Goal: Task Accomplishment & Management: Complete application form

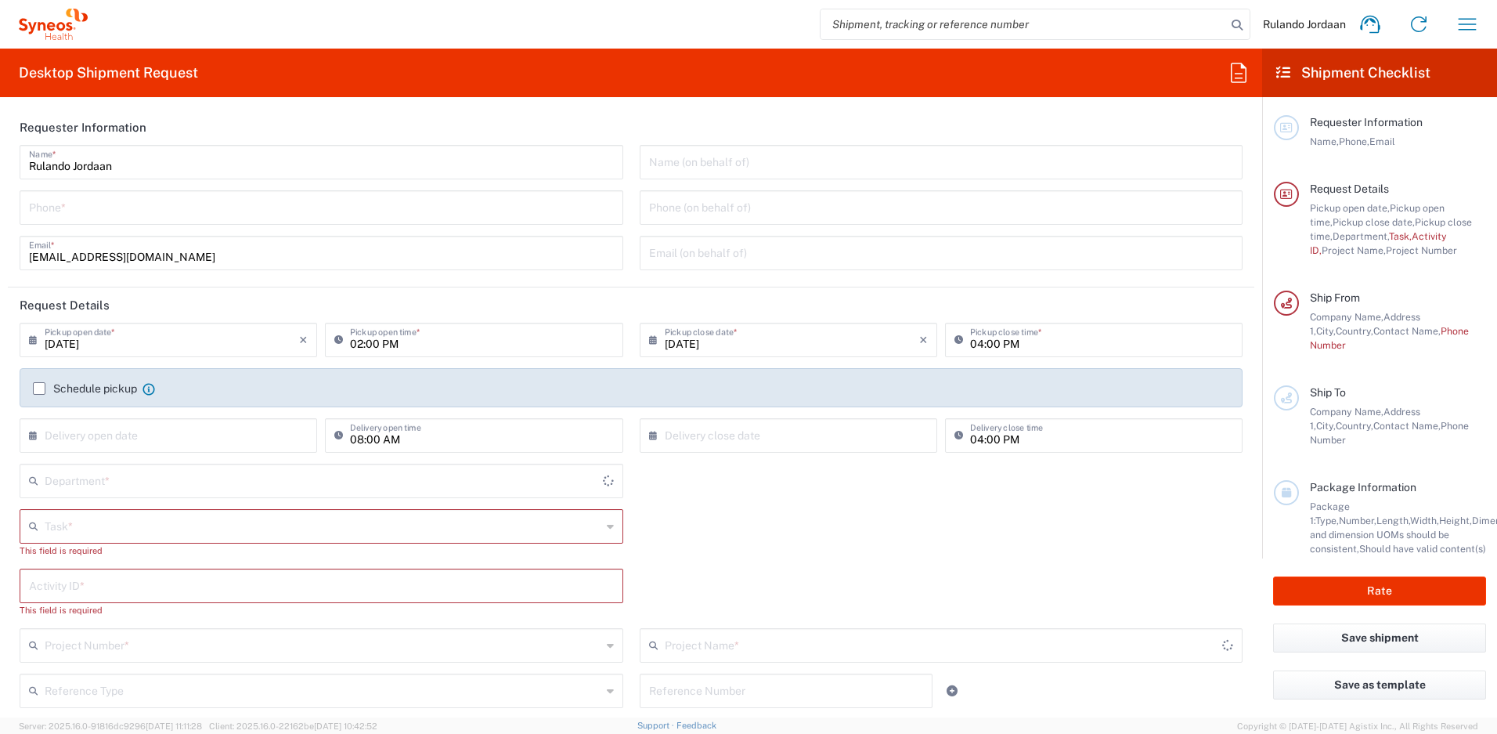
type input "4510"
type input "Free State"
type input "[GEOGRAPHIC_DATA]"
type input "Syneos Health [GEOGRAPHIC_DATA] (Pty) Limited"
click at [88, 213] on input "tel" at bounding box center [321, 206] width 585 height 27
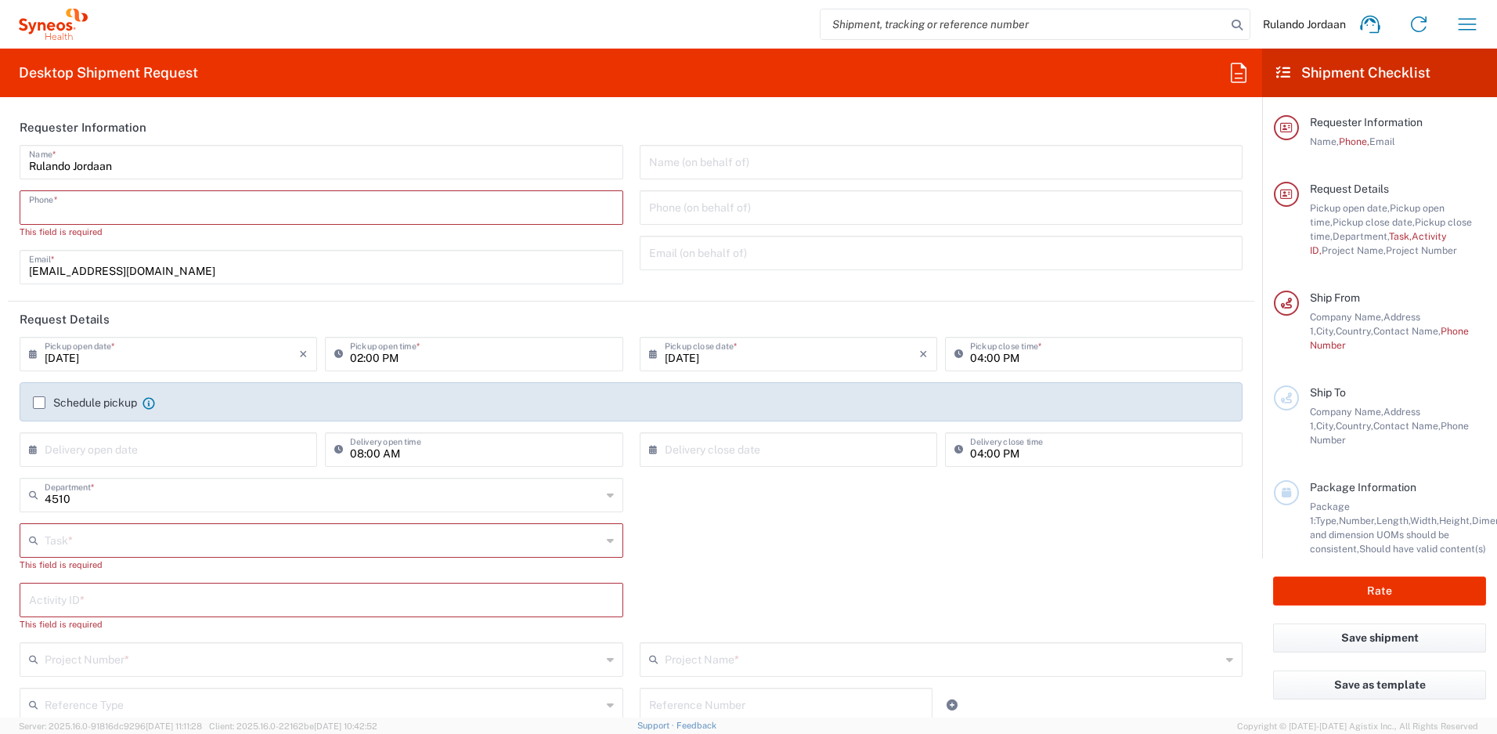
click at [119, 200] on input "tel" at bounding box center [321, 206] width 585 height 27
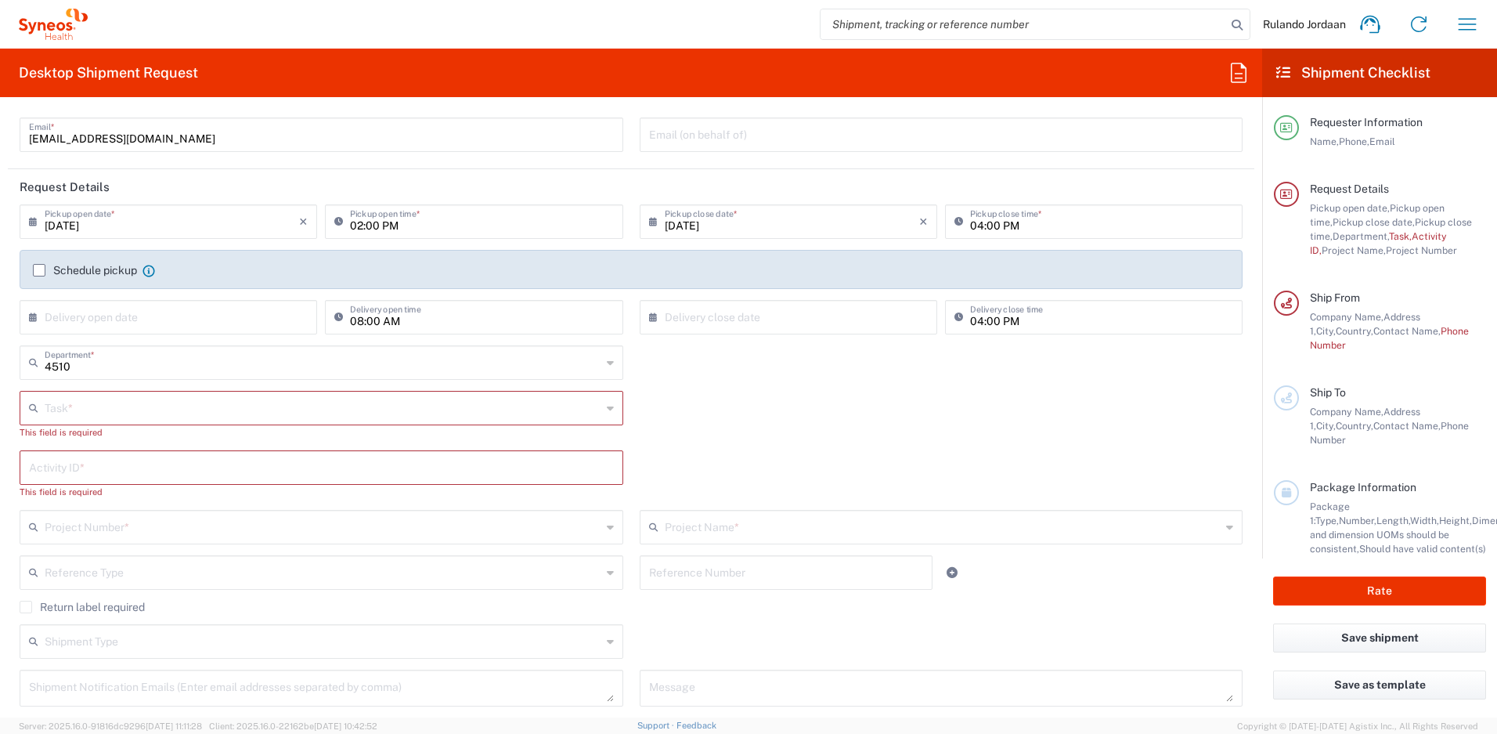
scroll to position [121, 0]
type input "[PHONE_NUMBER]"
click at [44, 278] on div "Schedule pickup When scheduling a pickup please be sure to meet the following c…" at bounding box center [631, 273] width 1213 height 25
click at [40, 271] on label "Schedule pickup" at bounding box center [85, 268] width 104 height 13
click at [39, 268] on input "Schedule pickup" at bounding box center [39, 268] width 0 height 0
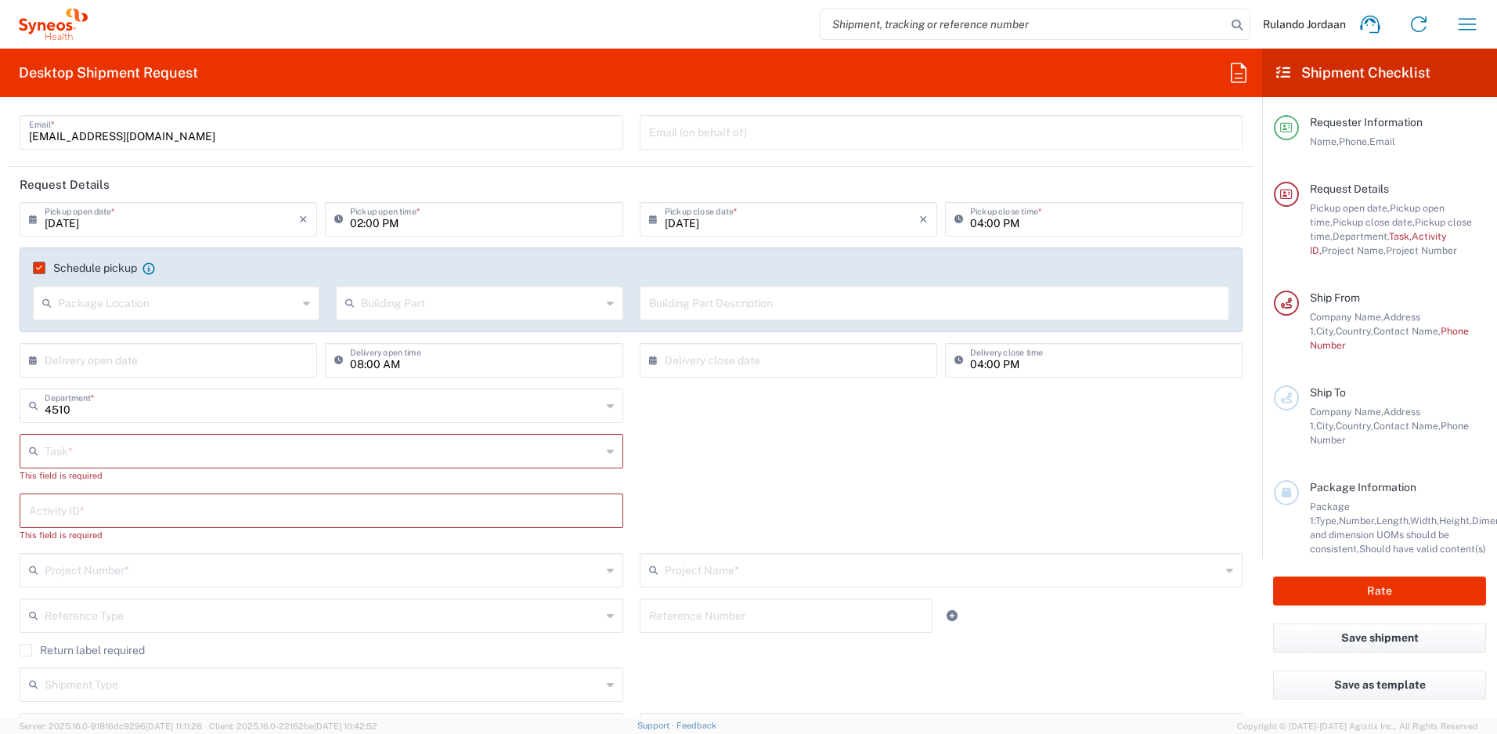
click at [220, 307] on input "text" at bounding box center [178, 301] width 240 height 27
click at [87, 342] on span "Front" at bounding box center [174, 337] width 281 height 24
type input "Front"
click at [345, 306] on icon at bounding box center [353, 302] width 16 height 25
click at [375, 300] on input "text" at bounding box center [481, 301] width 240 height 27
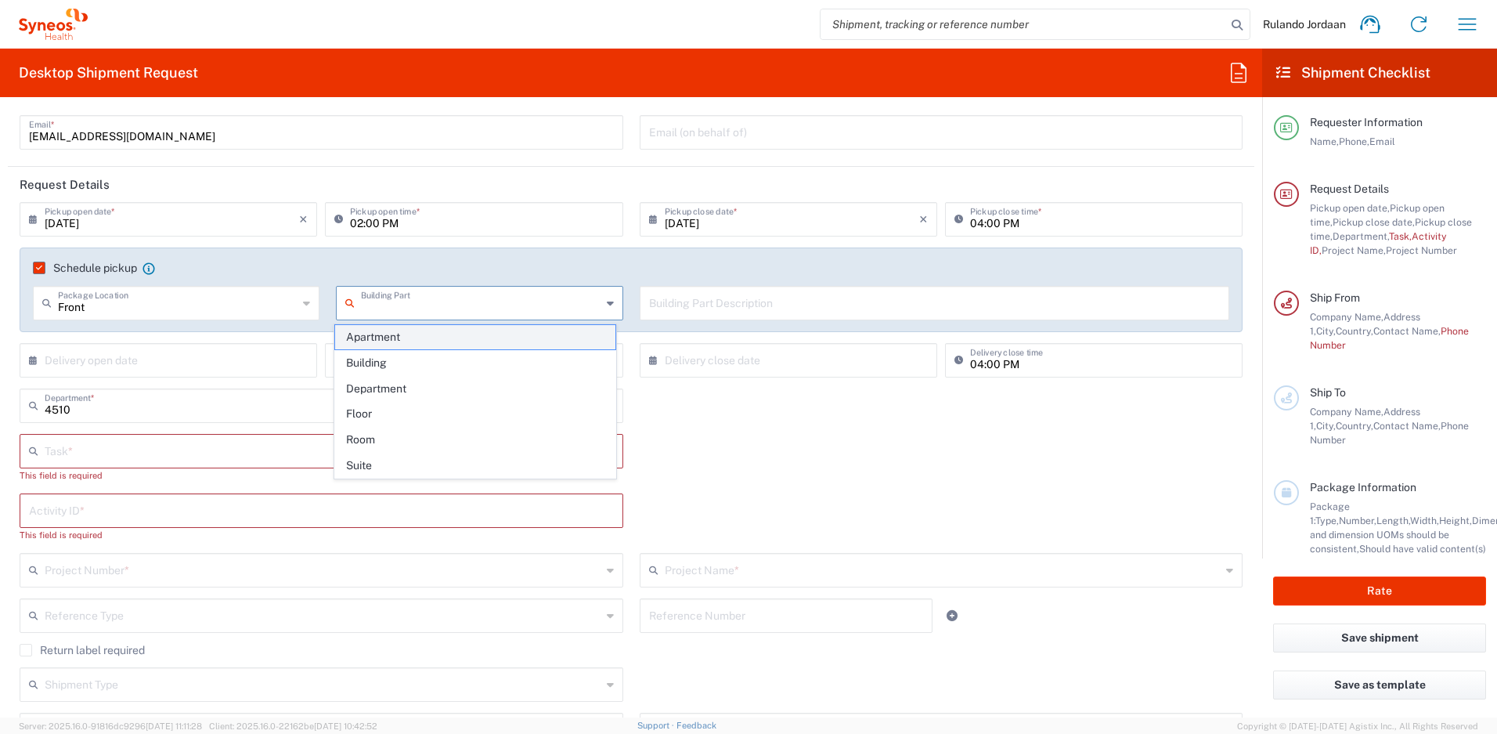
click at [386, 329] on span "Apartment" at bounding box center [475, 337] width 281 height 24
type input "Apartment"
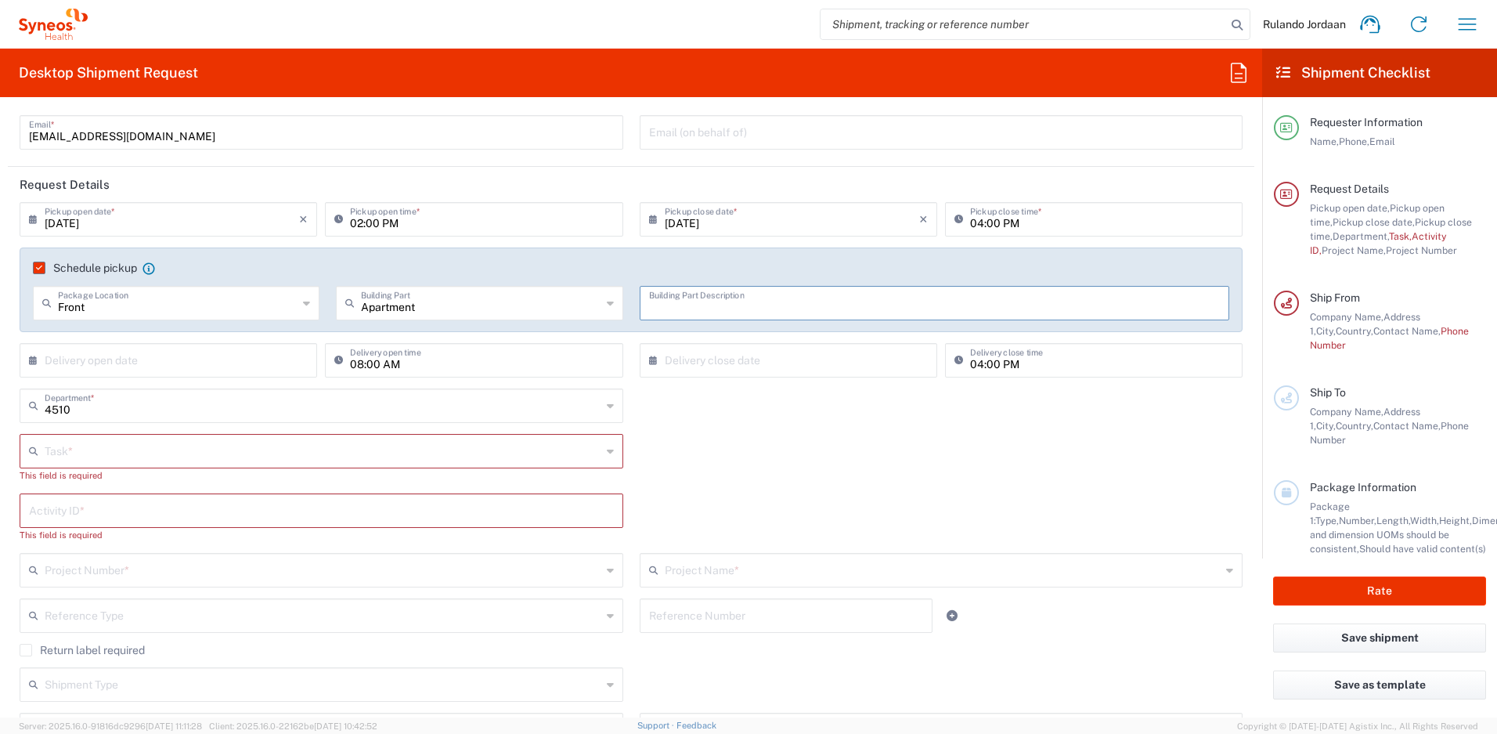
click at [678, 303] on input "text" at bounding box center [935, 301] width 572 height 27
click at [673, 305] on input "text" at bounding box center [935, 301] width 572 height 27
type input "Unit 48 [GEOGRAPHIC_DATA]"
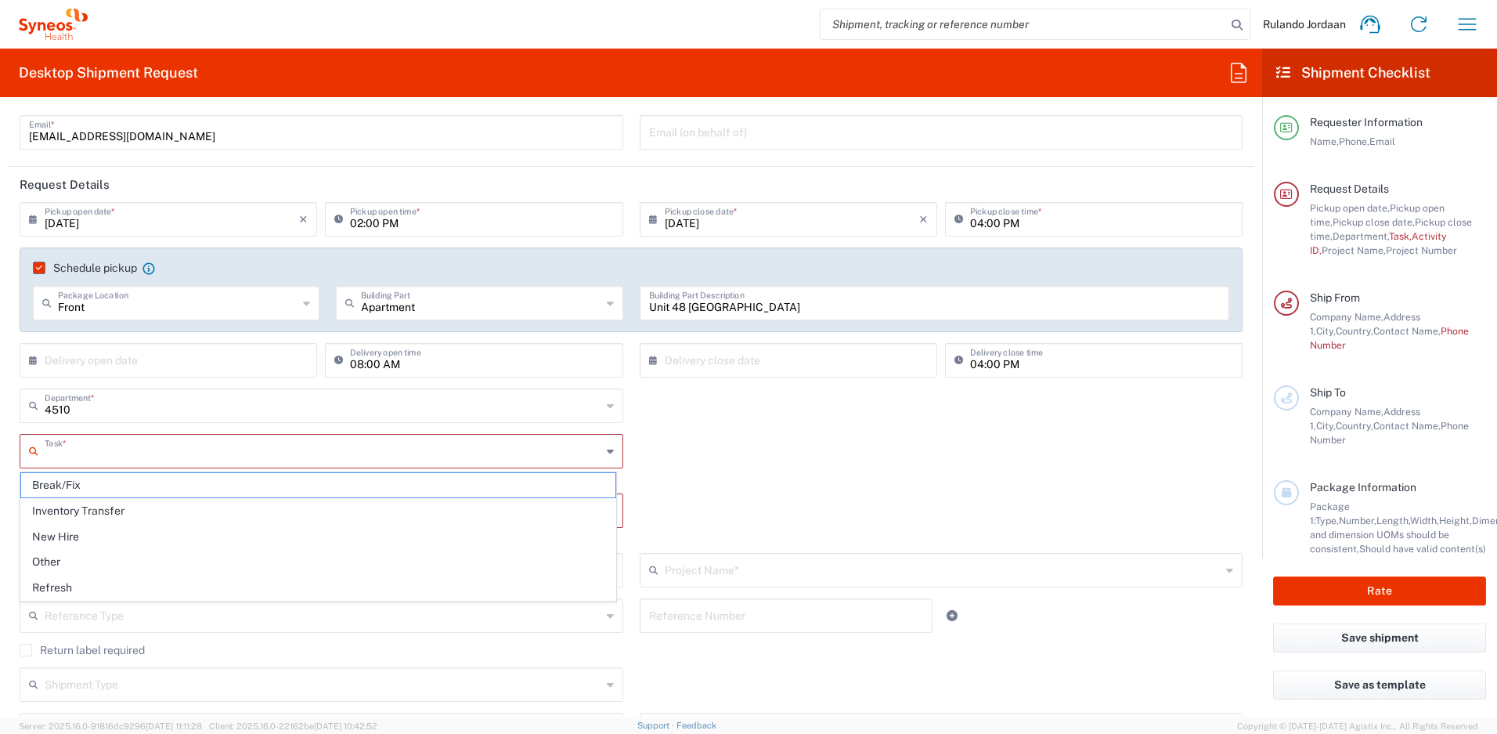
click at [280, 449] on input "text" at bounding box center [323, 449] width 557 height 27
click at [122, 508] on span "Inventory Transfer" at bounding box center [318, 511] width 594 height 24
click at [173, 449] on input "Inventory Transfer" at bounding box center [323, 449] width 557 height 27
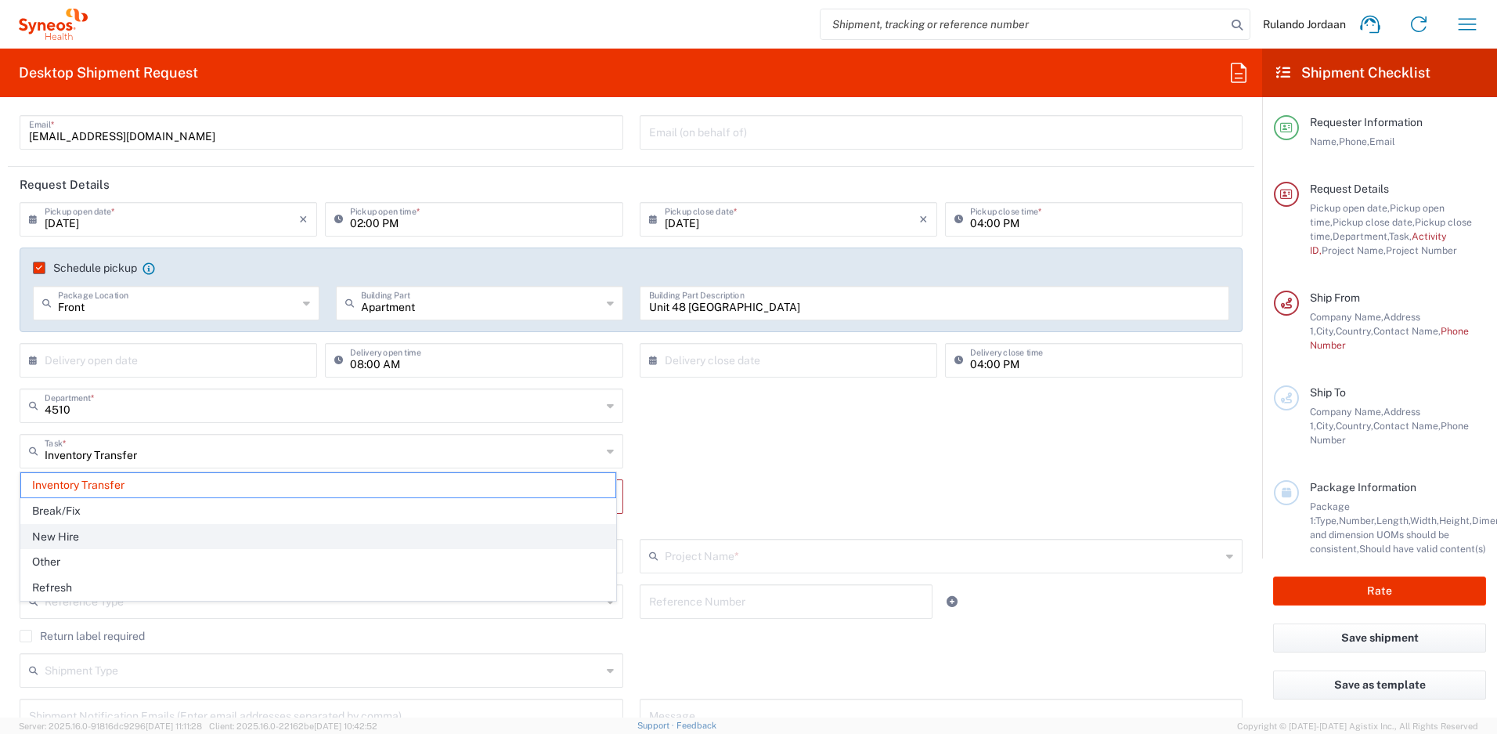
click at [92, 533] on span "New Hire" at bounding box center [318, 537] width 594 height 24
click at [105, 455] on input "New Hire" at bounding box center [323, 449] width 557 height 27
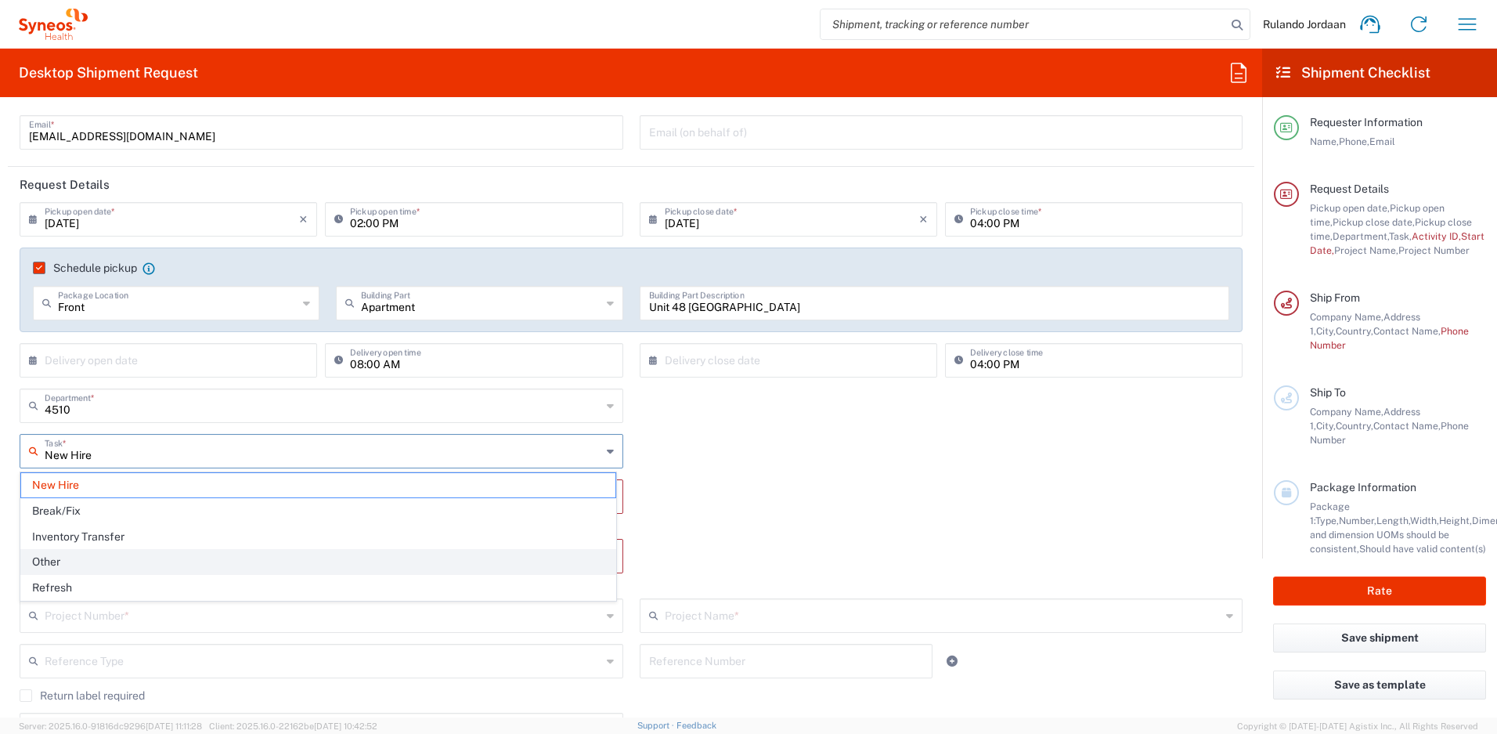
click at [81, 567] on span "Other" at bounding box center [318, 562] width 594 height 24
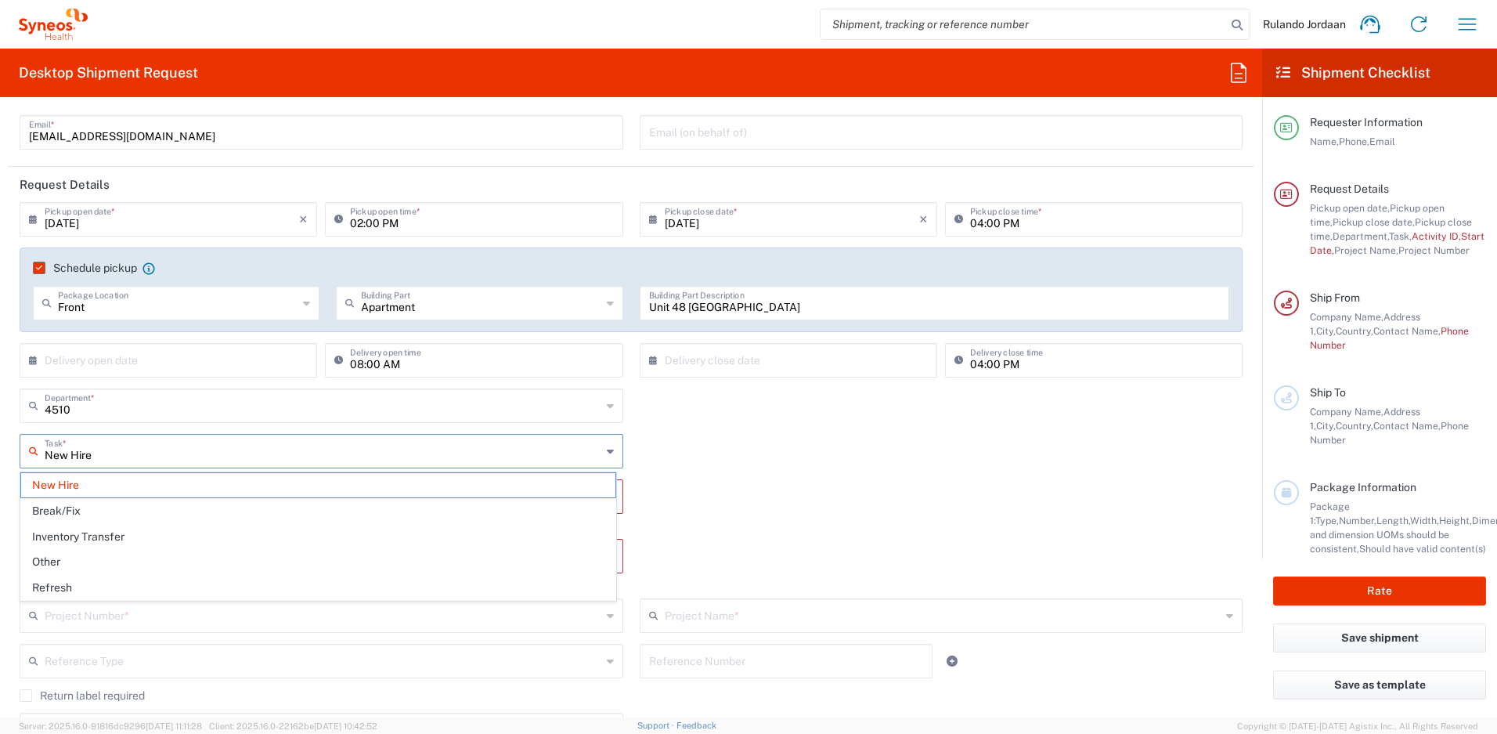
type input "Other"
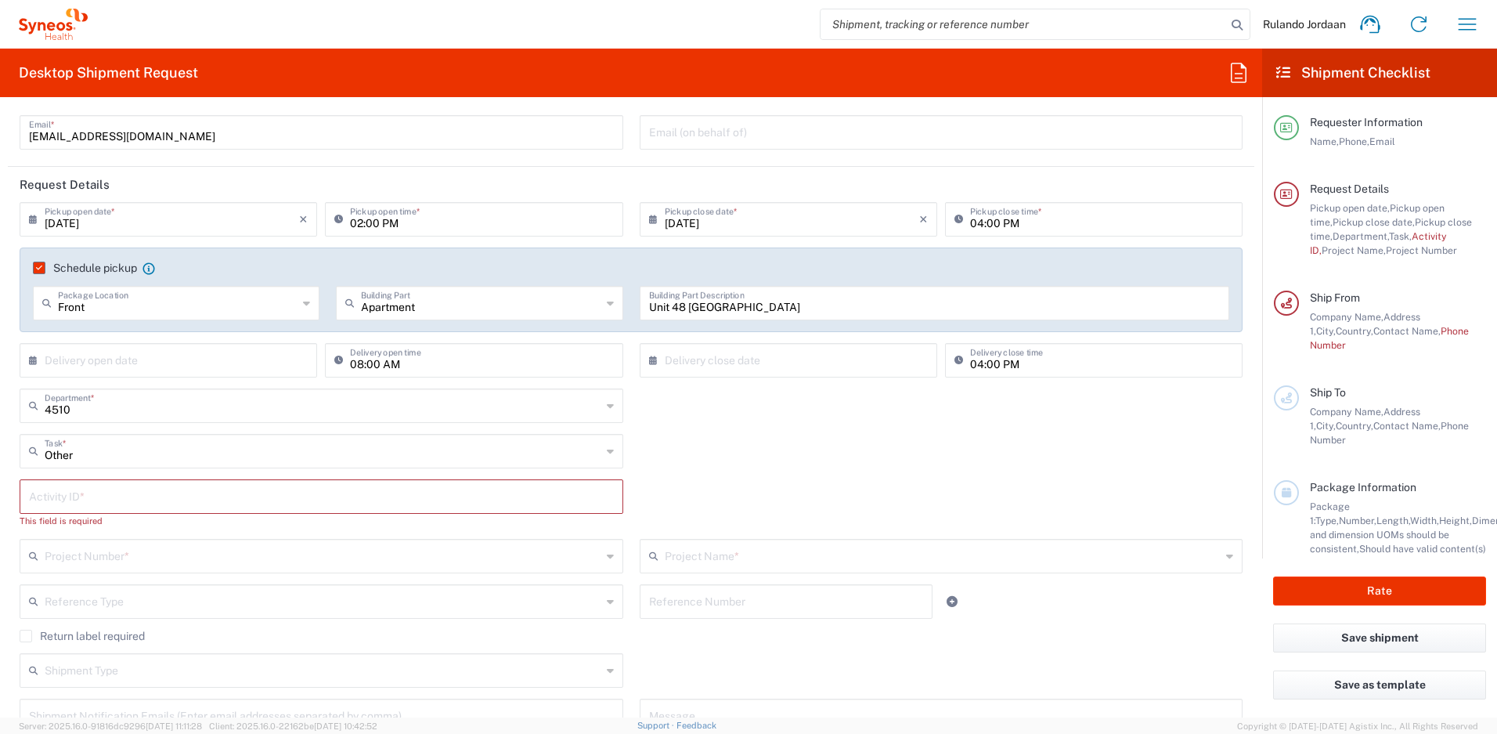
click at [93, 496] on input "text" at bounding box center [321, 495] width 585 height 27
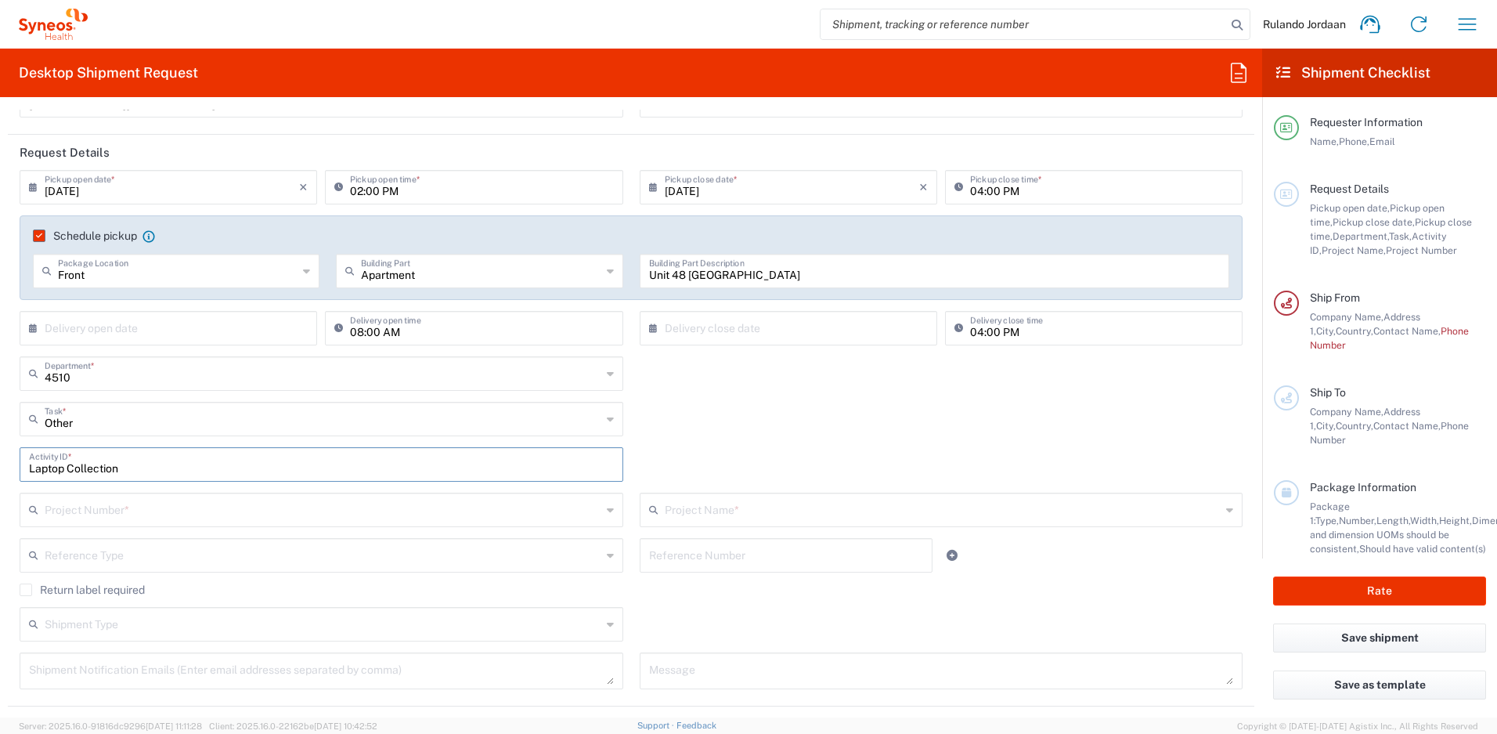
scroll to position [240, 0]
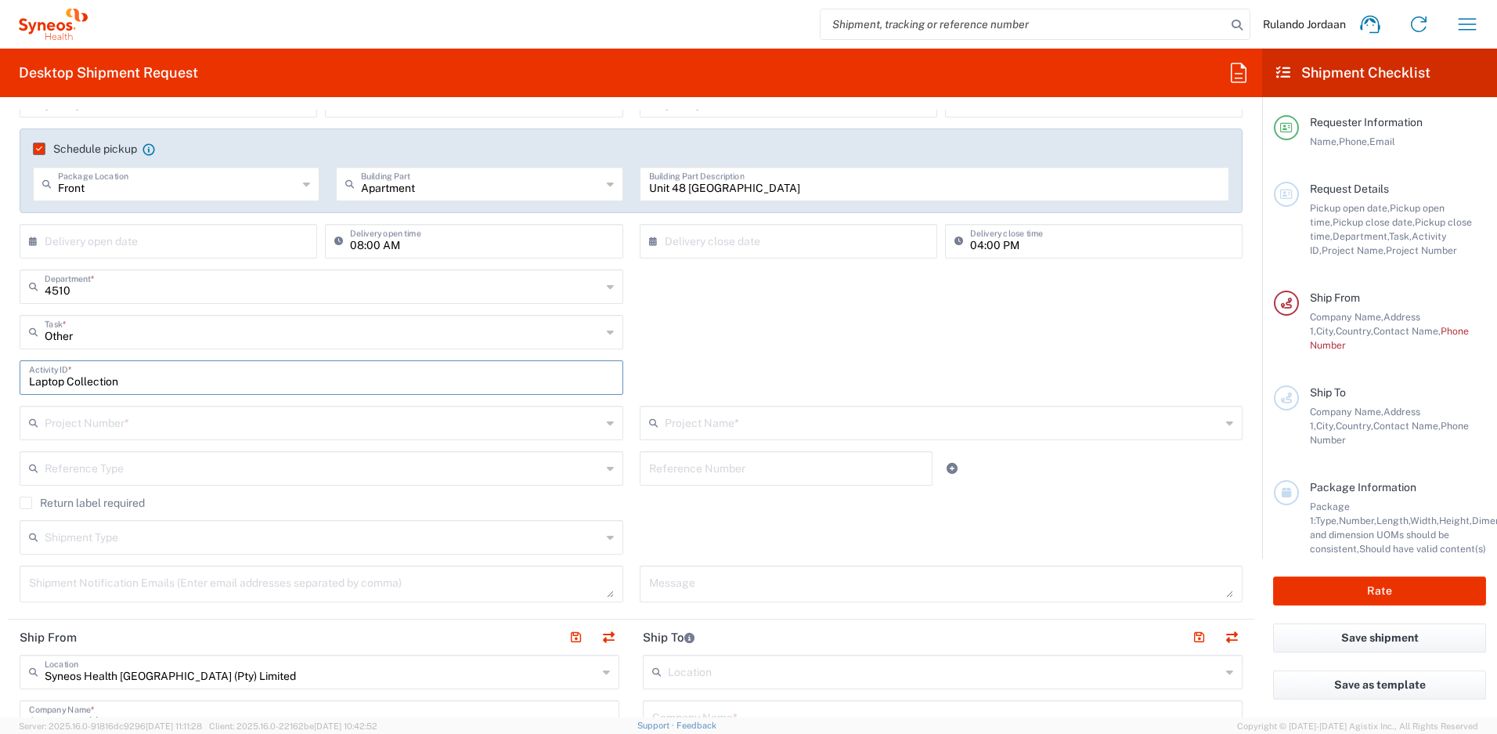
type input "Laptop Collection"
click at [201, 416] on input "text" at bounding box center [323, 421] width 557 height 27
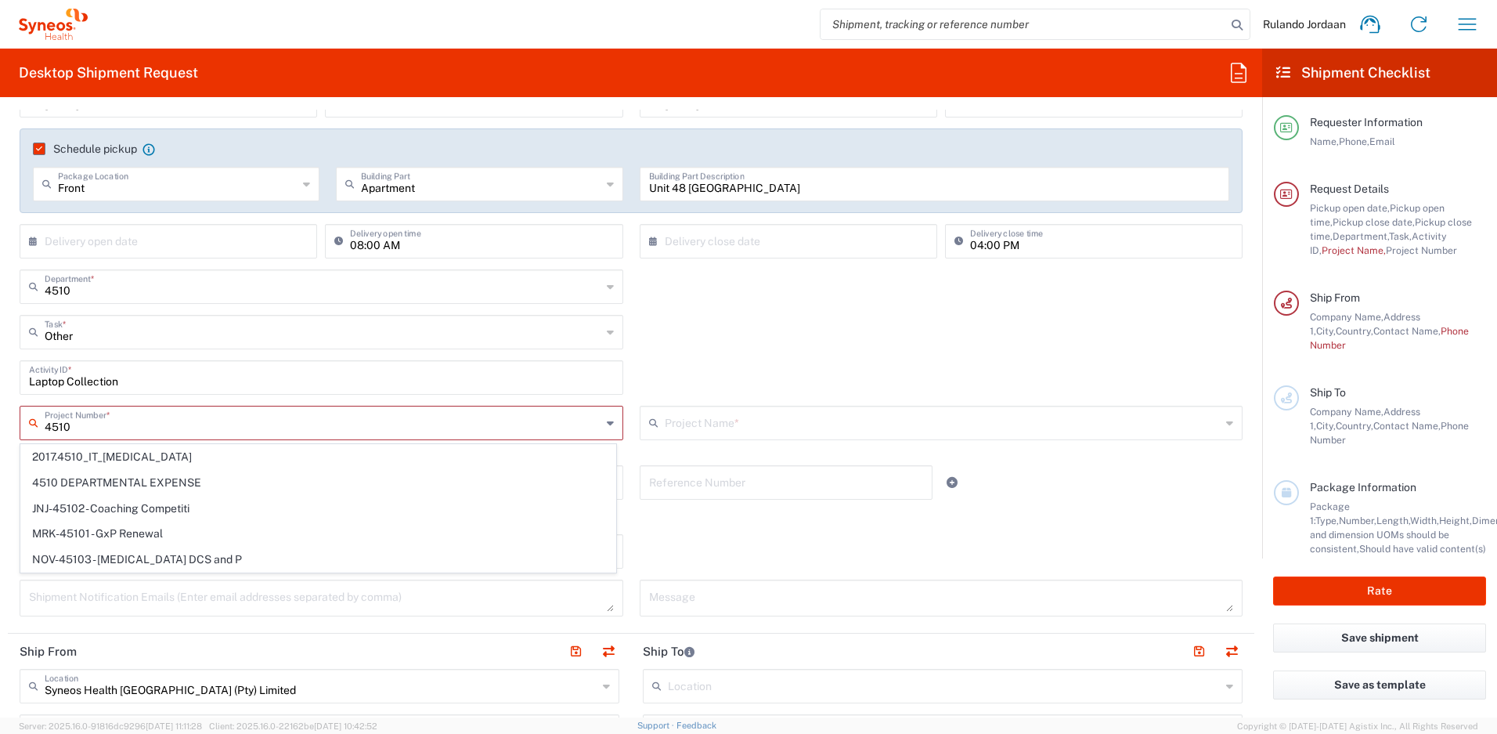
click at [169, 479] on span "4510 DEPARTMENTAL EXPENSE" at bounding box center [318, 483] width 594 height 24
type input "4510 DEPARTMENTAL EXPENSE"
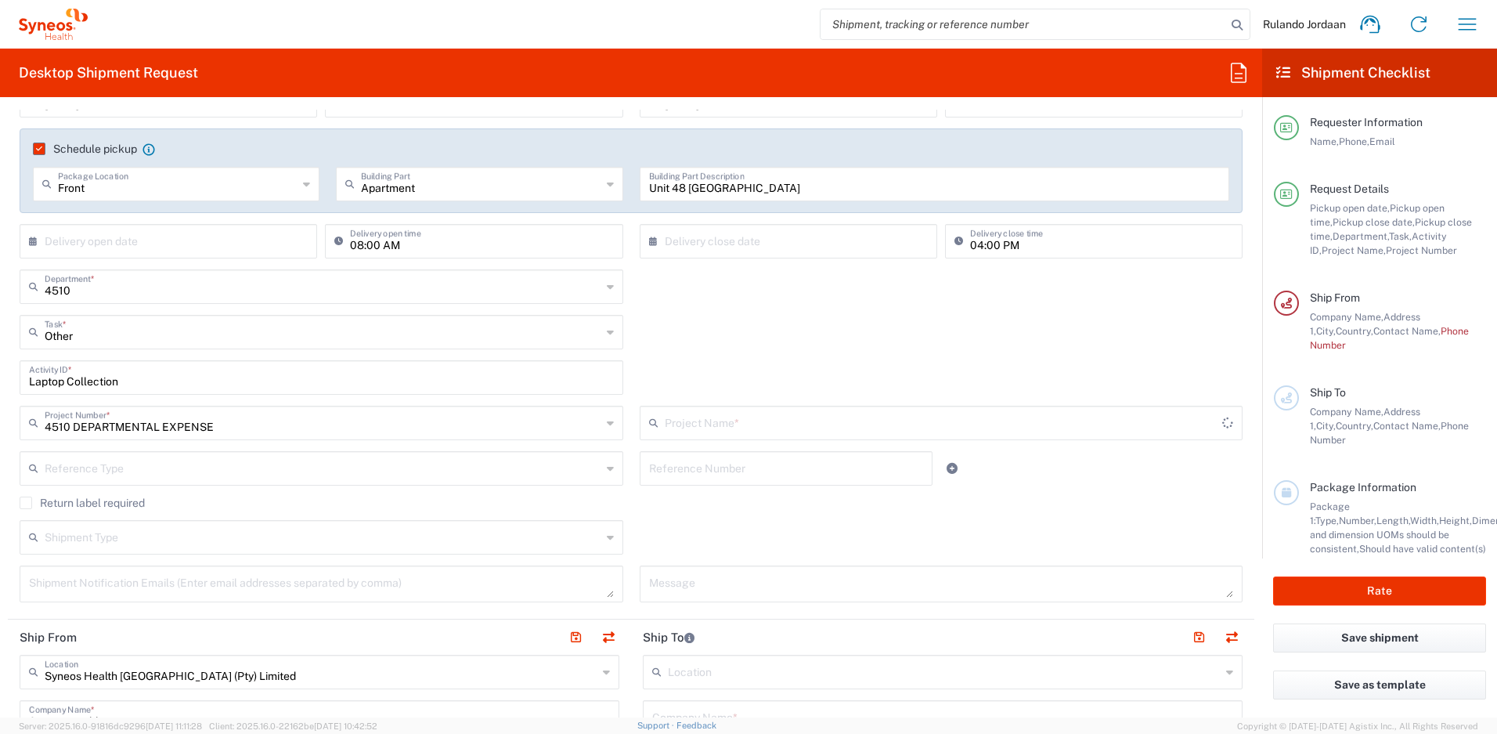
type input "4510 DEPARTMENTAL EXPENSE"
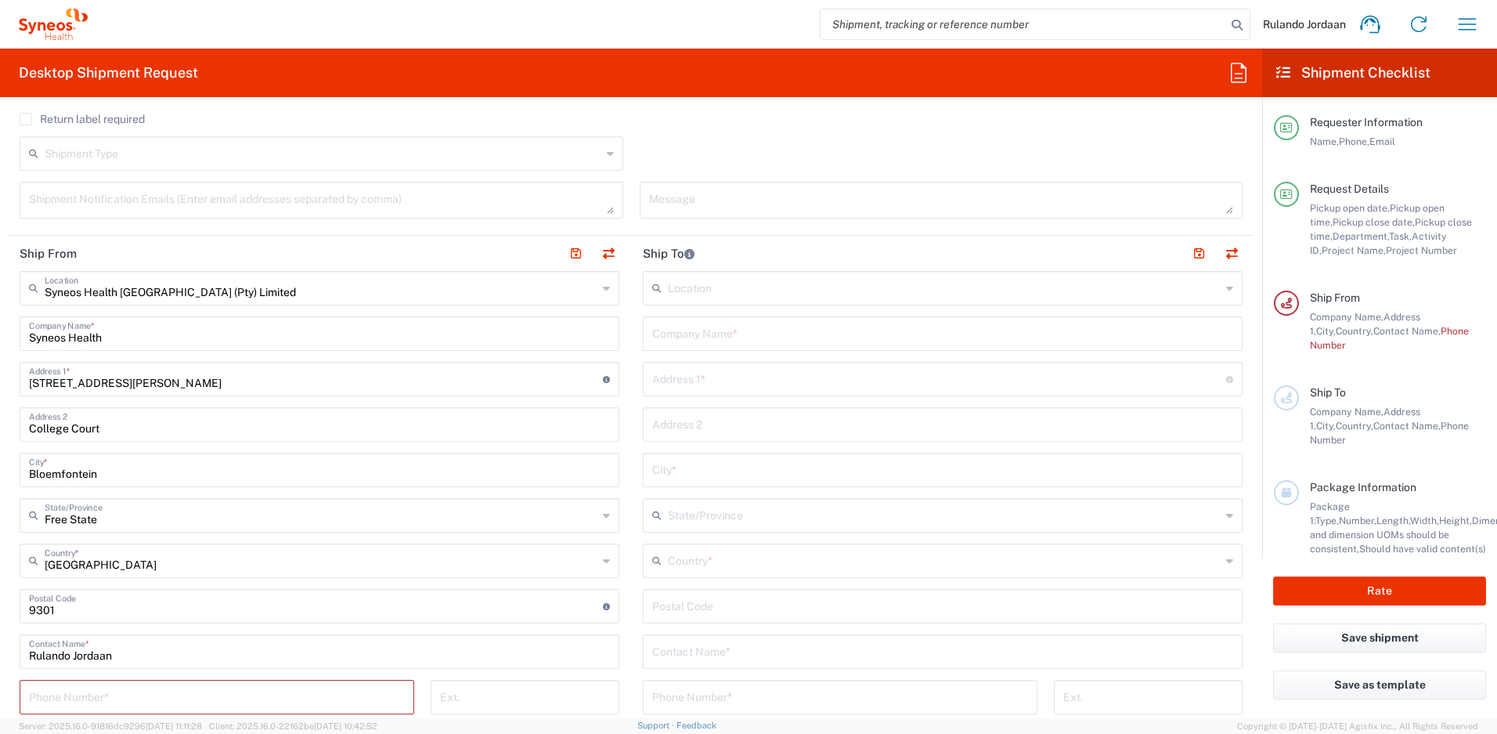
scroll to position [615, 0]
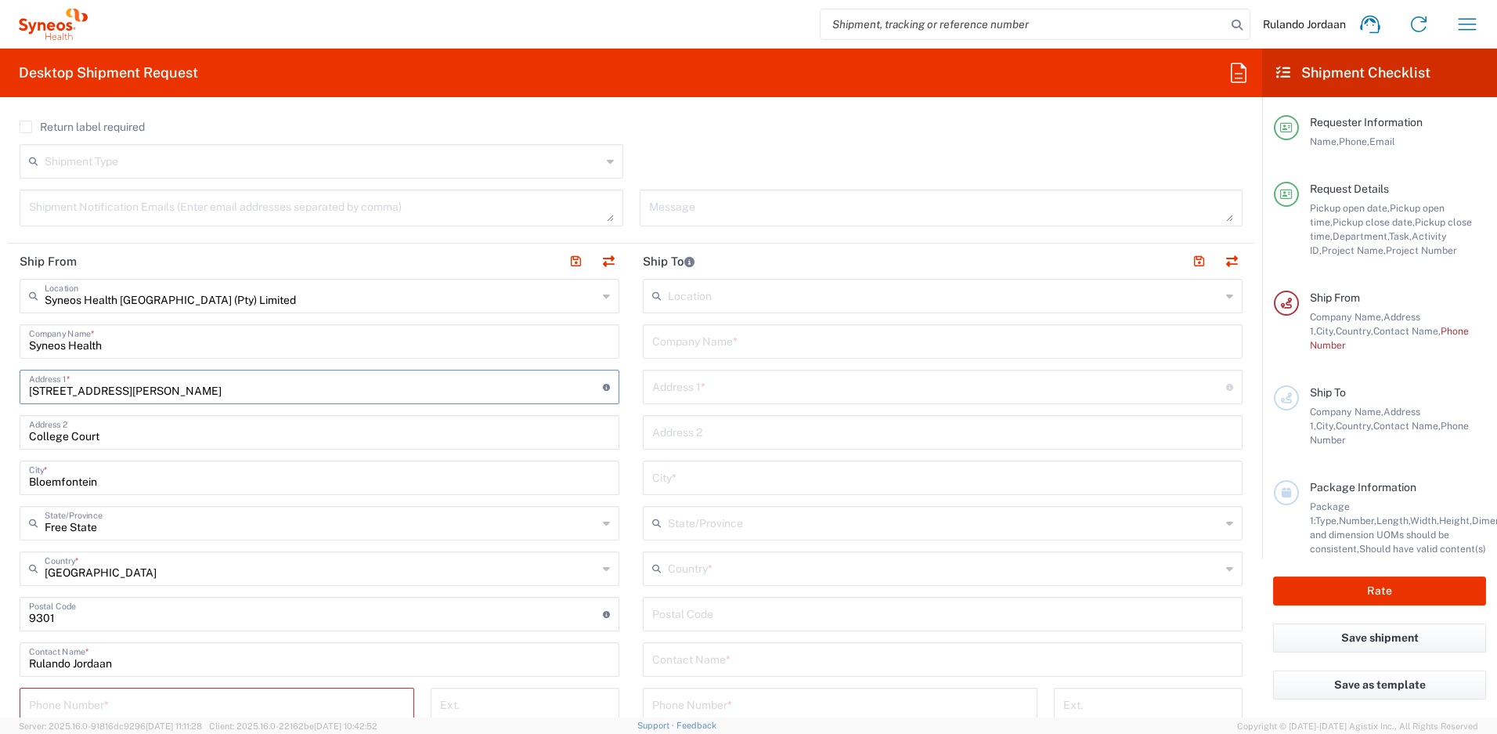
drag, startPoint x: 179, startPoint y: 388, endPoint x: 23, endPoint y: 381, distance: 156.7
click at [23, 381] on div "[STREET_ADDRESS][PERSON_NAME] Address 1 * For cross streets use street names wi…" at bounding box center [320, 387] width 600 height 34
type input "Unit 48 [GEOGRAPHIC_DATA]"
drag, startPoint x: 121, startPoint y: 437, endPoint x: 42, endPoint y: 432, distance: 79.2
click at [42, 432] on input "College Court" at bounding box center [319, 430] width 581 height 27
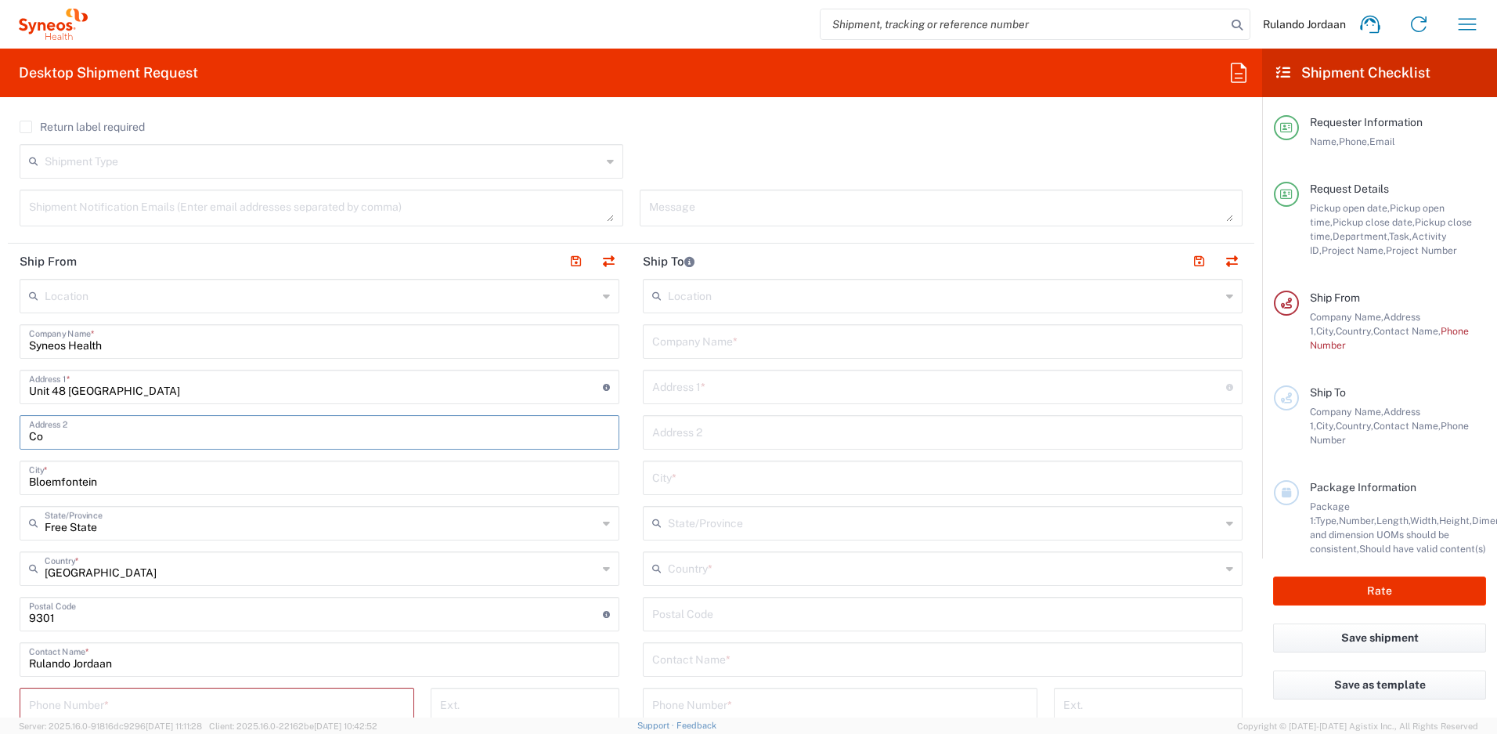
type input "C"
type input "[STREET_ADDRESS][PERSON_NAME]"
click at [98, 489] on input "Bloemfontein" at bounding box center [319, 476] width 581 height 27
drag, startPoint x: 122, startPoint y: 485, endPoint x: -63, endPoint y: 485, distance: 185.6
click at [0, 485] on html "Rulando Jordaan Home Shipment estimator Shipment tracking Desktop shipment requ…" at bounding box center [748, 367] width 1497 height 734
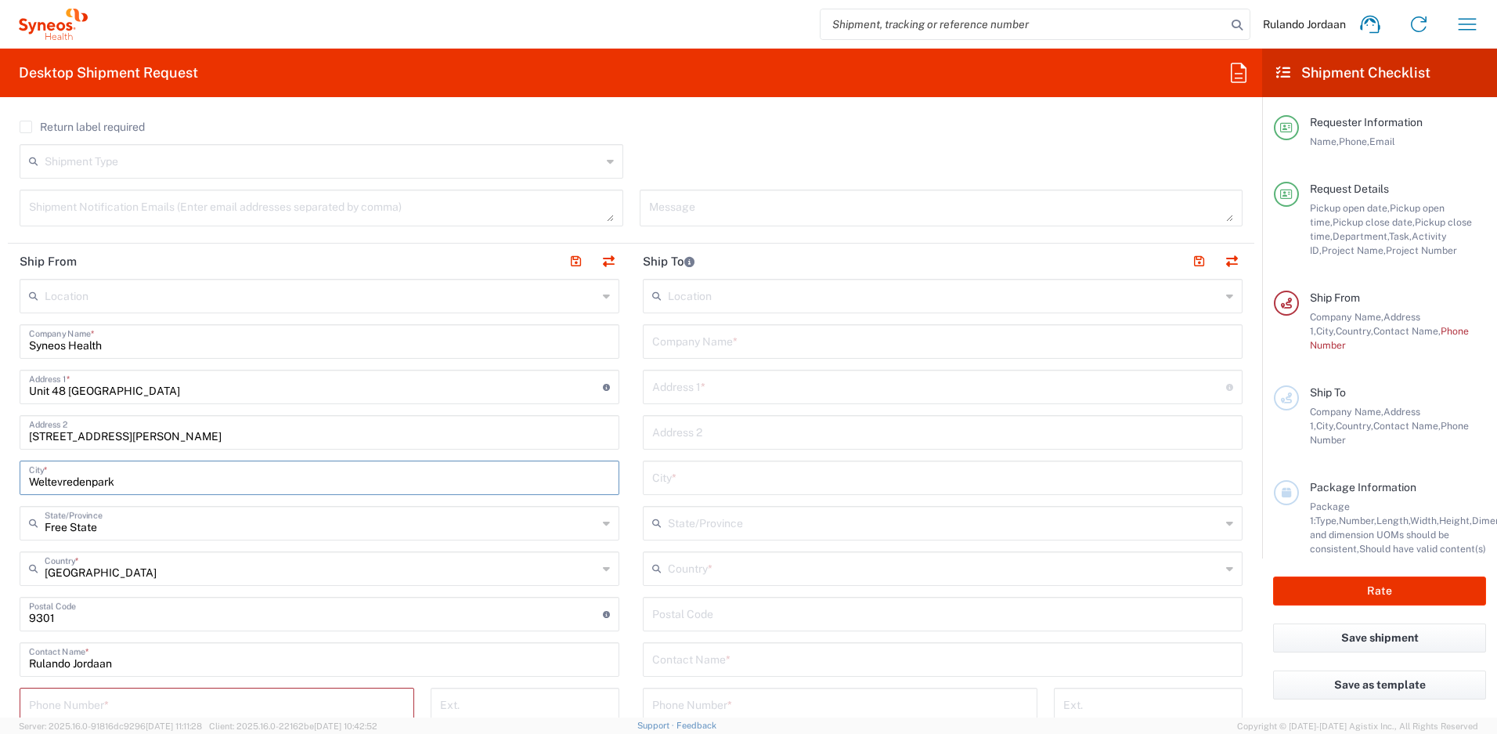
type input "Weltevredenpark"
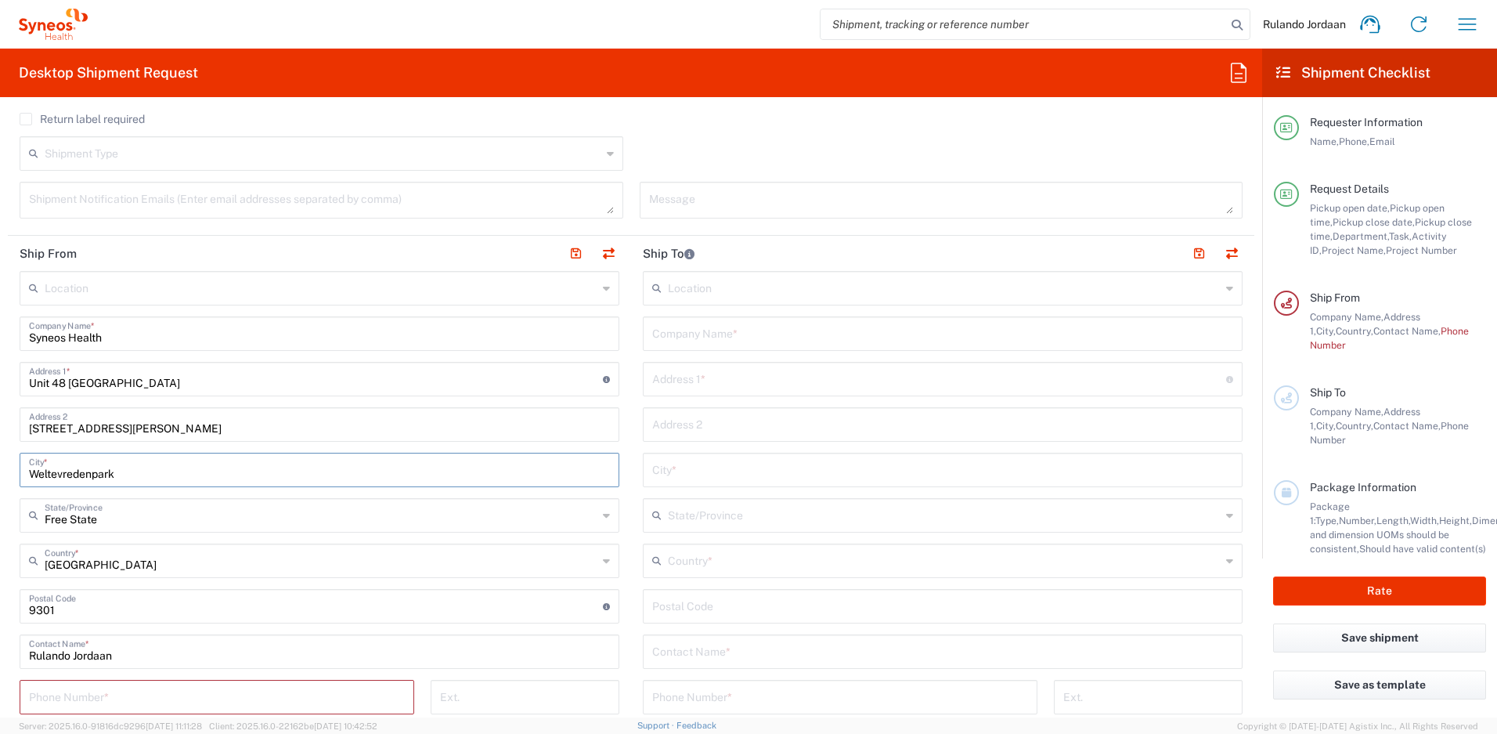
scroll to position [633, 0]
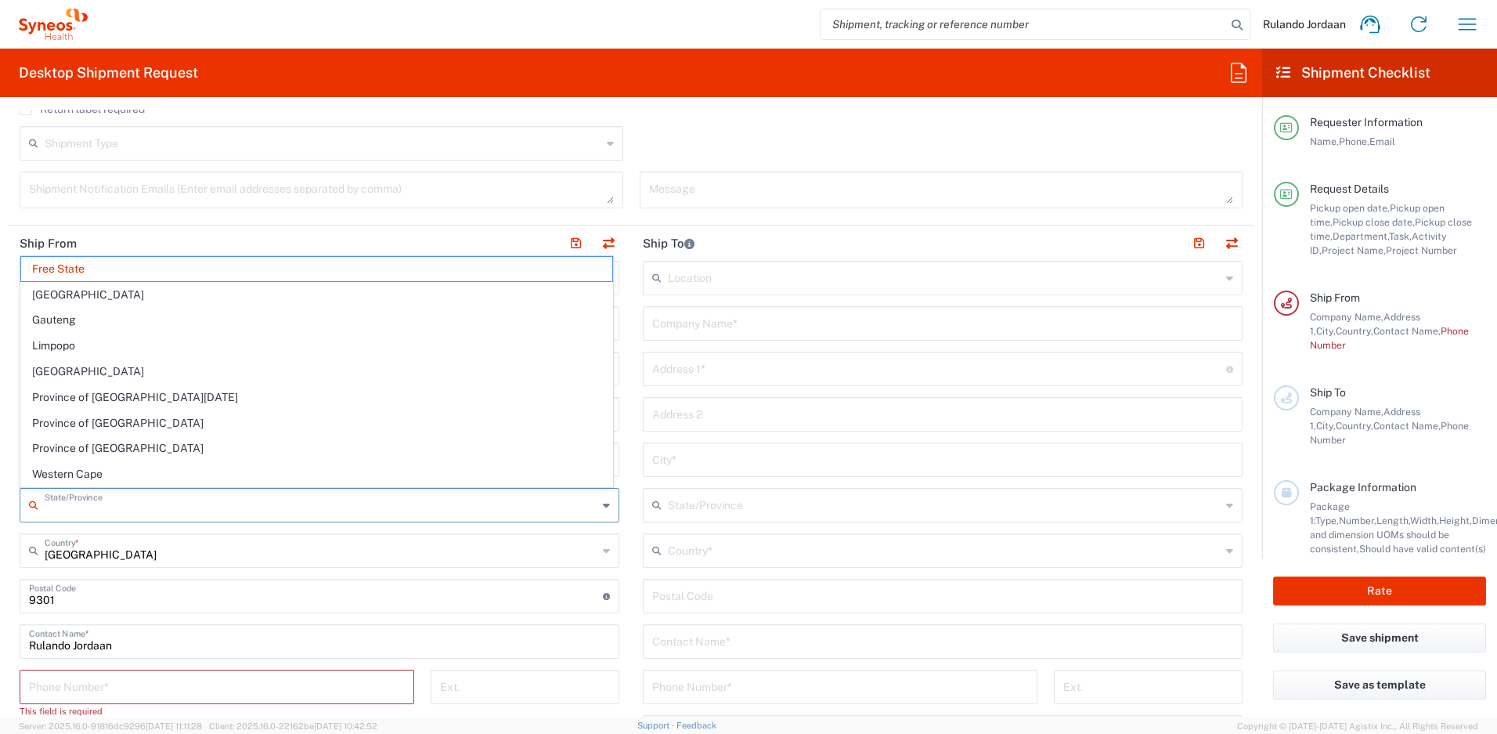
click at [108, 507] on input "text" at bounding box center [321, 503] width 553 height 27
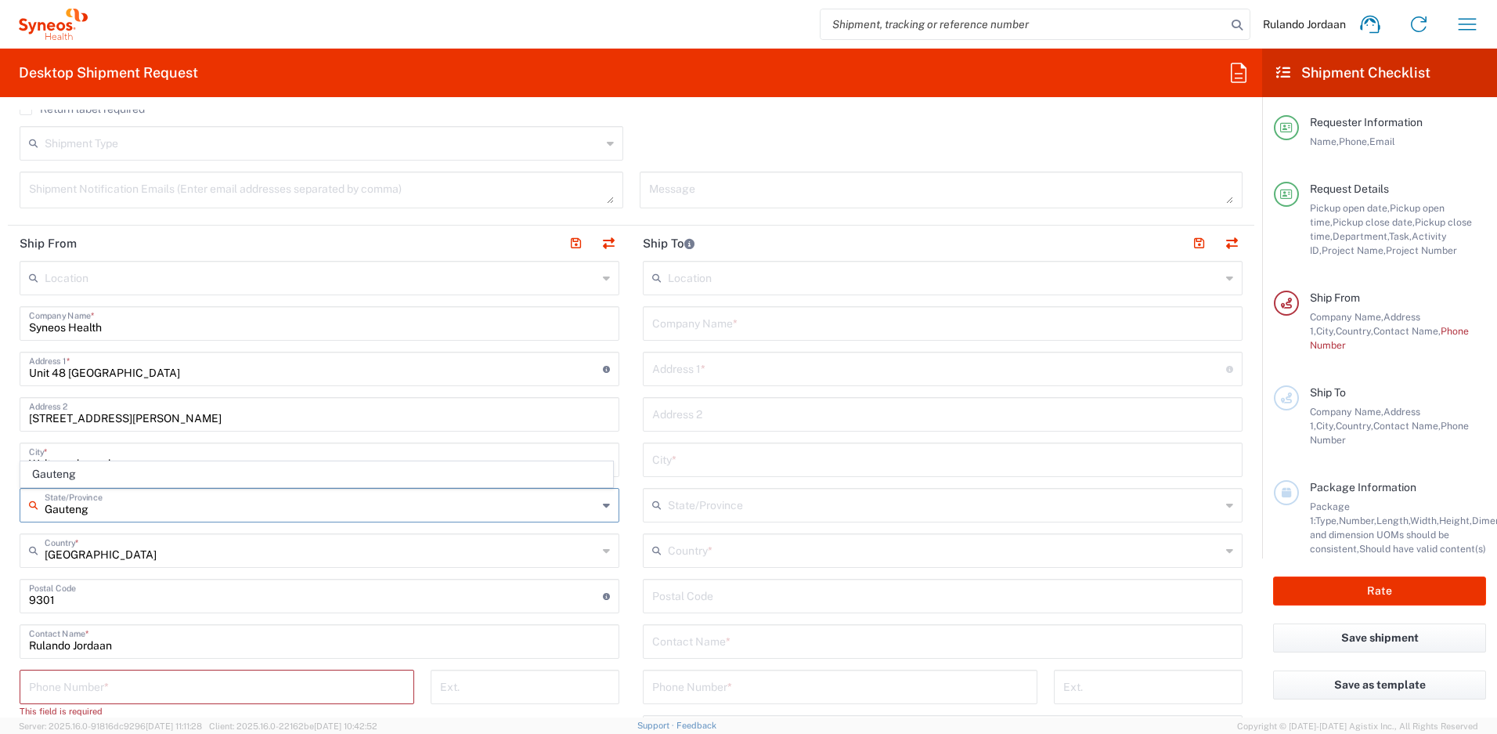
type input "Gauteng"
click at [85, 474] on span "Gauteng" at bounding box center [316, 474] width 591 height 24
drag, startPoint x: 74, startPoint y: 600, endPoint x: 23, endPoint y: 596, distance: 51.0
click at [25, 597] on div "Postal Code Postal Code for [GEOGRAPHIC_DATA] should have the following format:…" at bounding box center [320, 596] width 600 height 34
type input "1709"
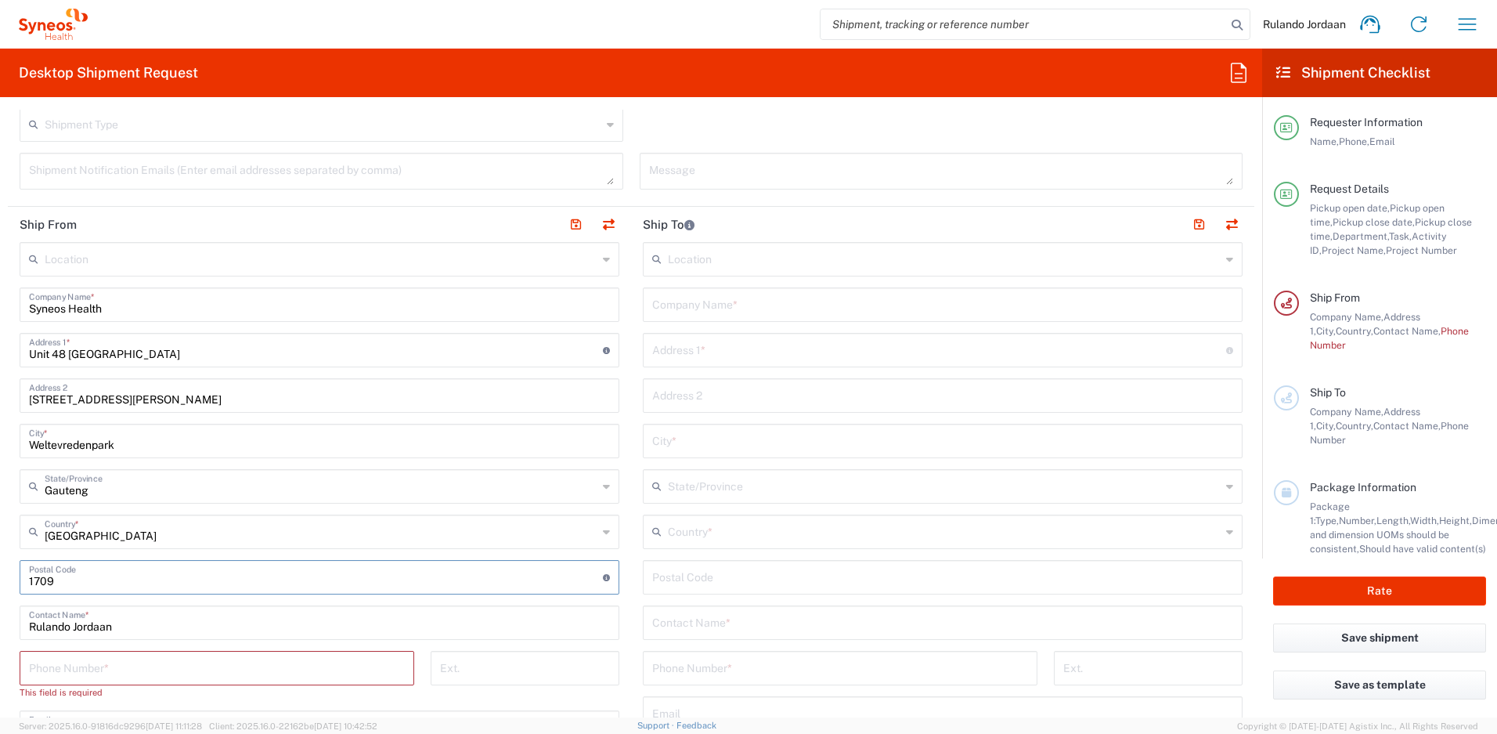
scroll to position [661, 0]
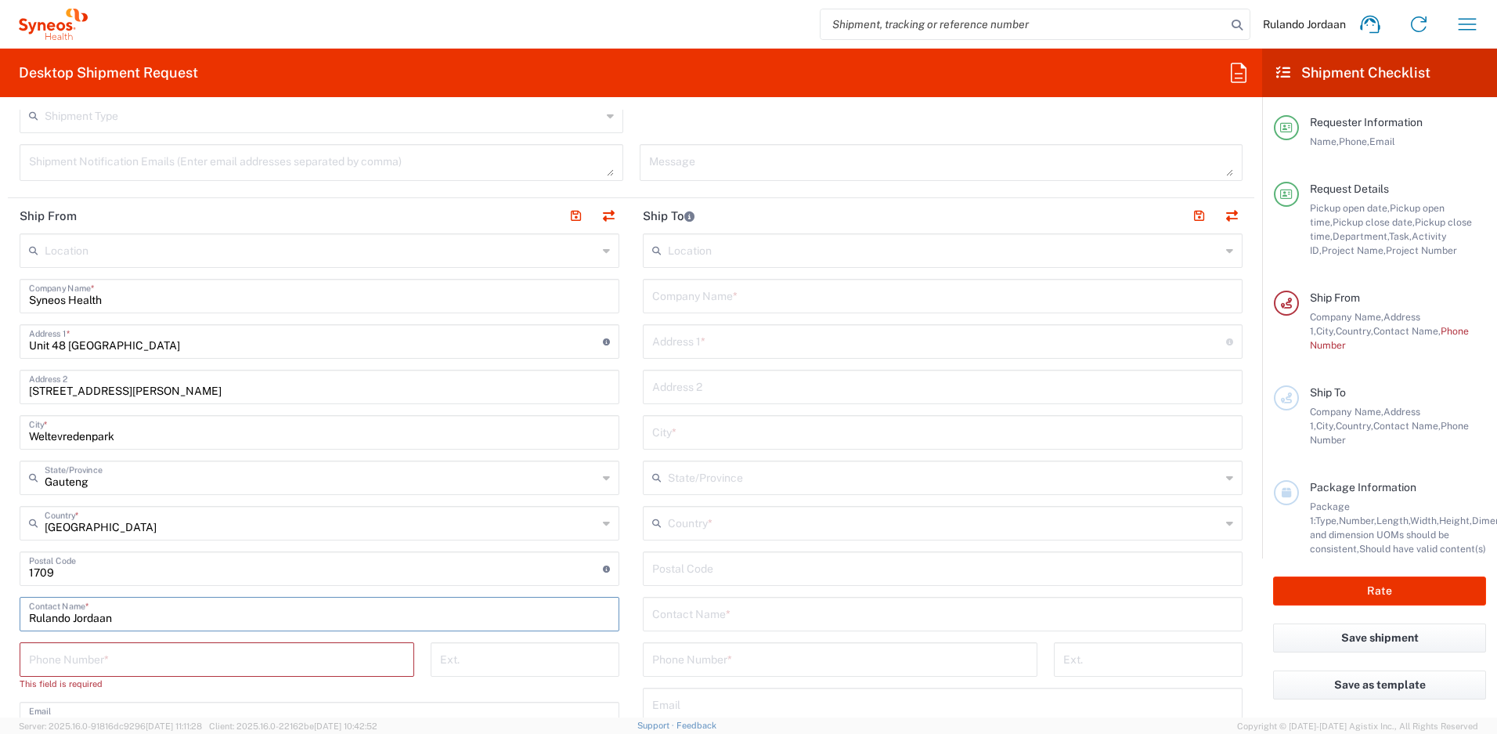
drag, startPoint x: 121, startPoint y: 622, endPoint x: -40, endPoint y: 615, distance: 160.7
click at [0, 615] on html "Rulando Jordaan Home Shipment estimator Shipment tracking Desktop shipment requ…" at bounding box center [748, 367] width 1497 height 734
type input "[PERSON_NAME]"
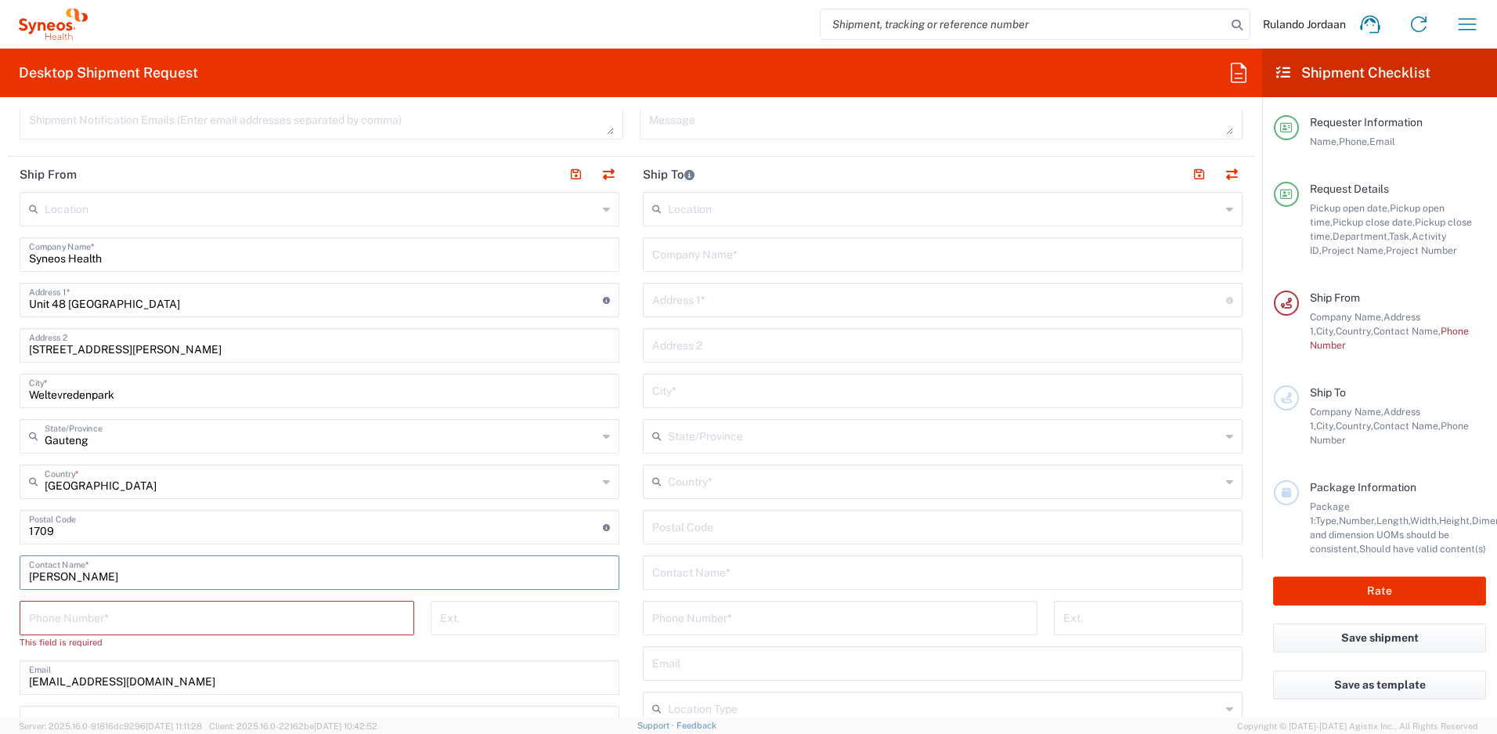
scroll to position [745, 0]
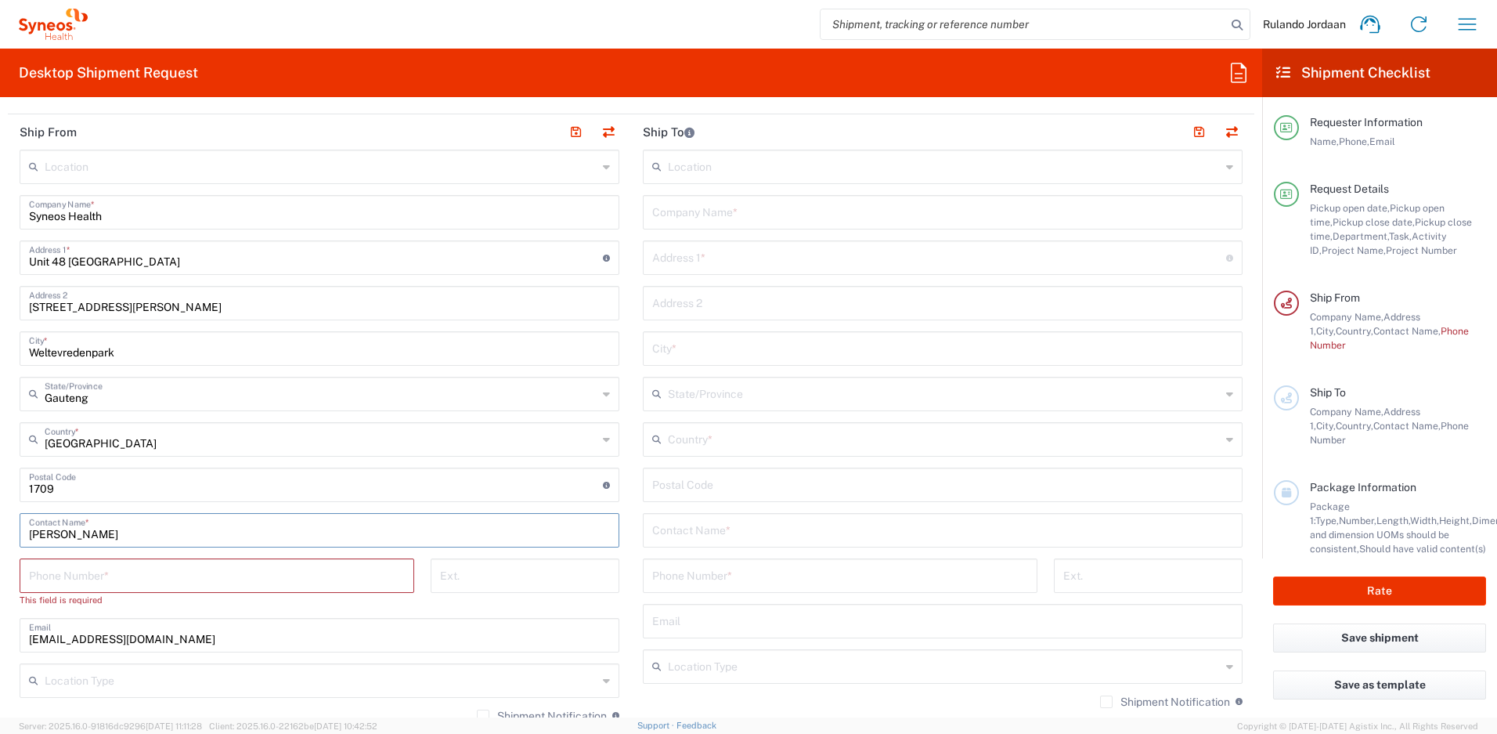
click at [112, 582] on input "tel" at bounding box center [217, 574] width 376 height 27
click at [105, 568] on input "tel" at bounding box center [217, 574] width 376 height 27
paste input "076 307 3842"
type input "076 307 3842"
drag, startPoint x: 143, startPoint y: 601, endPoint x: 151, endPoint y: 603, distance: 8.0
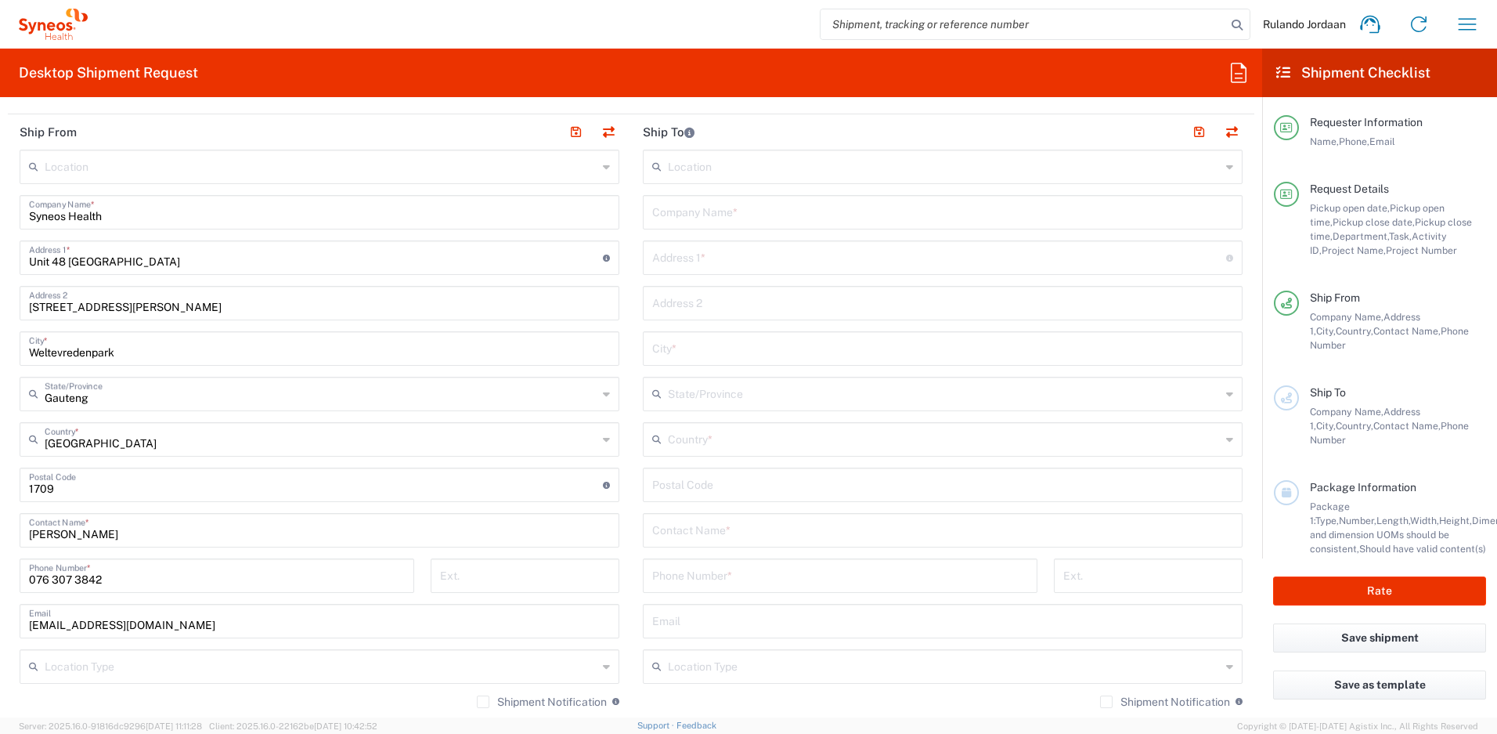
click at [143, 602] on div "[PHONE_NUMBER] Phone Number *" at bounding box center [217, 580] width 411 height 45
drag, startPoint x: 193, startPoint y: 624, endPoint x: 20, endPoint y: 592, distance: 176.0
click at [20, 593] on div "Location [PERSON_NAME] LLC-[GEOGRAPHIC_DATA] [GEOGRAPHIC_DATA] [GEOGRAPHIC_DATA…" at bounding box center [320, 501] width 600 height 703
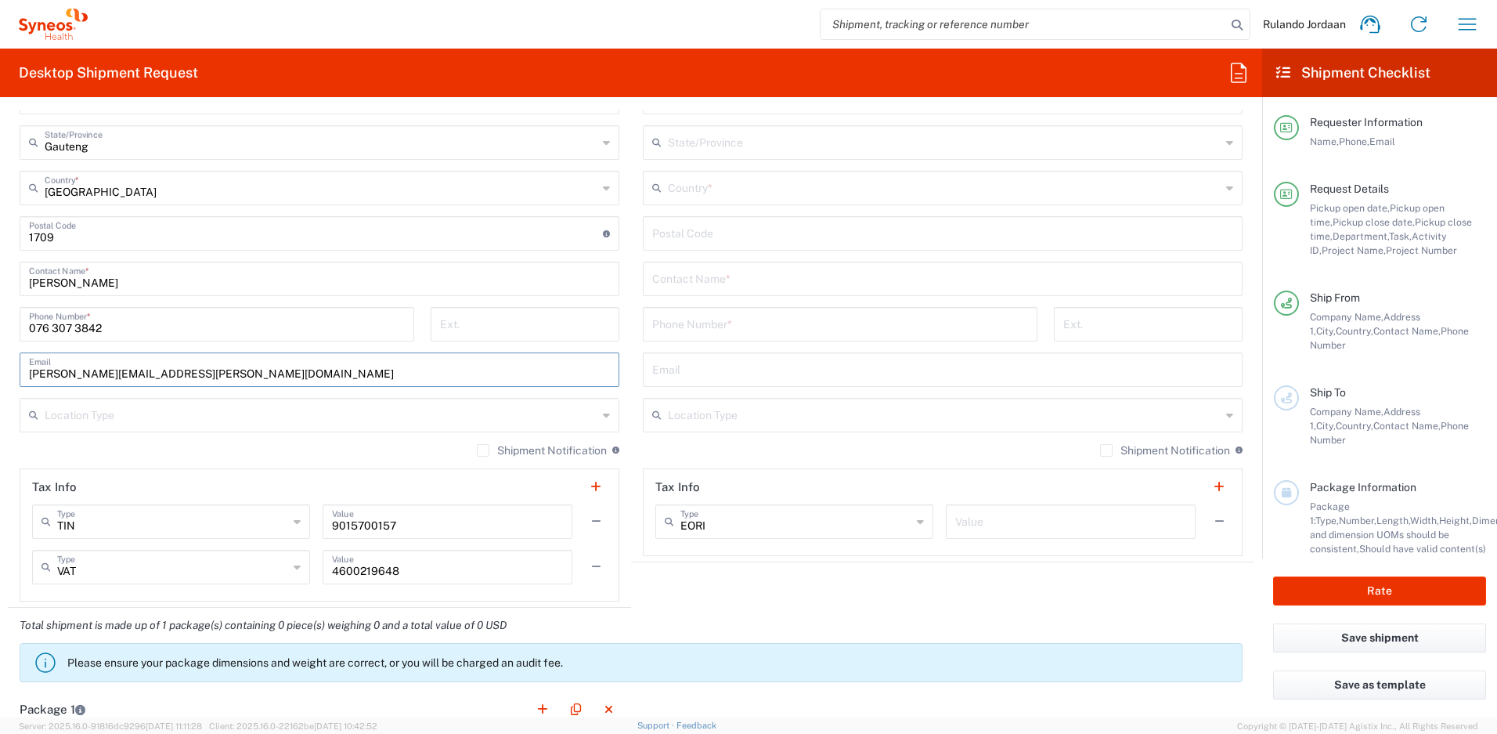
scroll to position [993, 0]
type input "[PERSON_NAME][EMAIL_ADDRESS][PERSON_NAME][DOMAIN_NAME]"
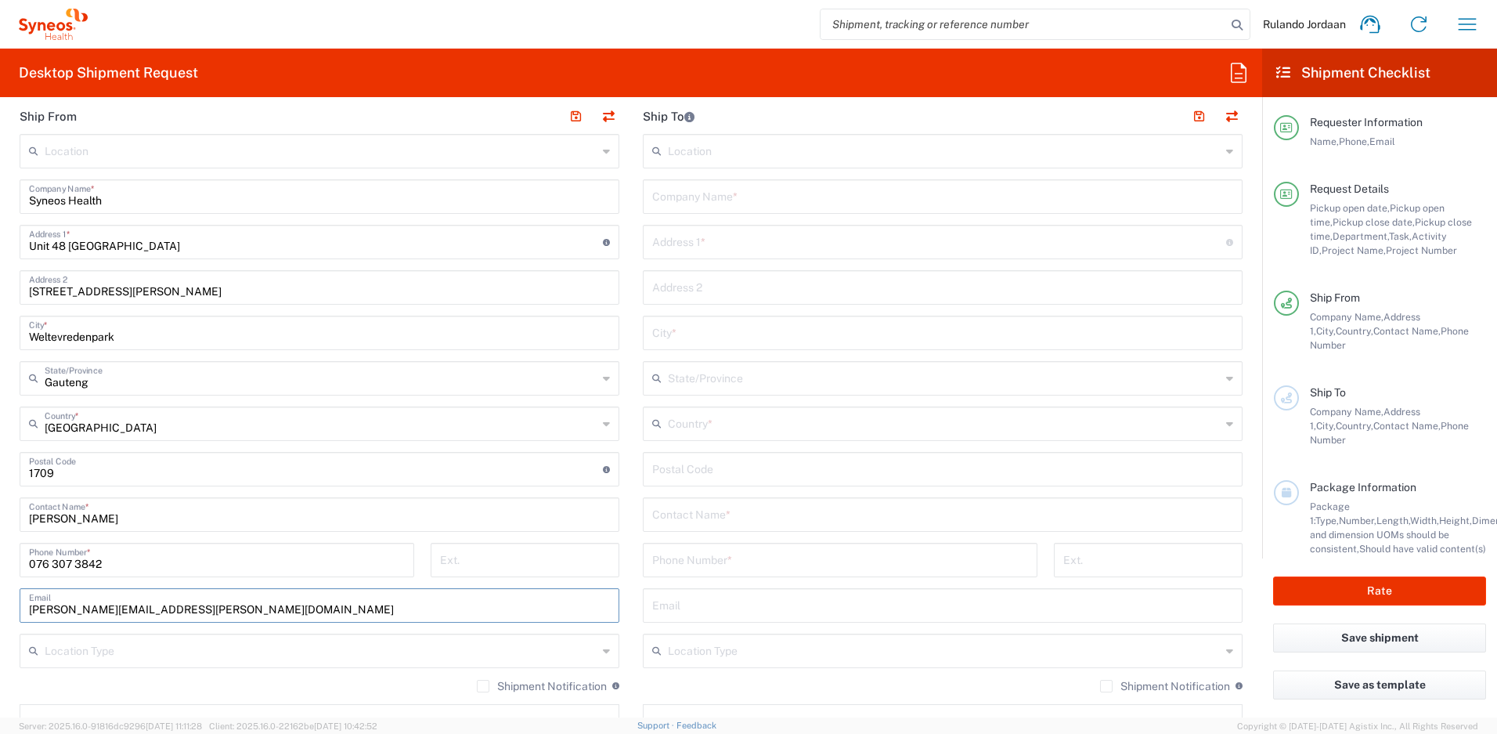
scroll to position [749, 0]
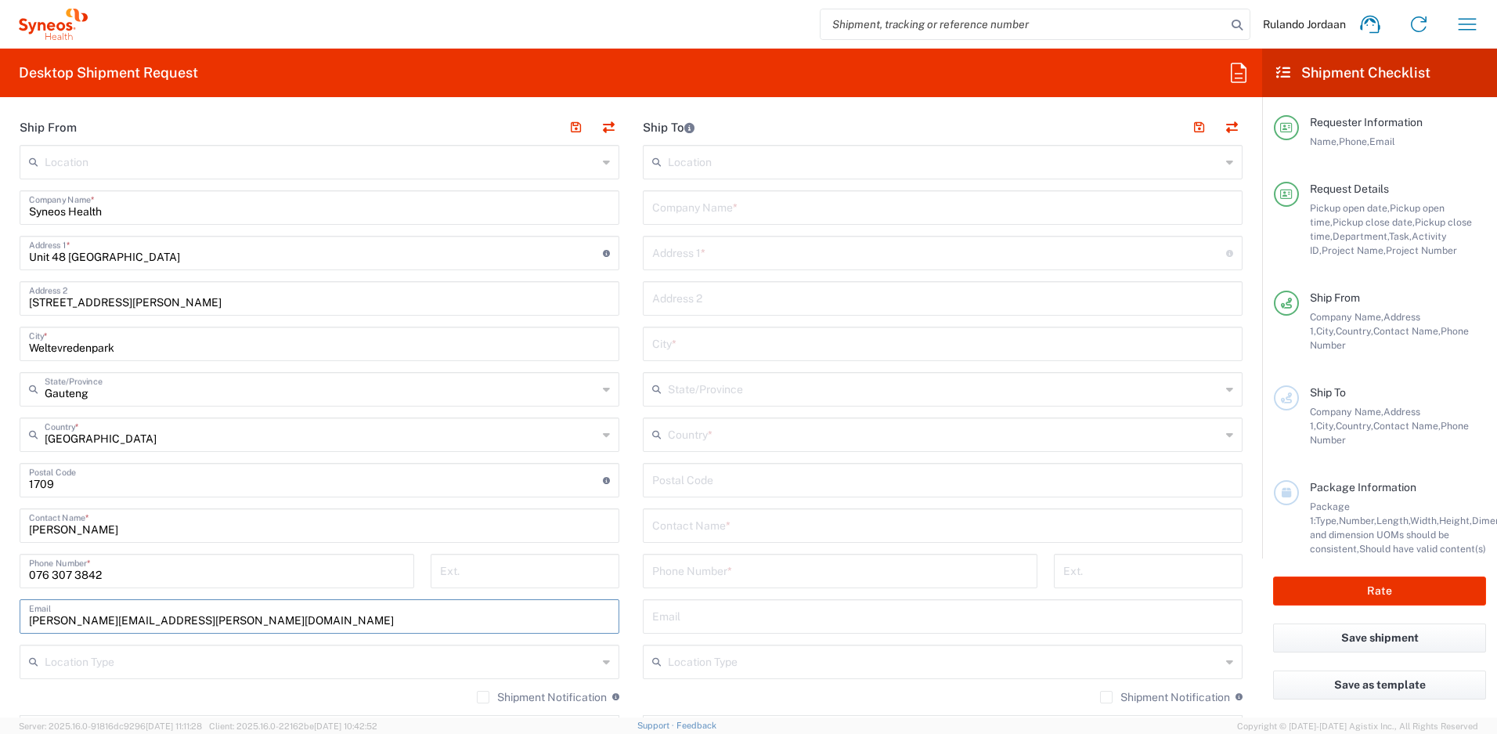
click at [694, 211] on input "text" at bounding box center [942, 206] width 581 height 27
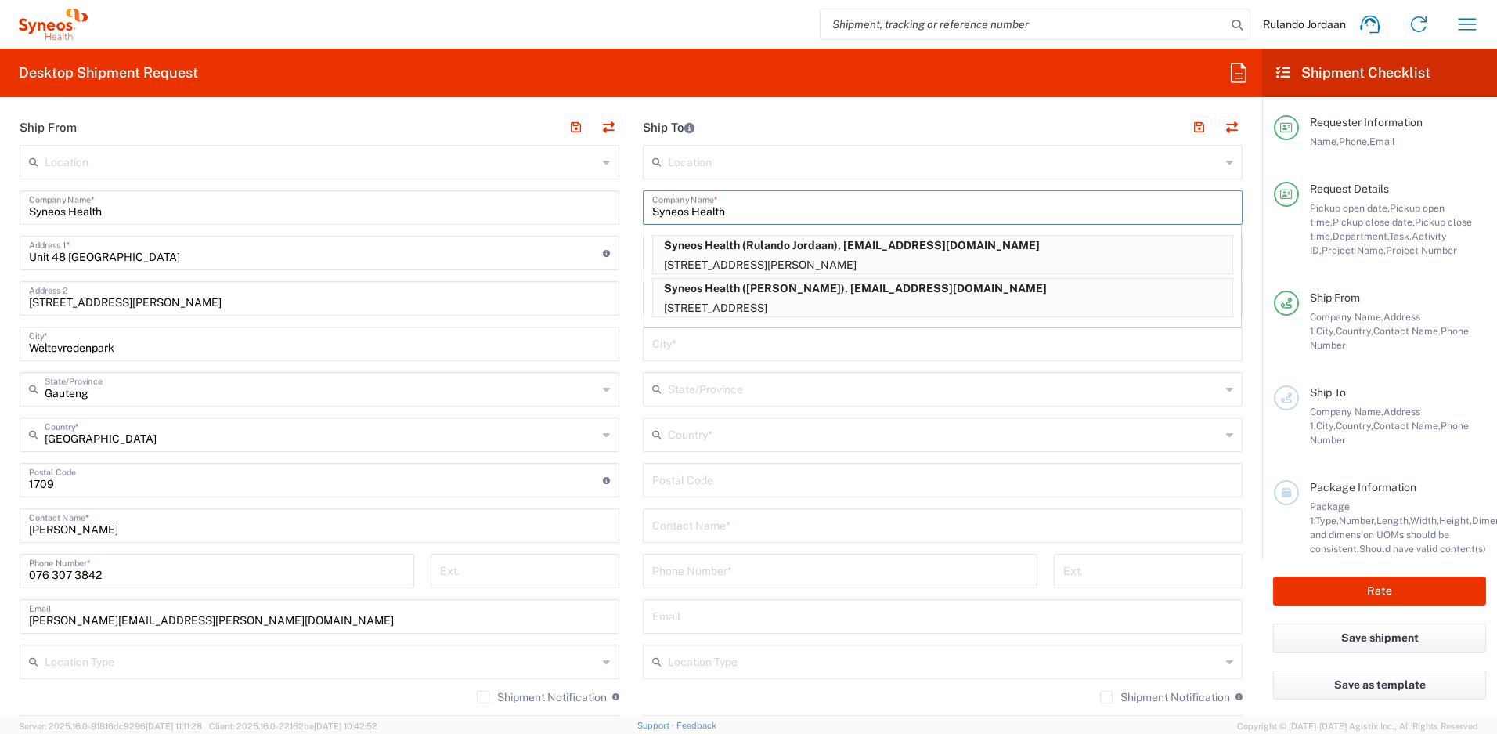
type input "Syneos Health"
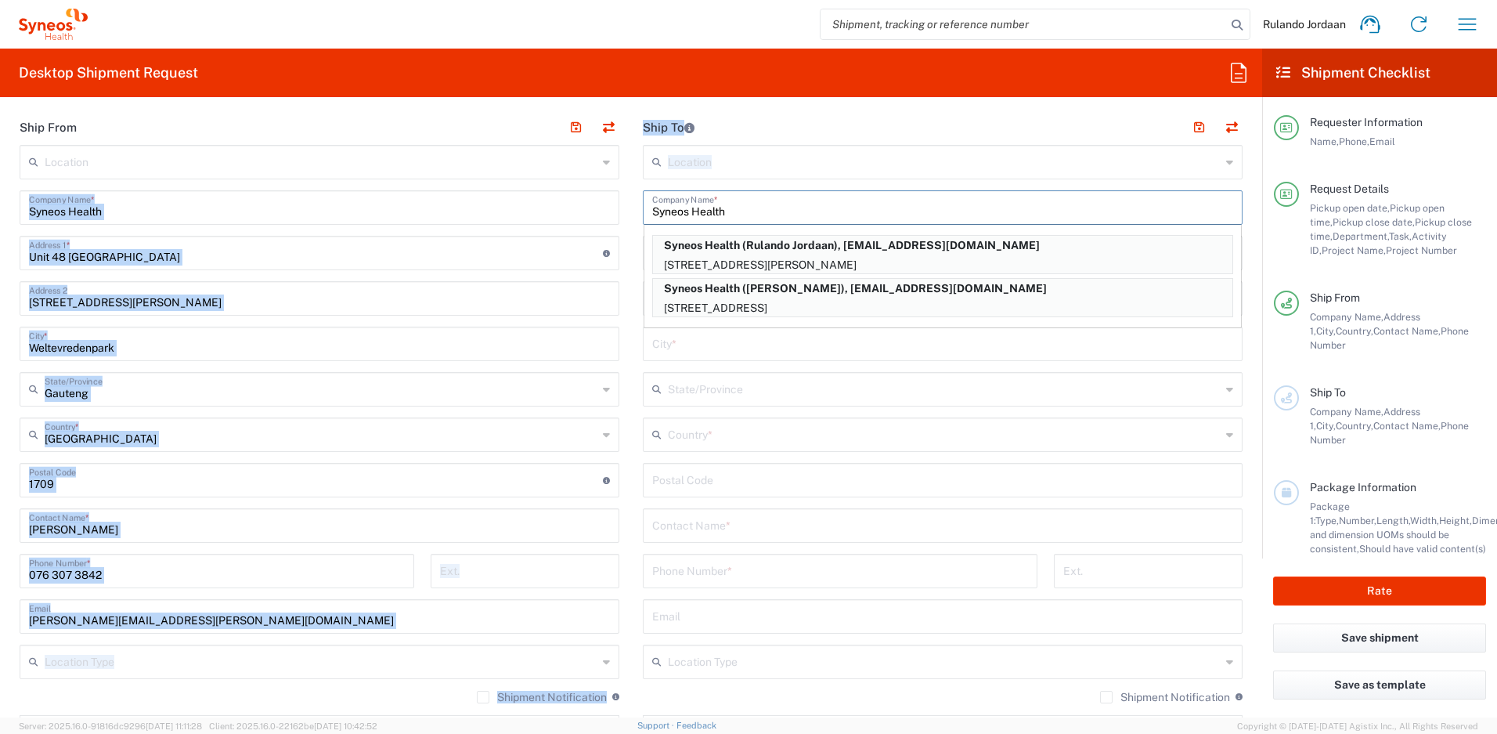
click at [623, 209] on div "Ship From Location [PERSON_NAME] LLC-[GEOGRAPHIC_DATA] [GEOGRAPHIC_DATA] [GEOGR…" at bounding box center [631, 482] width 1247 height 745
click at [677, 355] on input "text" at bounding box center [942, 342] width 581 height 27
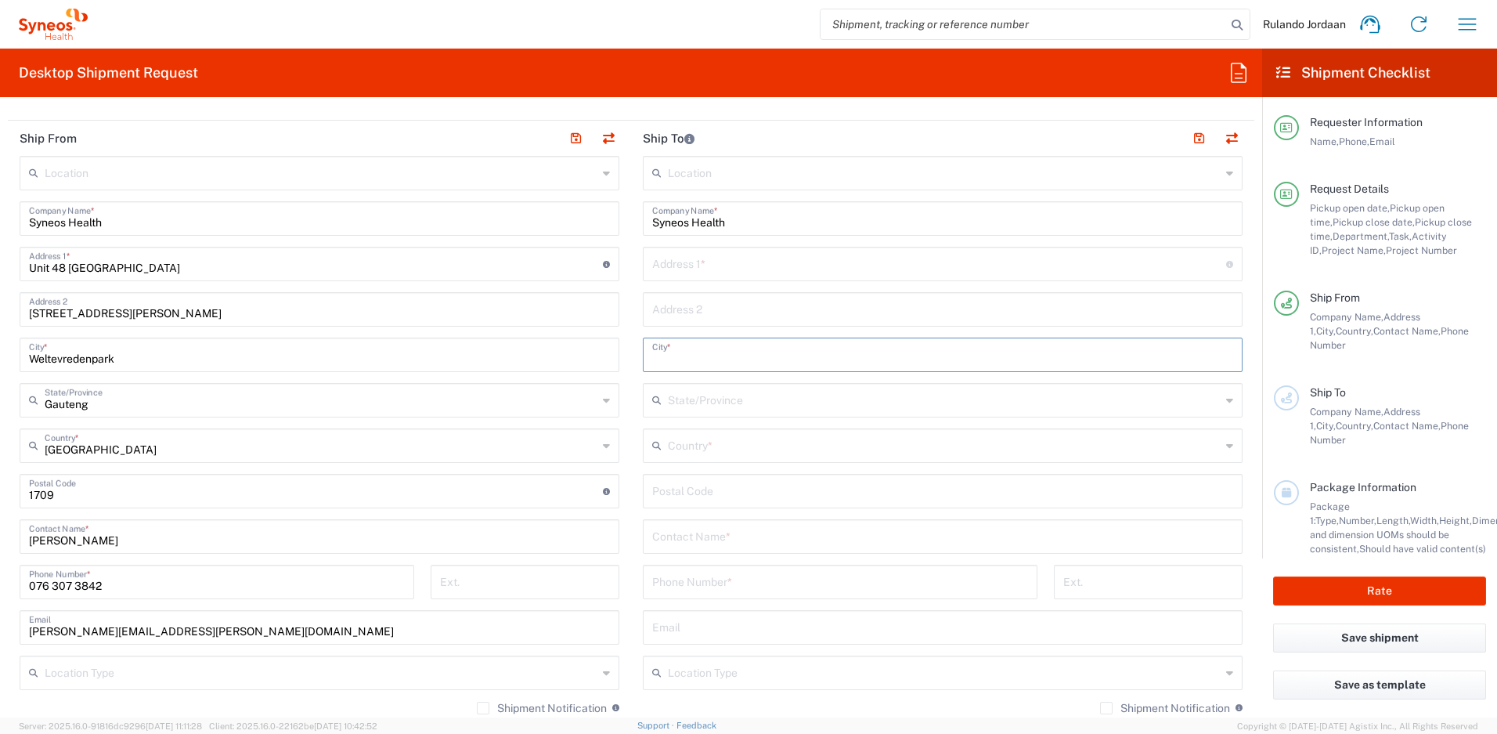
scroll to position [726, 0]
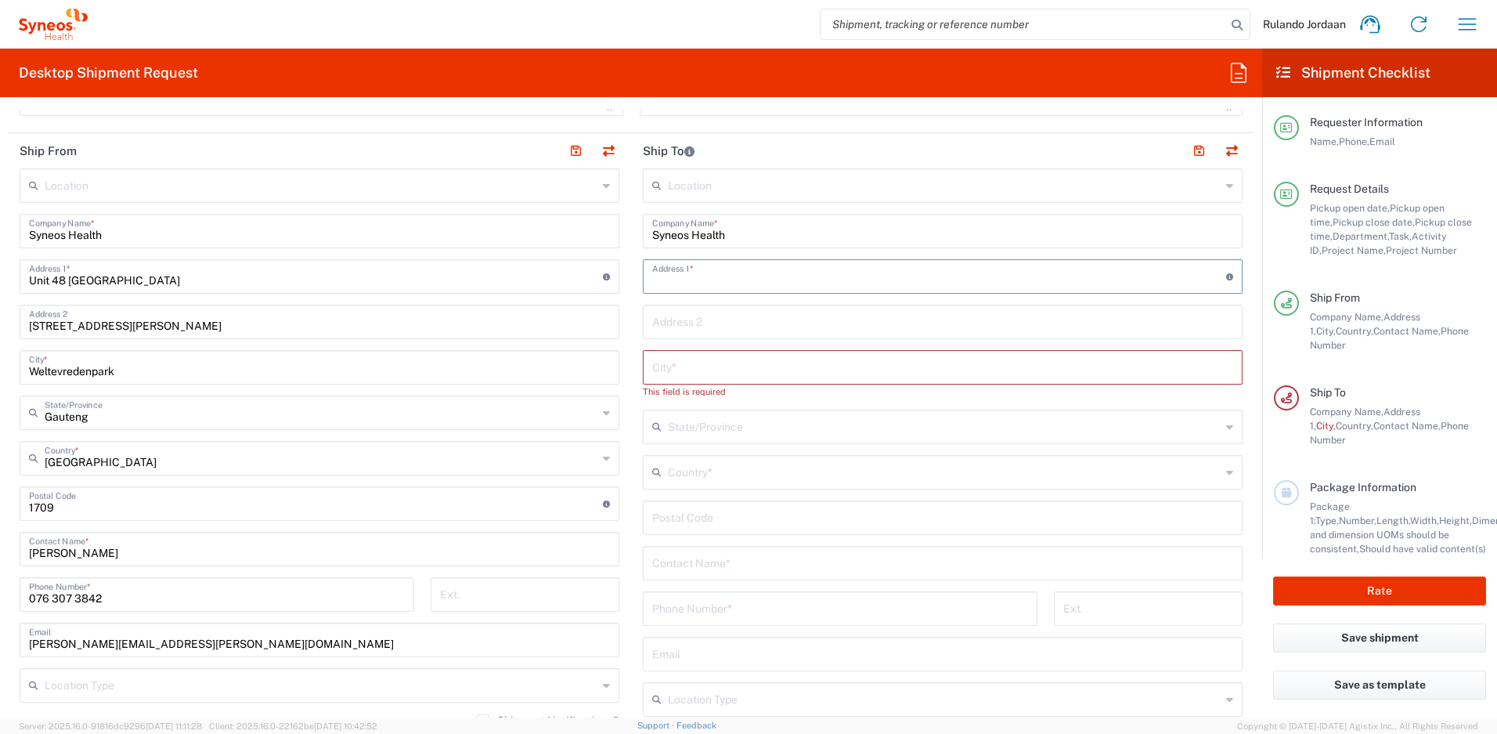
click at [687, 286] on input "text" at bounding box center [939, 275] width 574 height 27
type input "[STREET_ADDRESS][PERSON_NAME]"
click at [624, 184] on main "Location [PERSON_NAME] LLC-[GEOGRAPHIC_DATA] [GEOGRAPHIC_DATA] [GEOGRAPHIC_DATA…" at bounding box center [319, 519] width 623 height 703
click at [680, 326] on input "text" at bounding box center [942, 320] width 581 height 27
type input "[GEOGRAPHIC_DATA]"
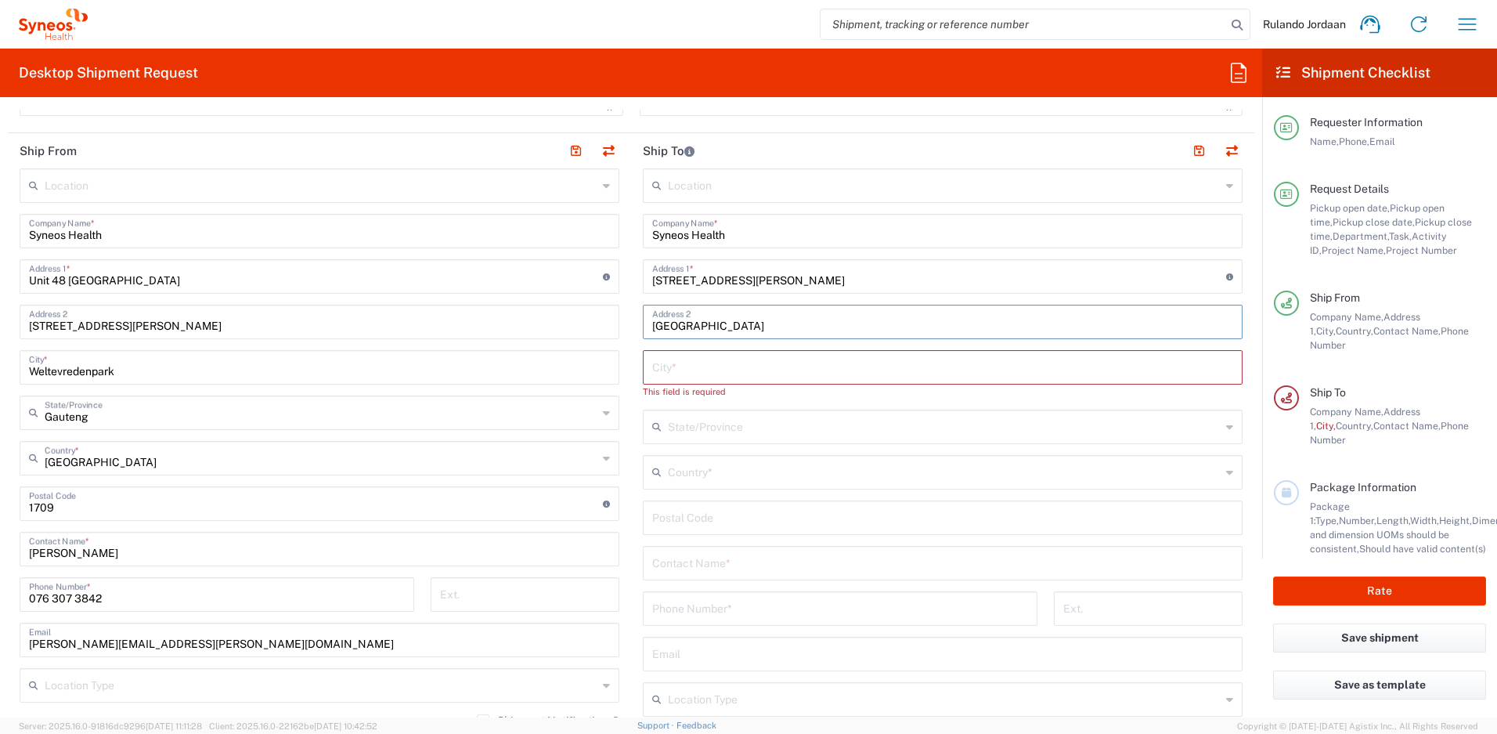
click at [631, 312] on main "Location [PERSON_NAME] LLC-[GEOGRAPHIC_DATA] [GEOGRAPHIC_DATA] [GEOGRAPHIC_DATA…" at bounding box center [942, 504] width 623 height 672
click at [652, 361] on input "text" at bounding box center [942, 365] width 581 height 27
click at [709, 485] on div "Country *" at bounding box center [943, 472] width 600 height 34
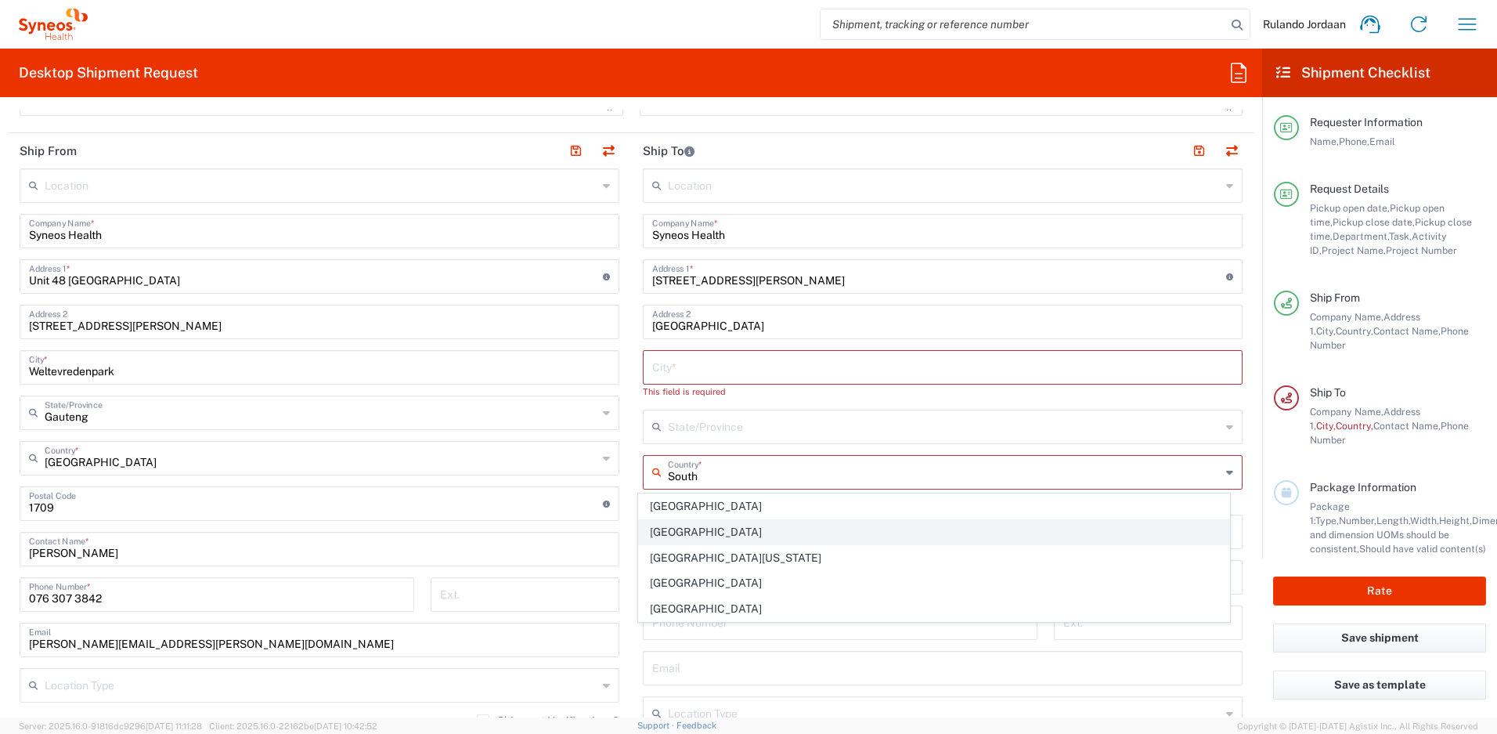
click at [665, 534] on span "[GEOGRAPHIC_DATA]" at bounding box center [934, 532] width 591 height 24
type input "[GEOGRAPHIC_DATA]"
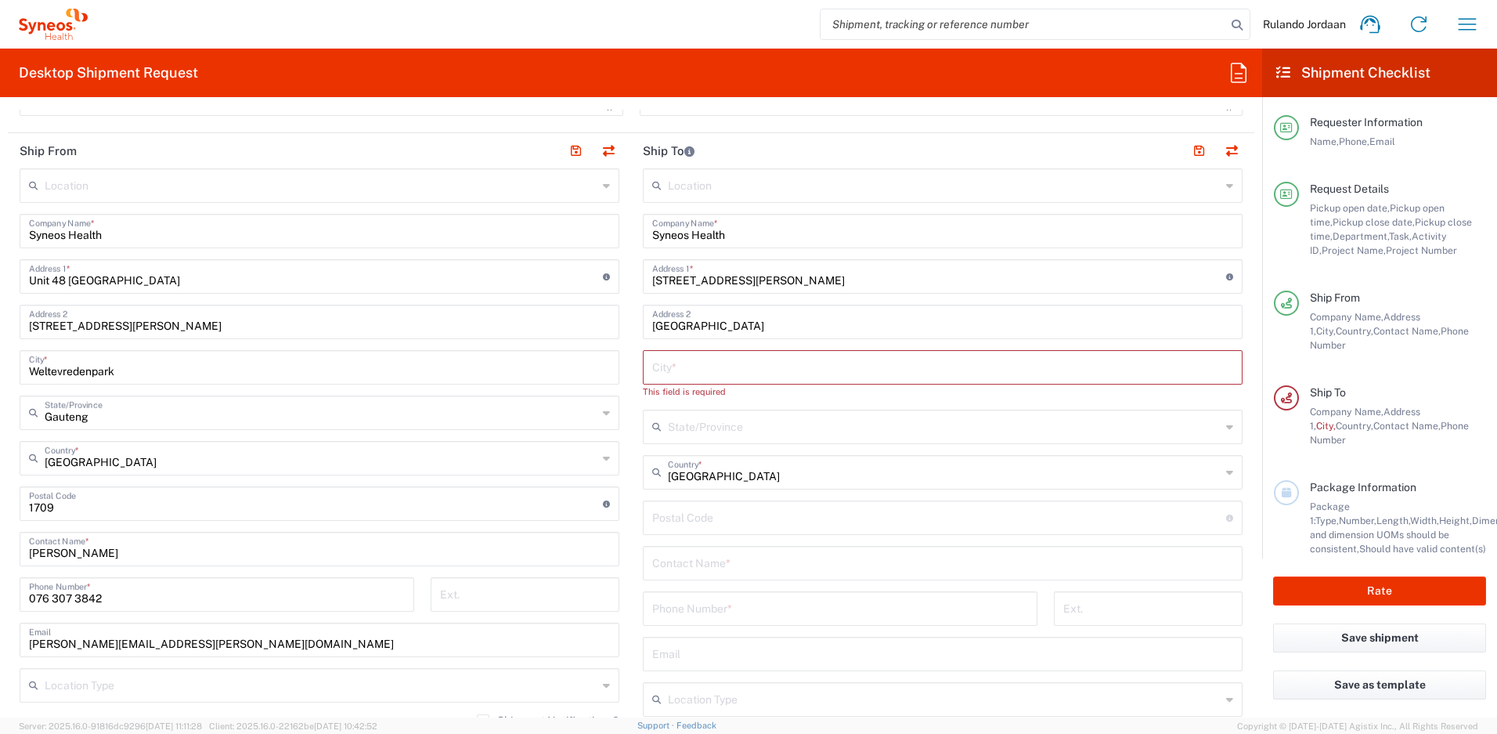
click at [669, 366] on input "text" at bounding box center [942, 365] width 581 height 27
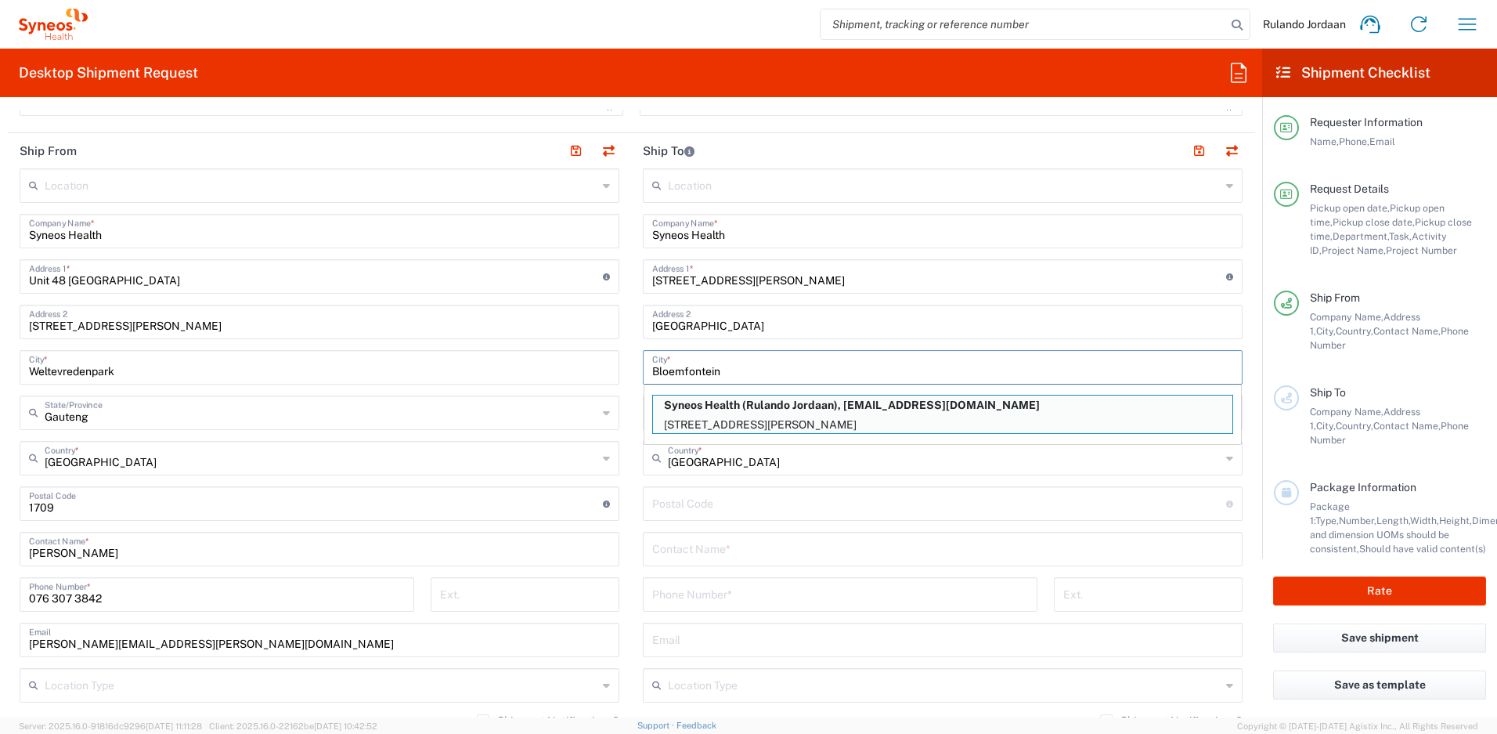
type input "Bloemfontein"
click at [619, 397] on main "Location [PERSON_NAME] LLC-[GEOGRAPHIC_DATA] [GEOGRAPHIC_DATA] [GEOGRAPHIC_DATA…" at bounding box center [319, 519] width 623 height 703
click at [622, 363] on main "Location [PERSON_NAME] LLC-[GEOGRAPHIC_DATA] [GEOGRAPHIC_DATA] [GEOGRAPHIC_DATA…" at bounding box center [319, 519] width 623 height 703
click at [615, 332] on main "Location [PERSON_NAME] LLC-[GEOGRAPHIC_DATA] [GEOGRAPHIC_DATA] [GEOGRAPHIC_DATA…" at bounding box center [319, 519] width 623 height 703
click at [631, 166] on header "Ship To" at bounding box center [942, 150] width 623 height 35
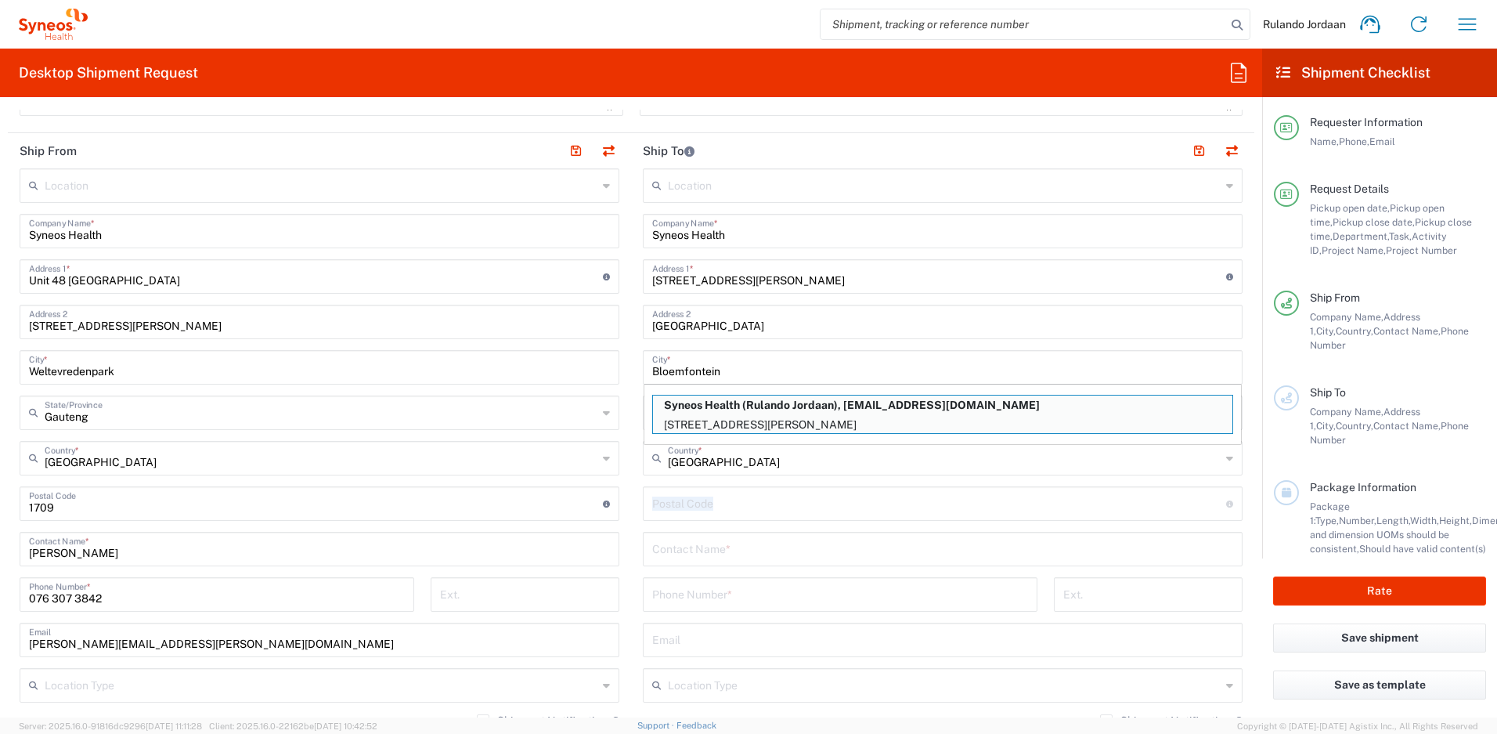
click at [700, 521] on div "Location [PERSON_NAME] LLC-[GEOGRAPHIC_DATA] [GEOGRAPHIC_DATA] [GEOGRAPHIC_DATA…" at bounding box center [943, 497] width 600 height 658
click at [700, 514] on input "undefined" at bounding box center [939, 502] width 574 height 27
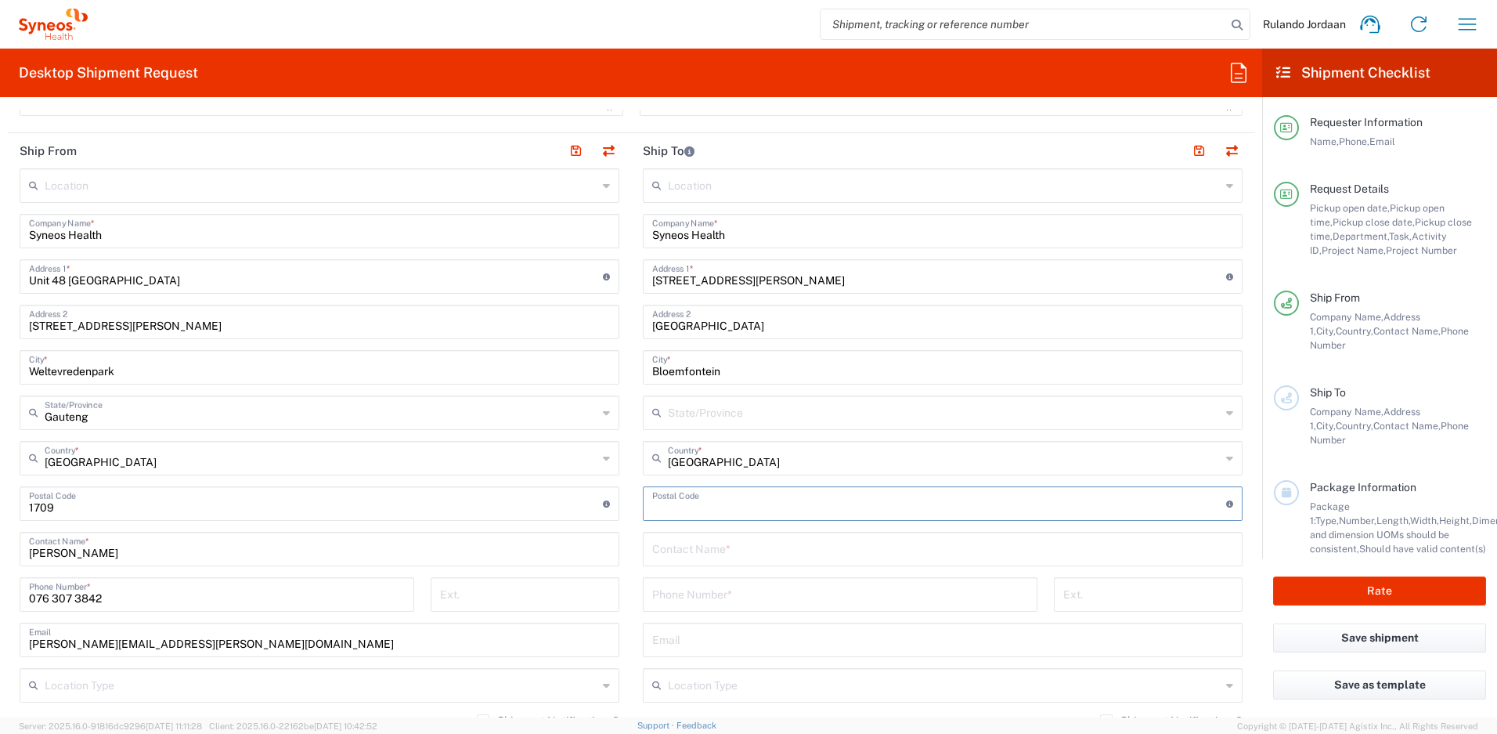
click at [695, 419] on input "text" at bounding box center [944, 411] width 553 height 27
click at [684, 438] on span "Free State" at bounding box center [934, 447] width 591 height 24
type input "Free State"
click at [720, 491] on input "undefined" at bounding box center [939, 502] width 574 height 27
click at [684, 503] on input "undefined" at bounding box center [939, 502] width 574 height 27
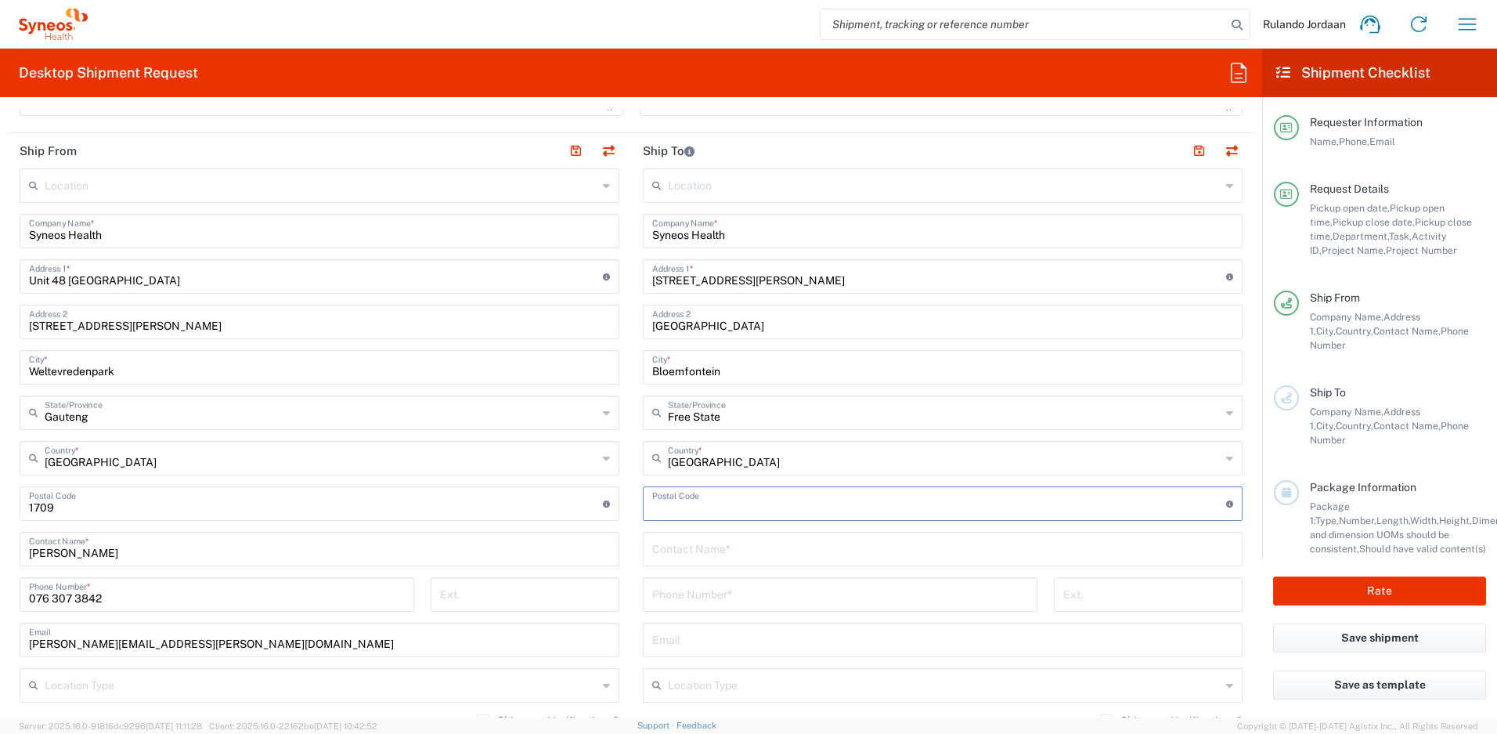
drag, startPoint x: 669, startPoint y: 506, endPoint x: 662, endPoint y: 511, distance: 8.3
click at [667, 508] on input "undefined" at bounding box center [939, 502] width 574 height 27
click at [631, 522] on main "Location [PERSON_NAME] LLC-[GEOGRAPHIC_DATA] [GEOGRAPHIC_DATA] [GEOGRAPHIC_DATA…" at bounding box center [942, 497] width 623 height 658
click at [652, 505] on input "undefined" at bounding box center [939, 502] width 574 height 27
drag, startPoint x: 695, startPoint y: 507, endPoint x: 511, endPoint y: 486, distance: 185.2
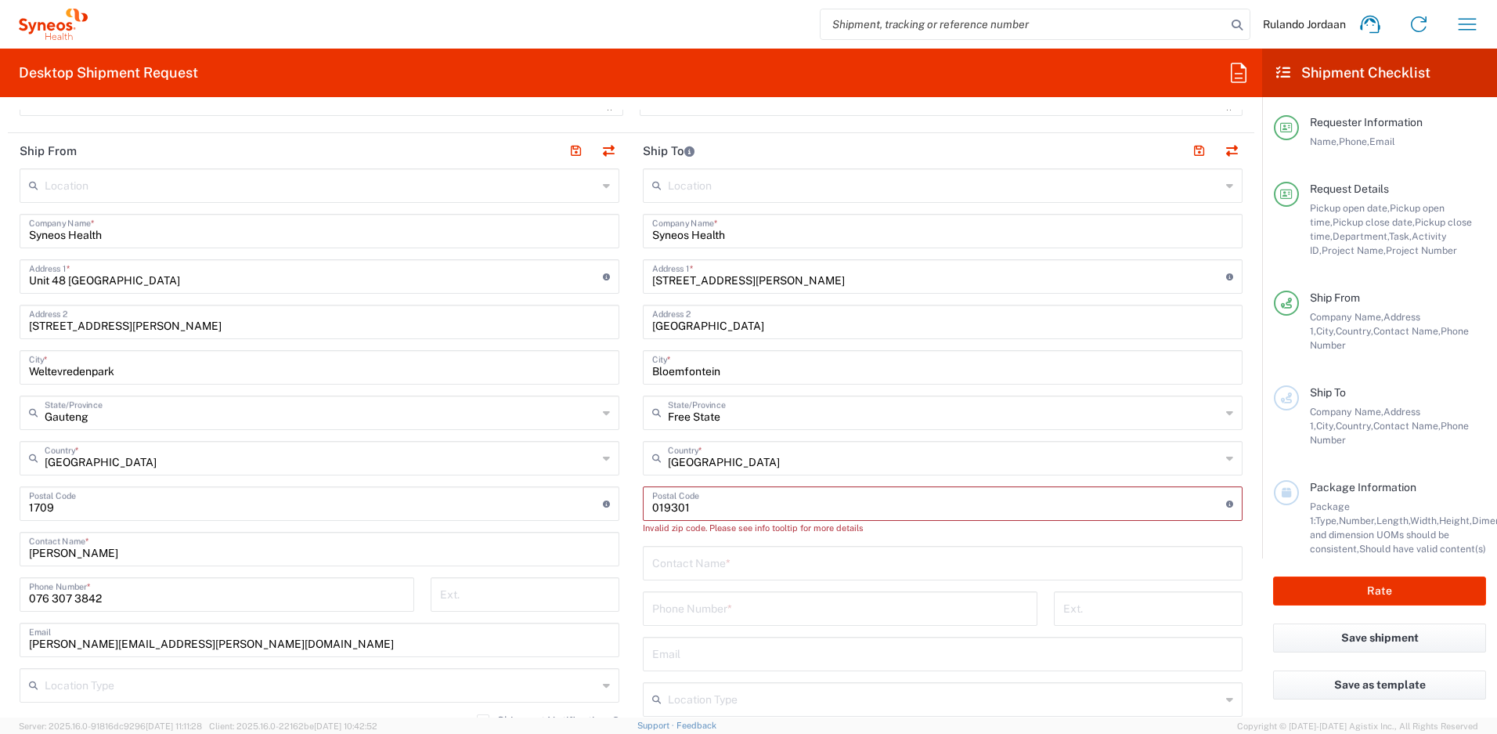
click at [511, 485] on div "Ship From Location [PERSON_NAME] LLC-[GEOGRAPHIC_DATA] [GEOGRAPHIC_DATA] [GEOGR…" at bounding box center [631, 505] width 1247 height 745
type input "9301"
click at [662, 551] on input "text" at bounding box center [942, 547] width 581 height 27
type input "Rulando Jordaan"
click at [680, 595] on input "tel" at bounding box center [840, 592] width 376 height 27
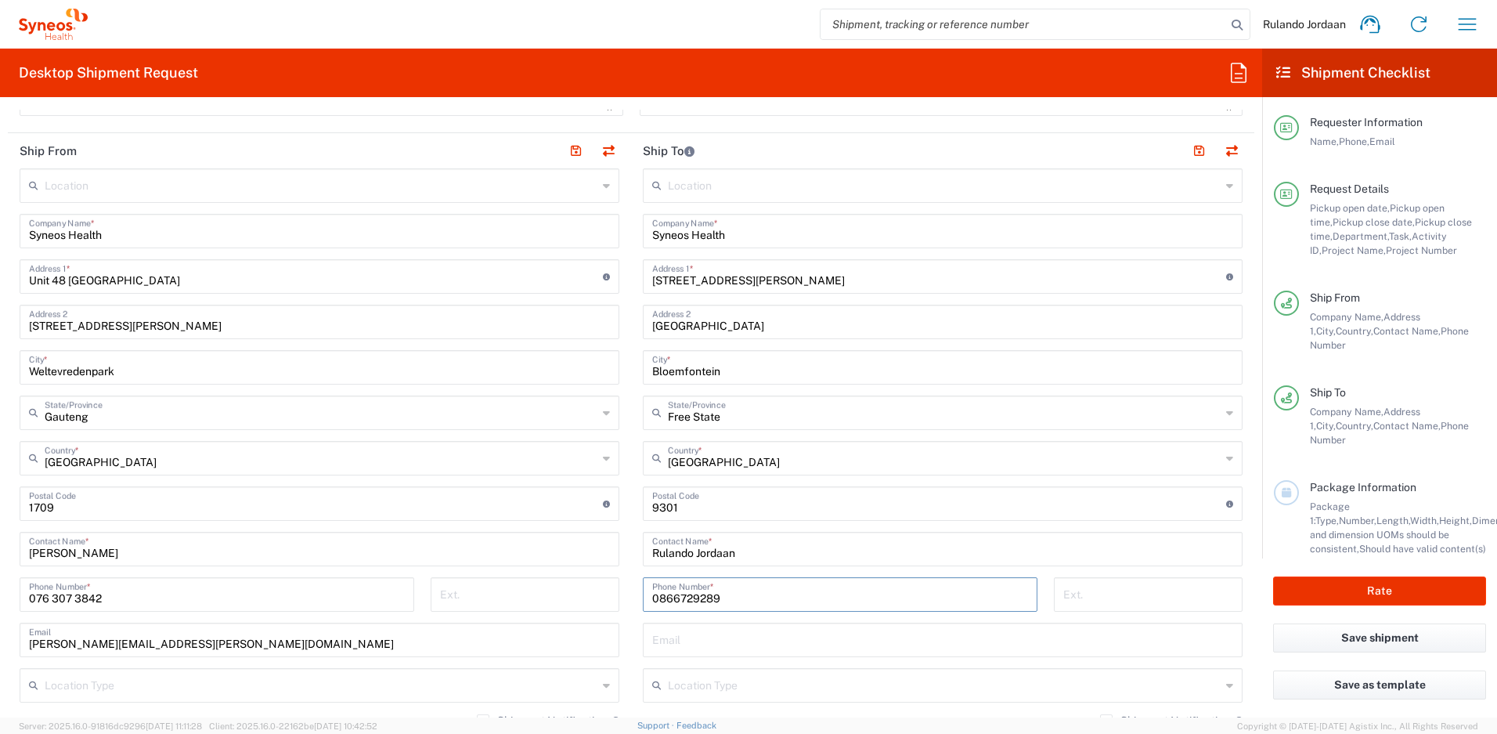
drag, startPoint x: 717, startPoint y: 596, endPoint x: 633, endPoint y: 575, distance: 87.2
click at [622, 582] on div "Ship From Location [PERSON_NAME] LLC-[GEOGRAPHIC_DATA] [GEOGRAPHIC_DATA] [GEOGR…" at bounding box center [631, 505] width 1247 height 745
drag, startPoint x: 670, startPoint y: 601, endPoint x: 698, endPoint y: 600, distance: 27.4
click at [670, 602] on input "636" at bounding box center [840, 592] width 376 height 27
drag, startPoint x: 694, startPoint y: 600, endPoint x: 625, endPoint y: 596, distance: 69.0
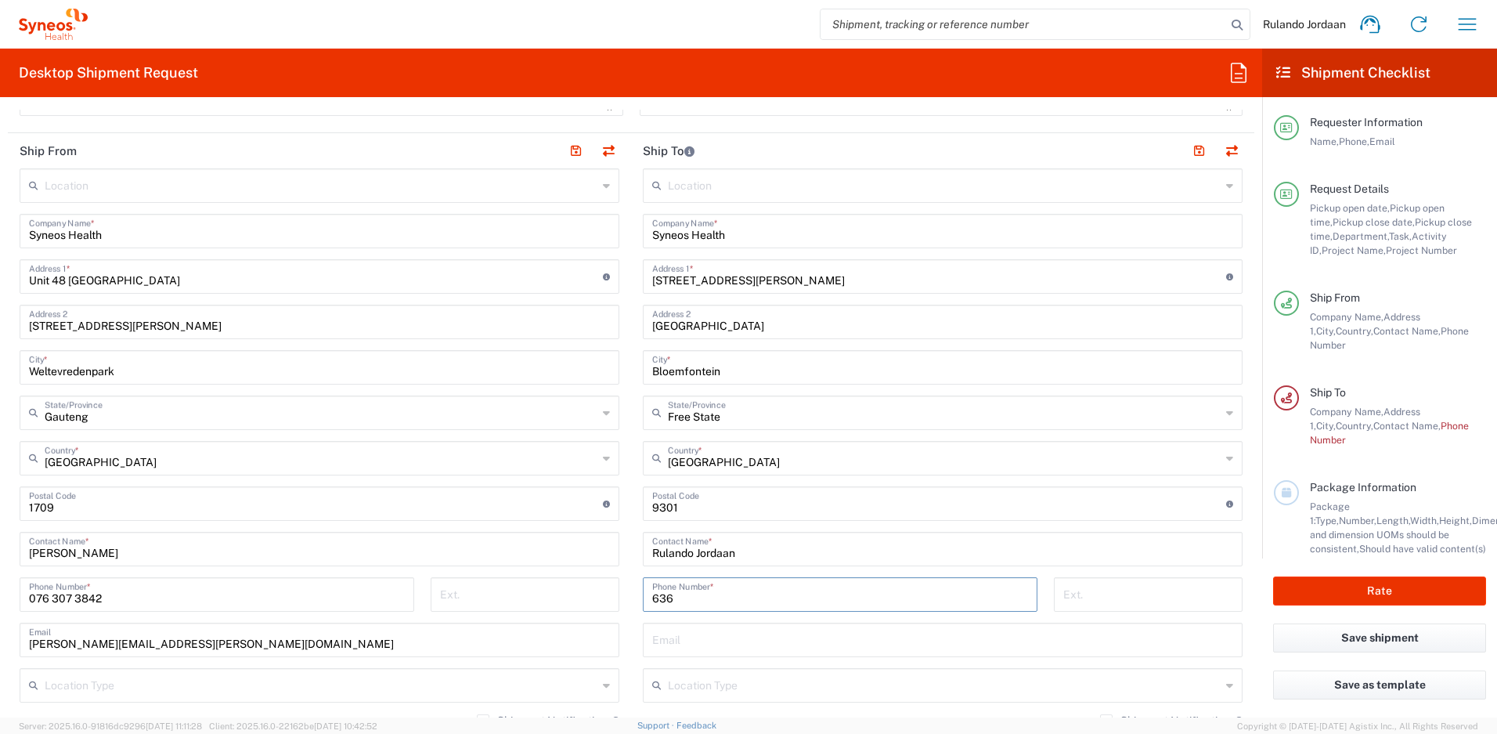
click at [631, 596] on main "Location [PERSON_NAME] LLC-[GEOGRAPHIC_DATA] [GEOGRAPHIC_DATA] [GEOGRAPHIC_DATA…" at bounding box center [942, 497] width 623 height 658
drag, startPoint x: 666, startPoint y: 604, endPoint x: 618, endPoint y: 600, distance: 47.9
click at [618, 600] on div "Ship From Location [PERSON_NAME] LLC-[GEOGRAPHIC_DATA] [GEOGRAPHIC_DATA] [GEOGR…" at bounding box center [631, 505] width 1247 height 745
type input "0636729289"
click at [631, 488] on main "Location [PERSON_NAME] LLC-[GEOGRAPHIC_DATA] [GEOGRAPHIC_DATA] [GEOGRAPHIC_DATA…" at bounding box center [942, 497] width 623 height 658
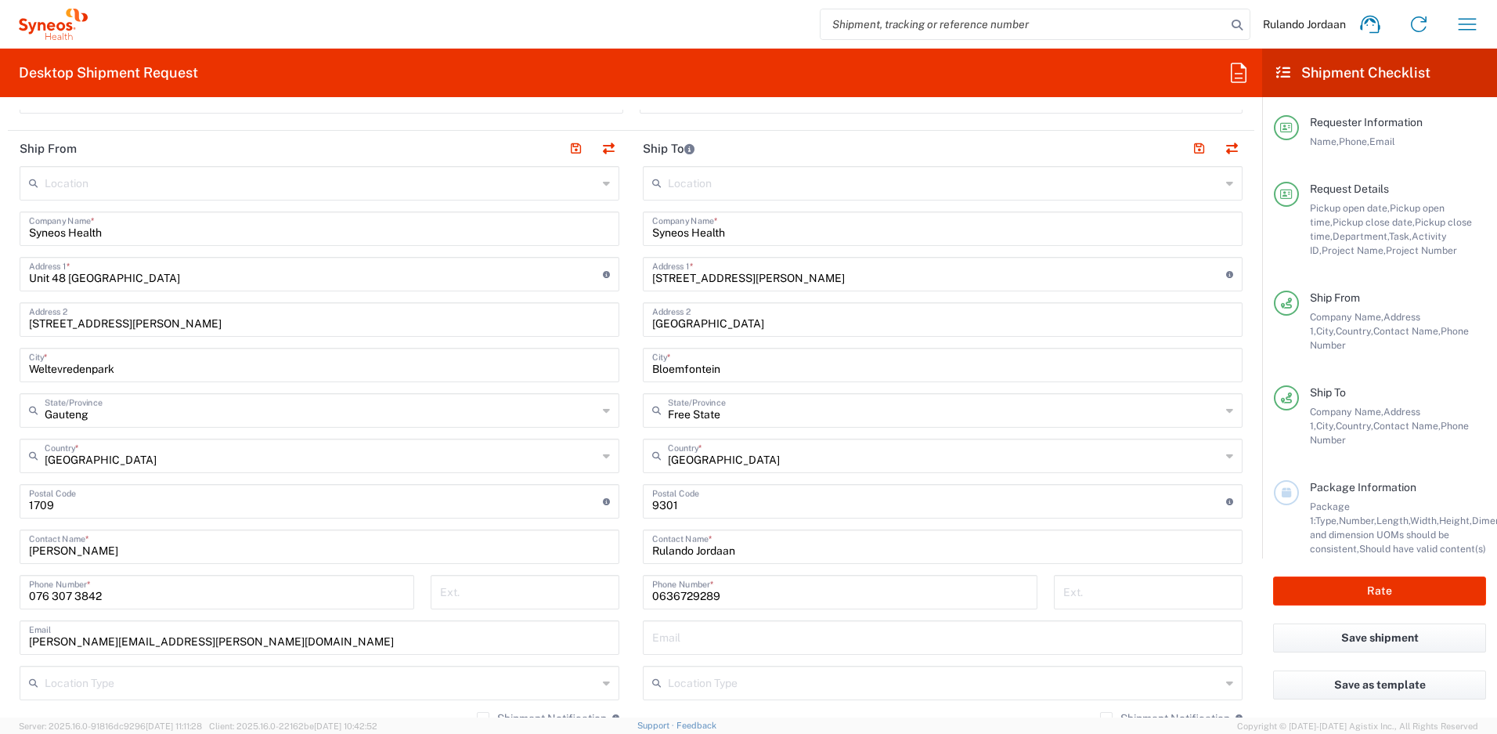
scroll to position [729, 0]
click at [715, 636] on input "text" at bounding box center [942, 635] width 581 height 27
type input "[EMAIL_ADDRESS][DOMAIN_NAME]"
click at [631, 516] on main "Location [PERSON_NAME] LLC-[GEOGRAPHIC_DATA] [GEOGRAPHIC_DATA] [GEOGRAPHIC_DATA…" at bounding box center [942, 494] width 623 height 658
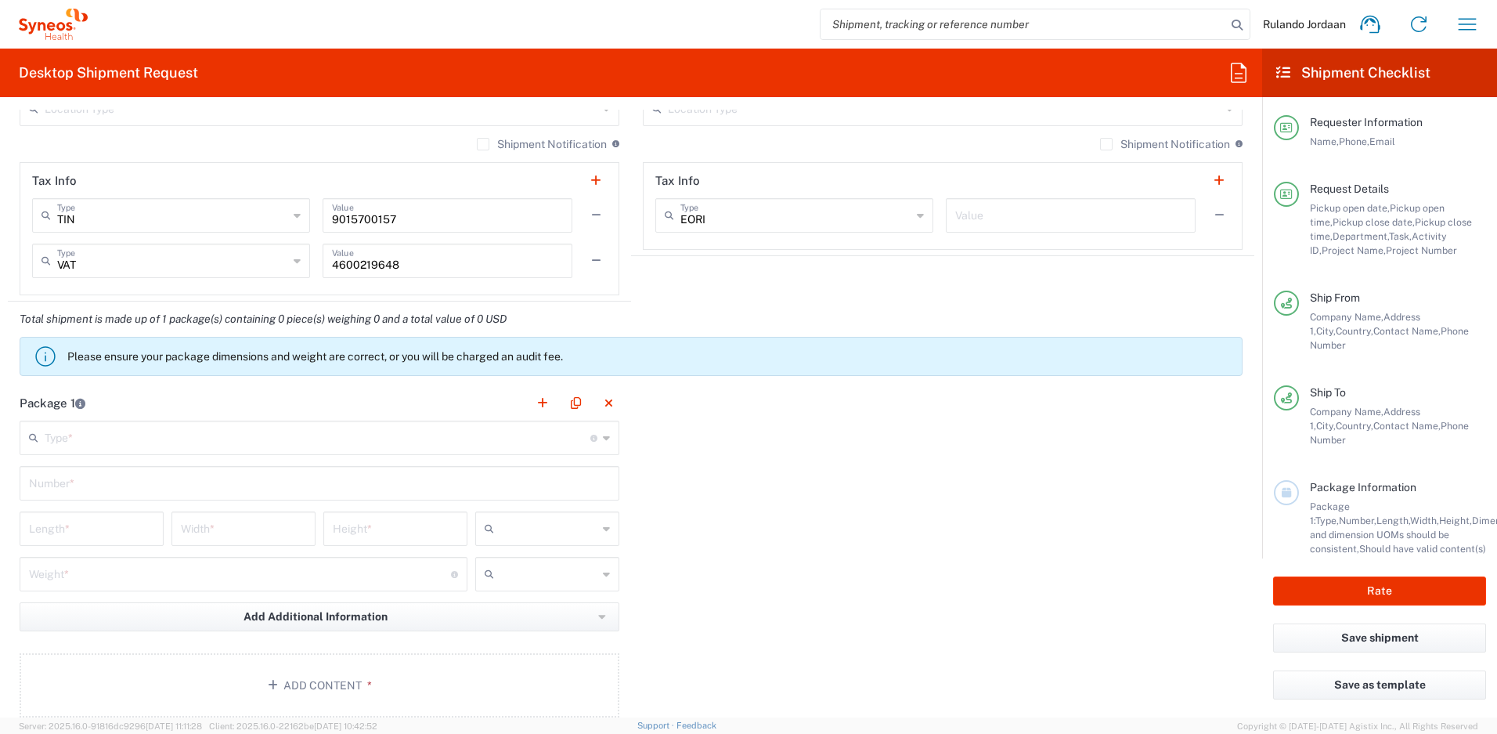
scroll to position [1316, 0]
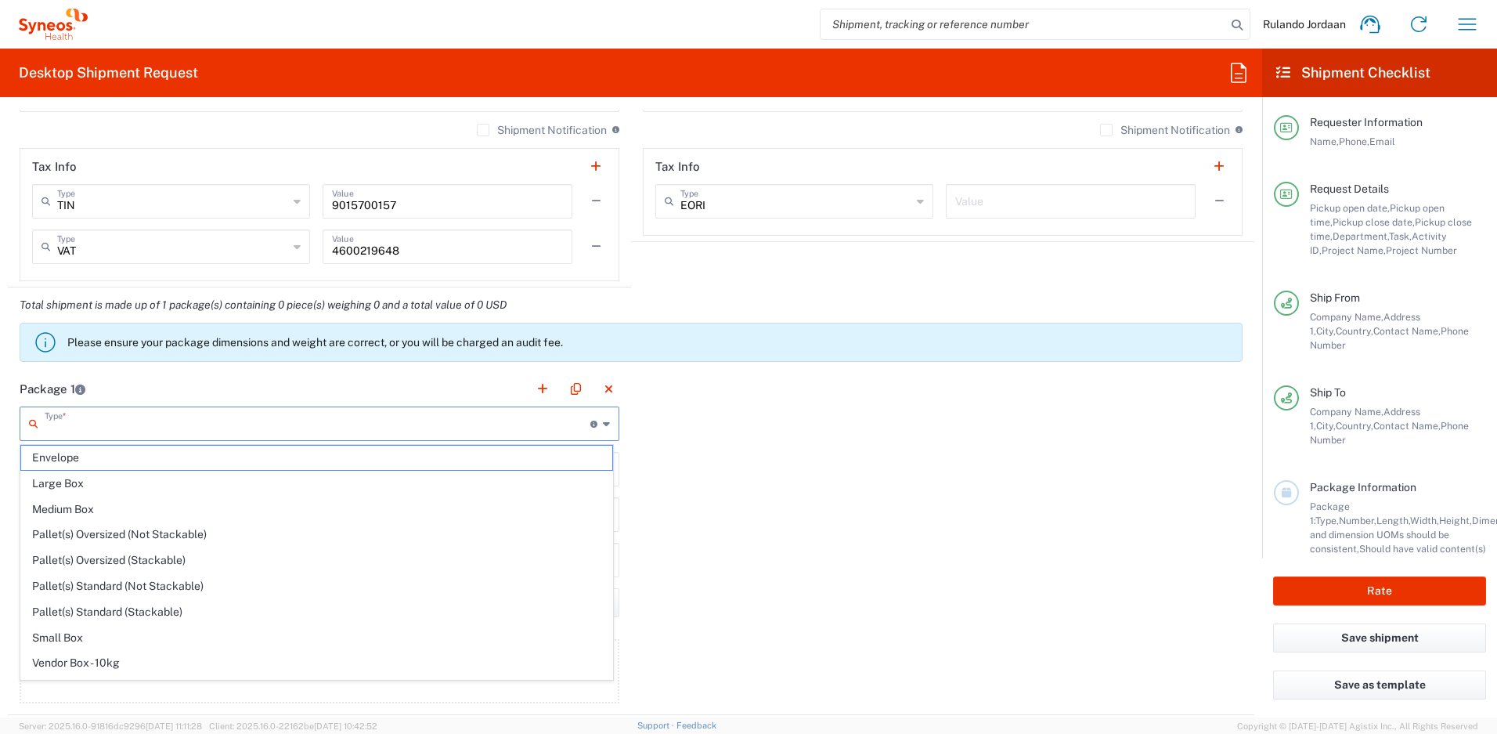
click at [238, 424] on input "text" at bounding box center [318, 422] width 546 height 27
click at [84, 666] on span "Your Packaging" at bounding box center [316, 667] width 591 height 24
type input "Your Packaging"
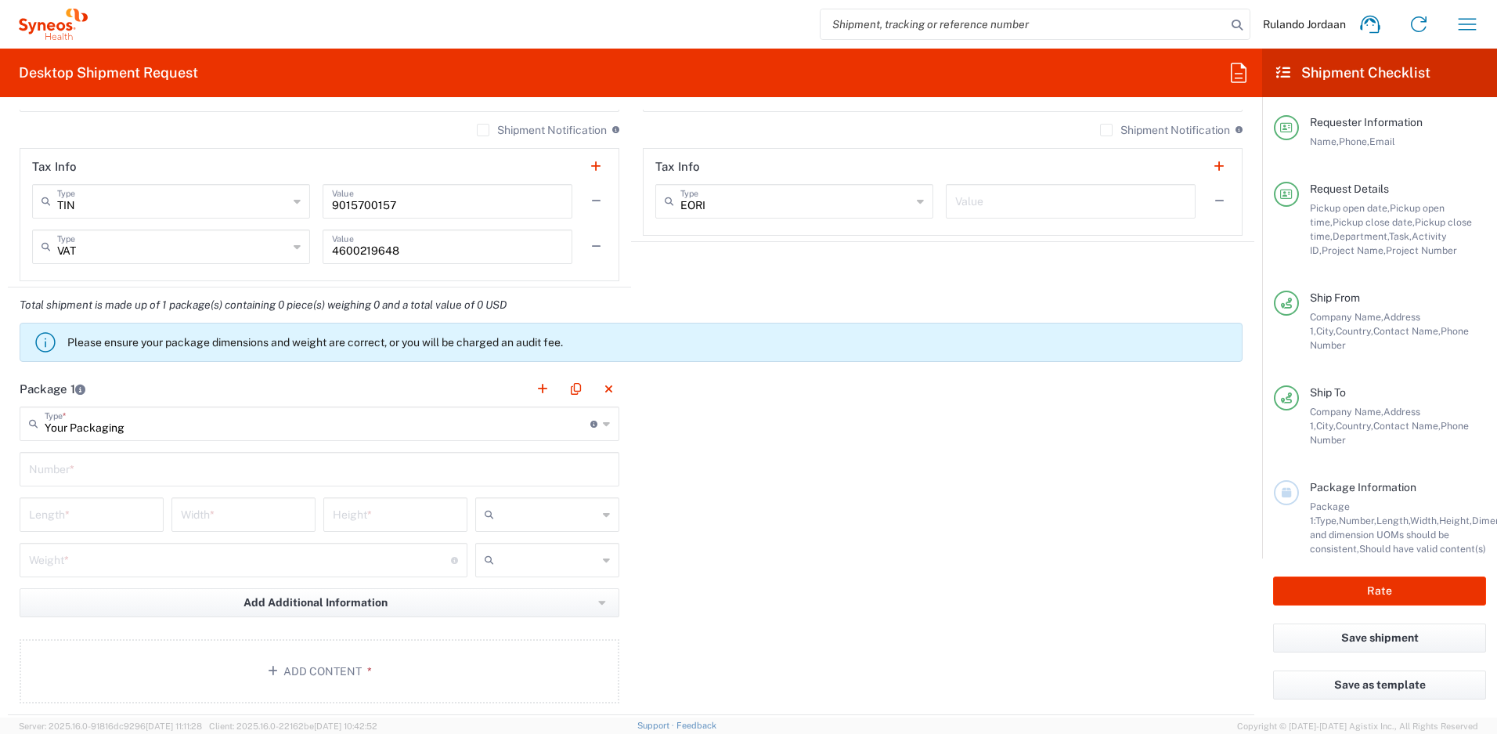
click at [95, 470] on input "text" at bounding box center [319, 467] width 581 height 27
type input "1"
click at [664, 480] on div "Package 1 Your Packaging Type * Material used to package goods Envelope Large B…" at bounding box center [631, 543] width 1247 height 344
click at [572, 512] on input "text" at bounding box center [548, 514] width 97 height 25
click at [510, 554] on span "cm" at bounding box center [541, 548] width 139 height 24
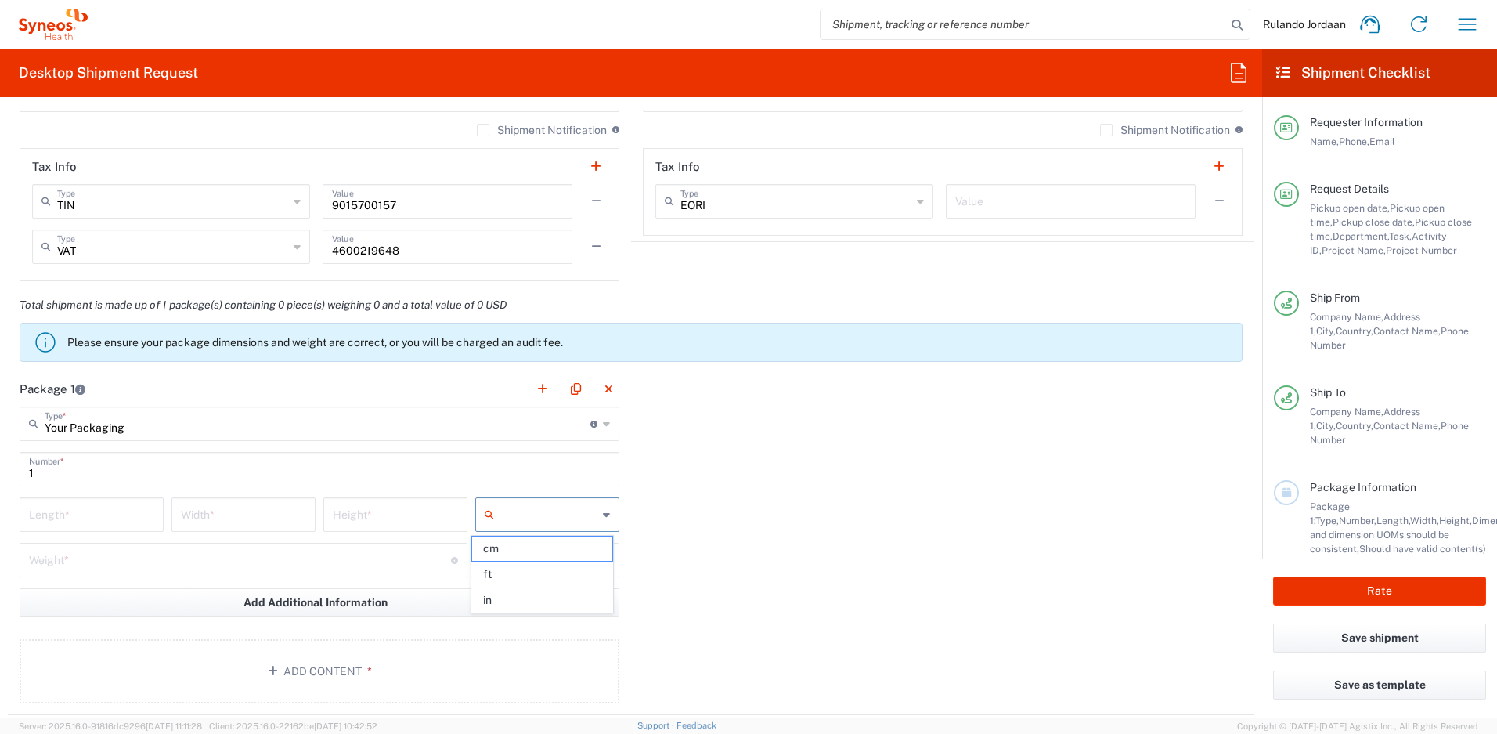
type input "cm"
click at [536, 553] on input "text" at bounding box center [548, 559] width 97 height 25
click at [510, 592] on span "kgs" at bounding box center [541, 594] width 139 height 24
type input "kgs"
click at [94, 514] on input "number" at bounding box center [91, 513] width 125 height 27
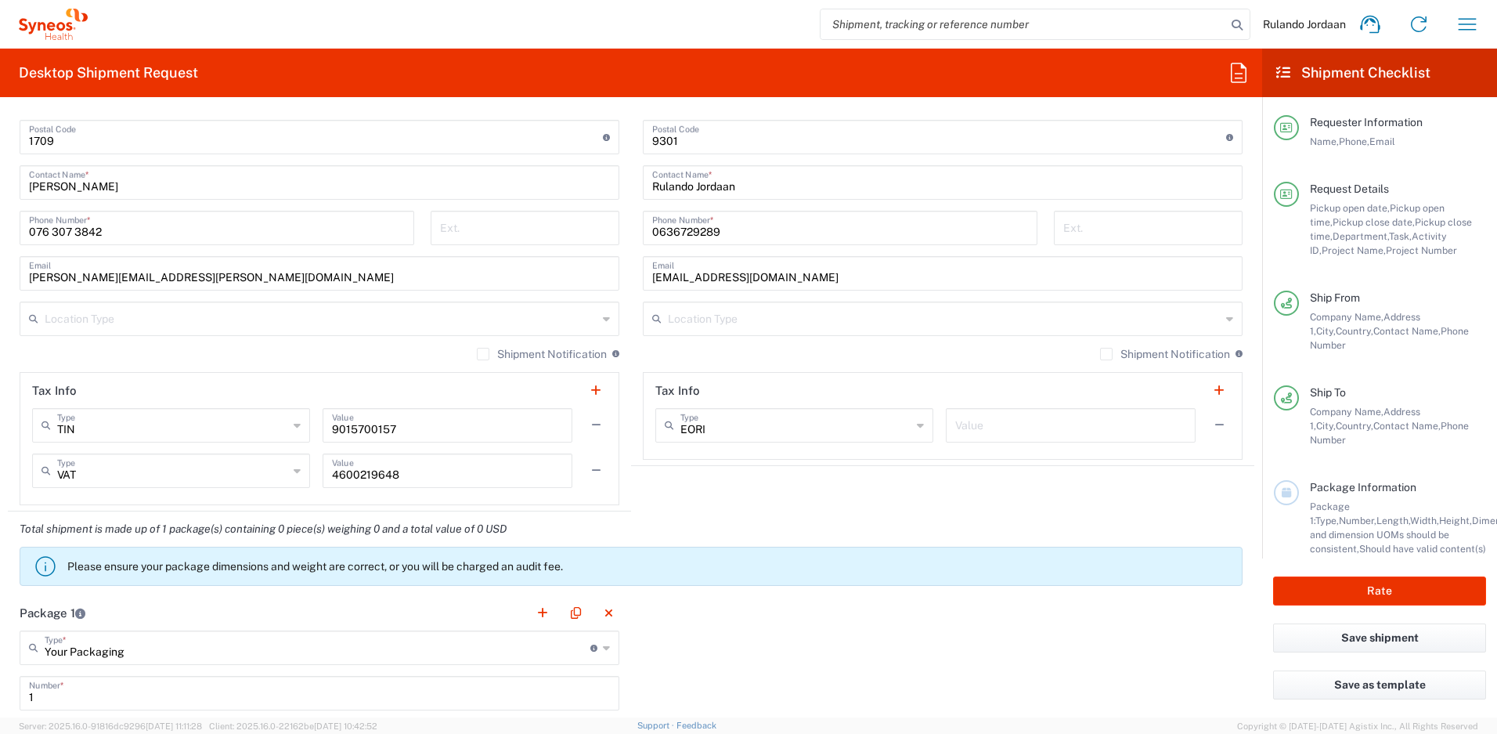
scroll to position [1326, 0]
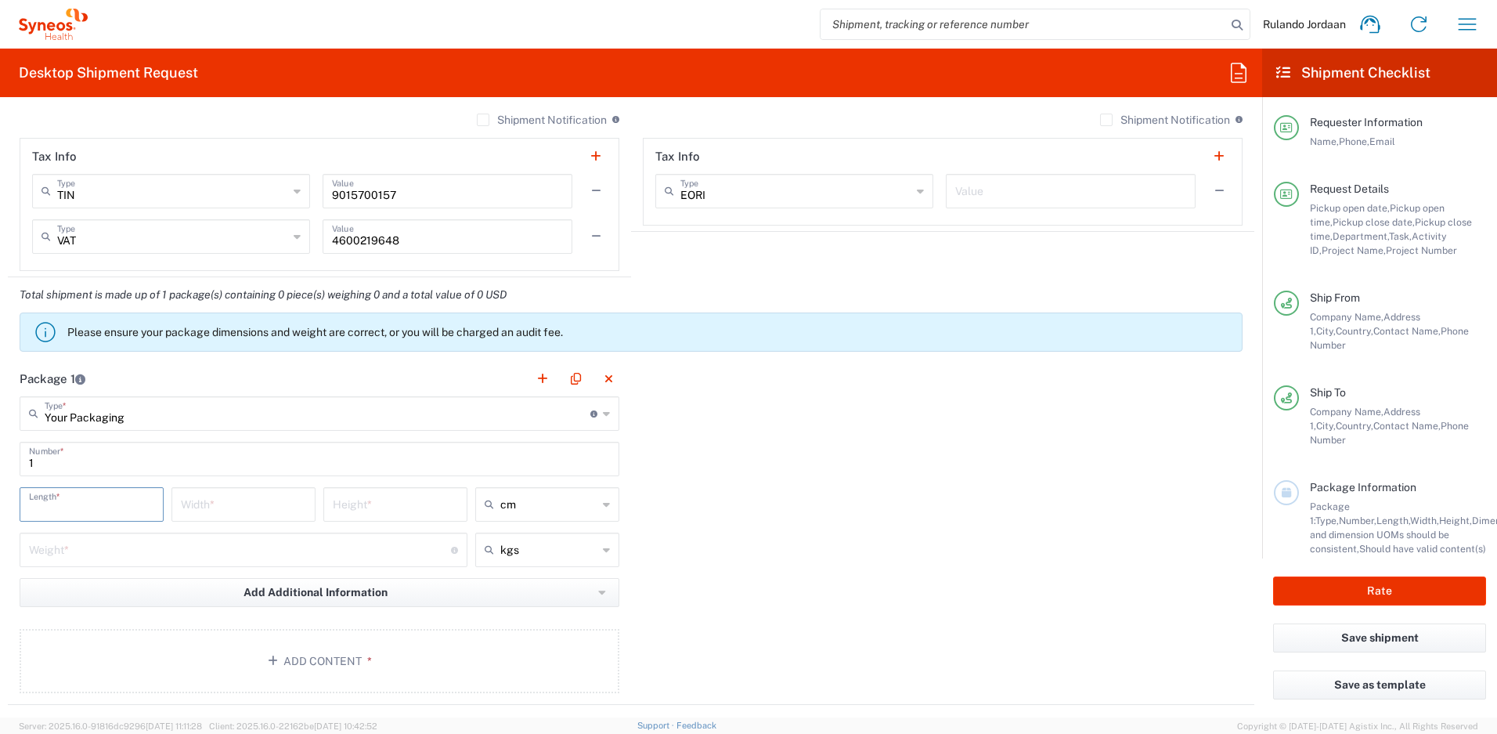
click at [125, 507] on input "number" at bounding box center [91, 502] width 125 height 27
type input "44"
type input "44.4"
click at [225, 504] on input "number" at bounding box center [243, 502] width 125 height 27
type input "8"
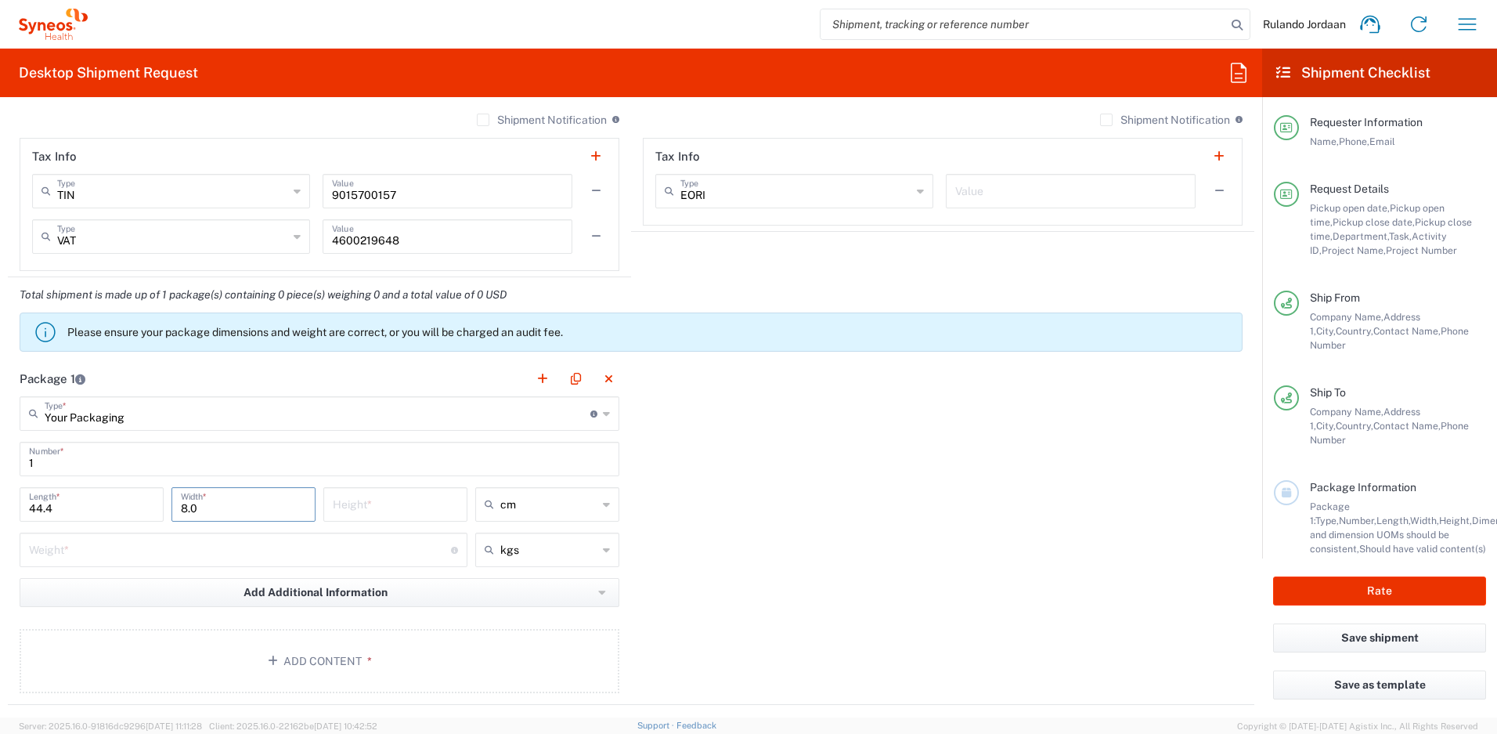
type input "8.0"
click at [334, 506] on input "number" at bounding box center [395, 502] width 125 height 27
type input "29"
type input "29.5"
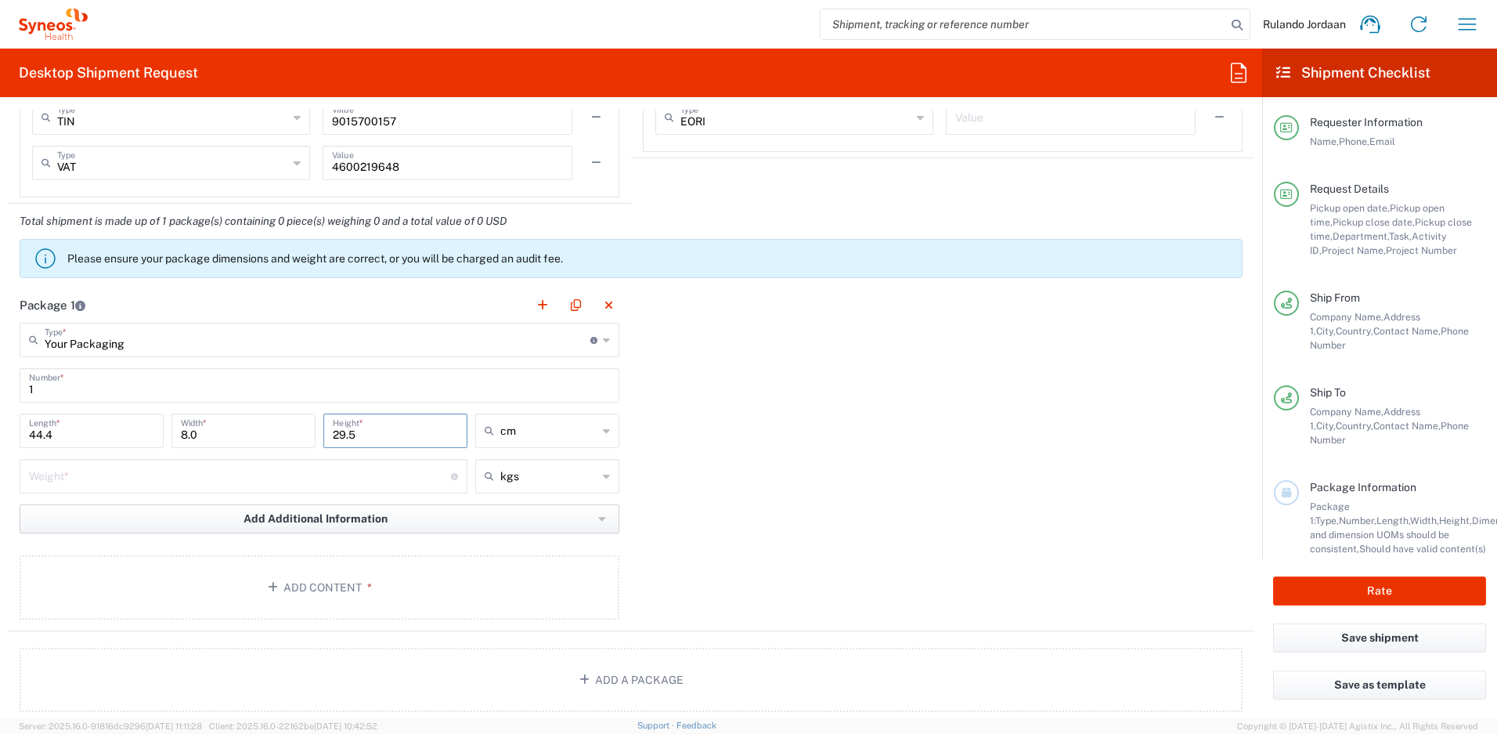
scroll to position [1464, 0]
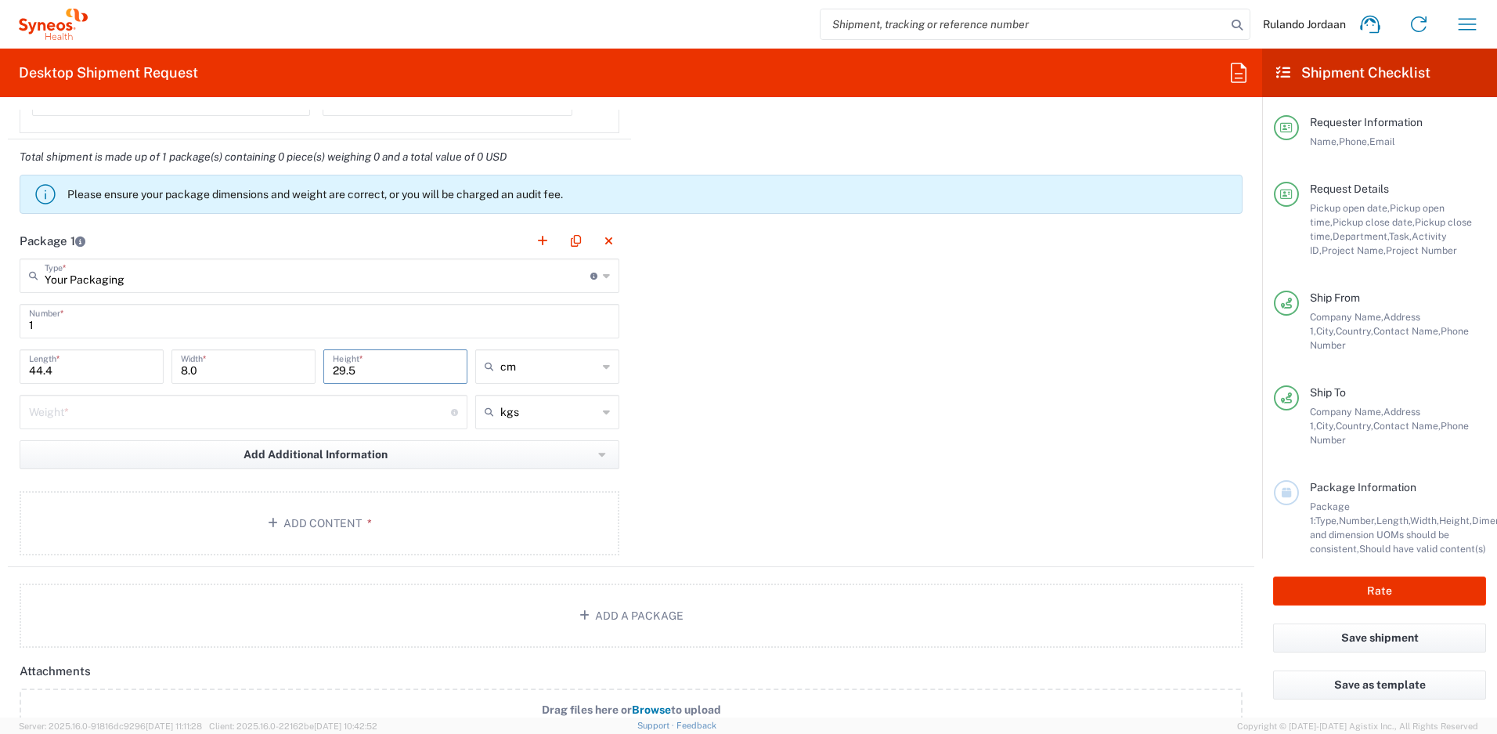
click at [185, 414] on input "number" at bounding box center [240, 410] width 422 height 27
type input "1"
type input "1.46"
click at [936, 352] on div "Package 1 Your Packaging Type * Material used to package goods Envelope Large B…" at bounding box center [631, 395] width 1247 height 344
click at [327, 516] on button "Add Content *" at bounding box center [320, 523] width 600 height 64
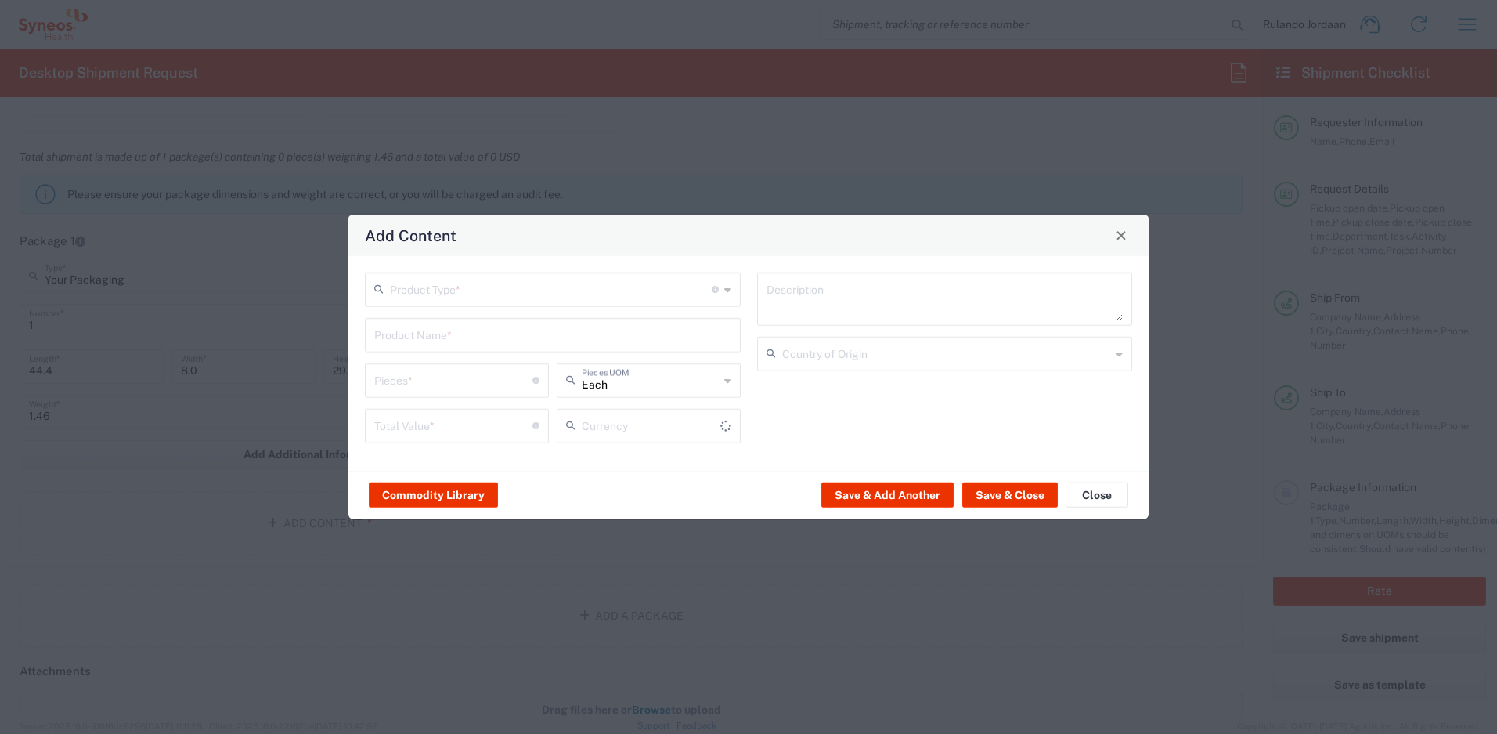
click at [436, 292] on input "text" at bounding box center [551, 287] width 322 height 27
type input "US Dollar"
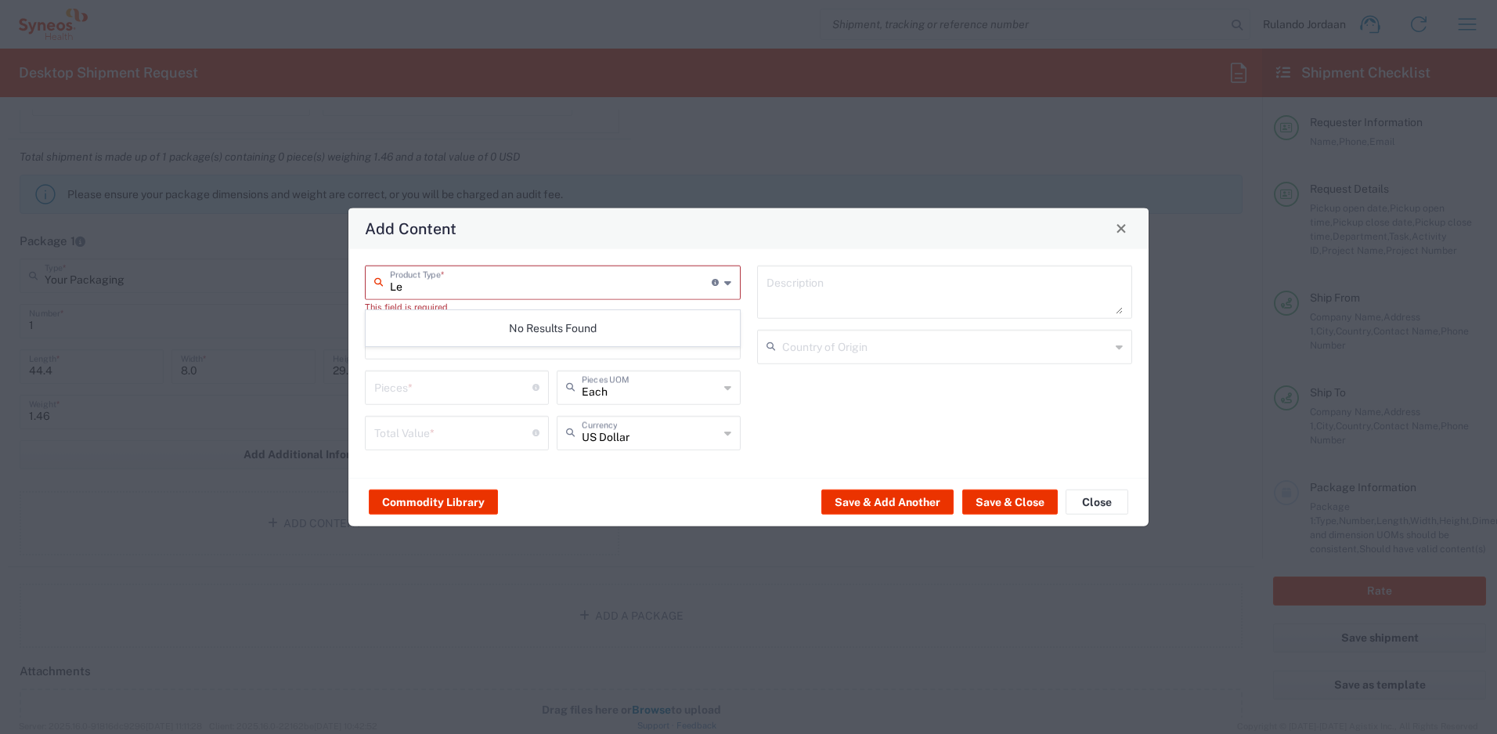
type input "L"
click at [441, 341] on span "General Commodity" at bounding box center [552, 349] width 373 height 24
type input "General Commodity"
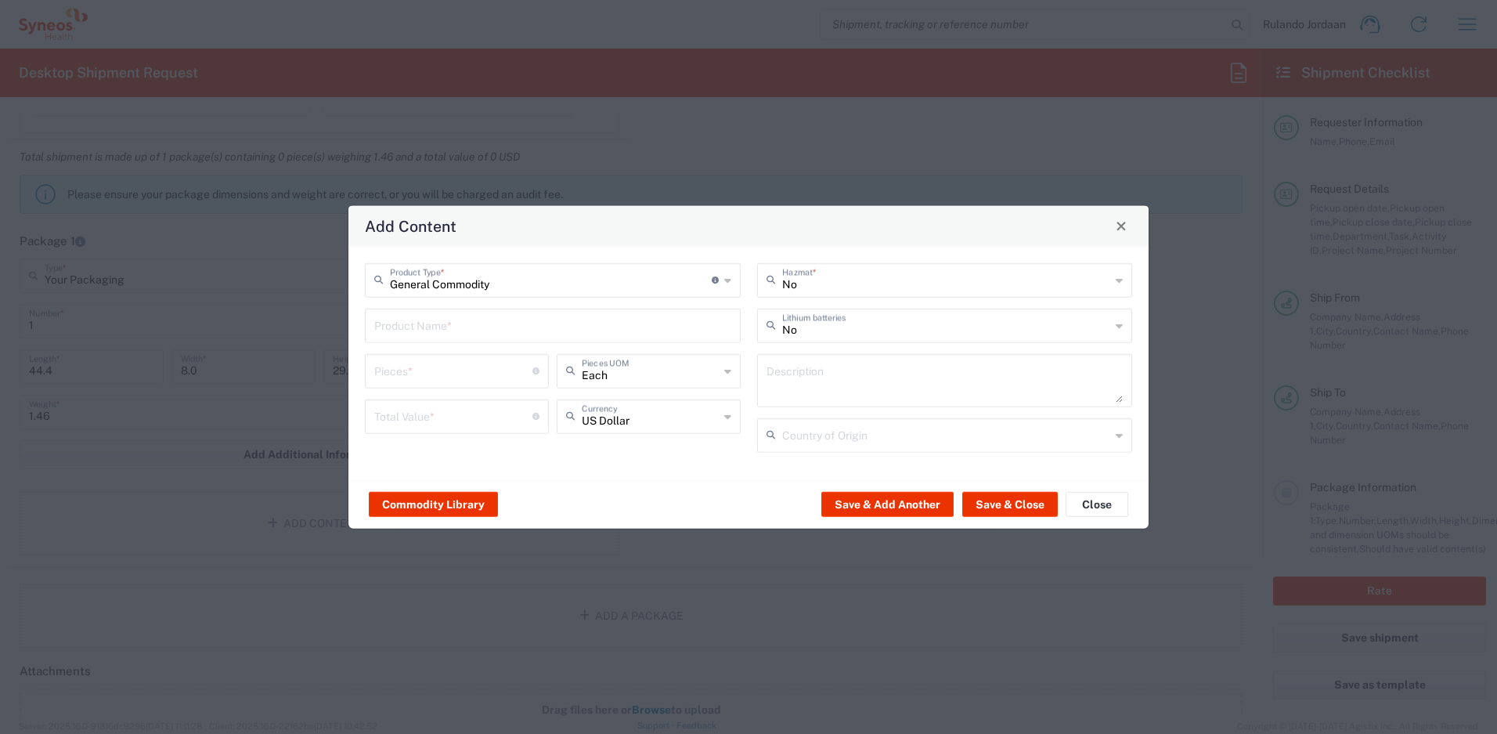
click at [434, 332] on input "text" at bounding box center [552, 323] width 357 height 27
type input "Lenovo T14 Laptop"
click at [407, 371] on input "number" at bounding box center [453, 368] width 158 height 27
type input "1"
click at [408, 404] on input "number" at bounding box center [453, 414] width 158 height 27
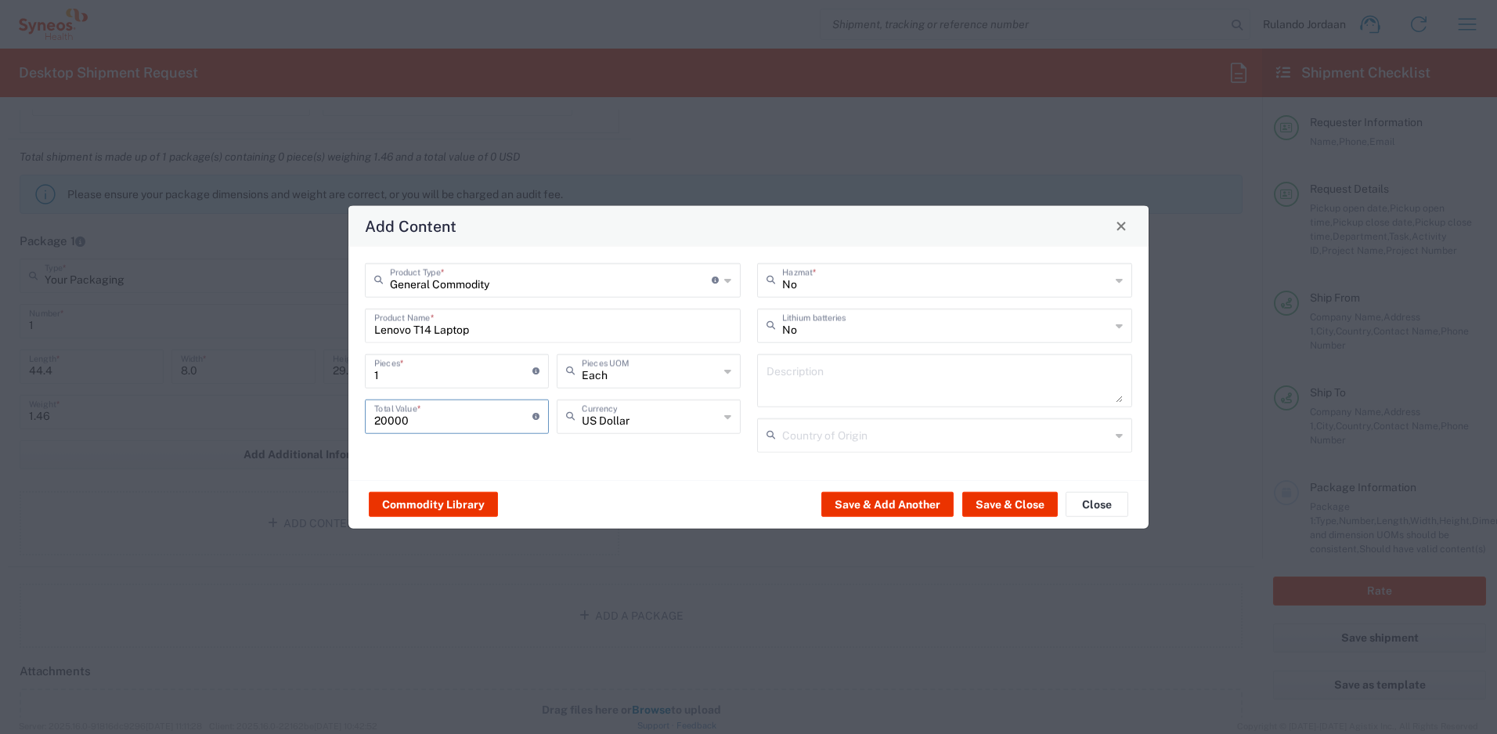
type input "20000"
click at [550, 465] on div "General Commodity Product Type * Document: Paper document generated internally …" at bounding box center [748, 362] width 800 height 233
click at [594, 433] on div "US Dollar Currency" at bounding box center [649, 416] width 184 height 34
click at [612, 439] on span "South African Rand" at bounding box center [648, 450] width 181 height 24
type input "South African Rand"
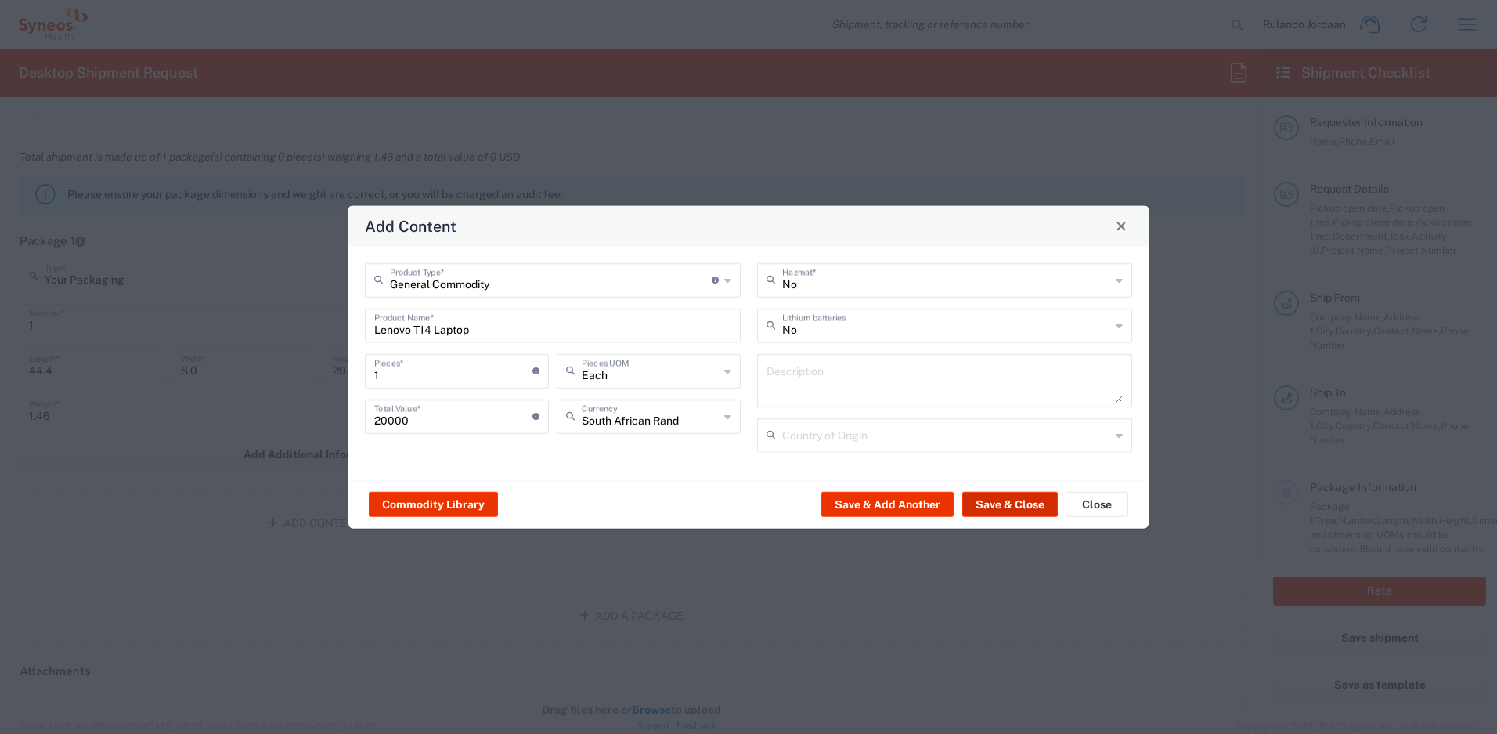
click at [983, 497] on button "Save & Close" at bounding box center [1010, 504] width 96 height 25
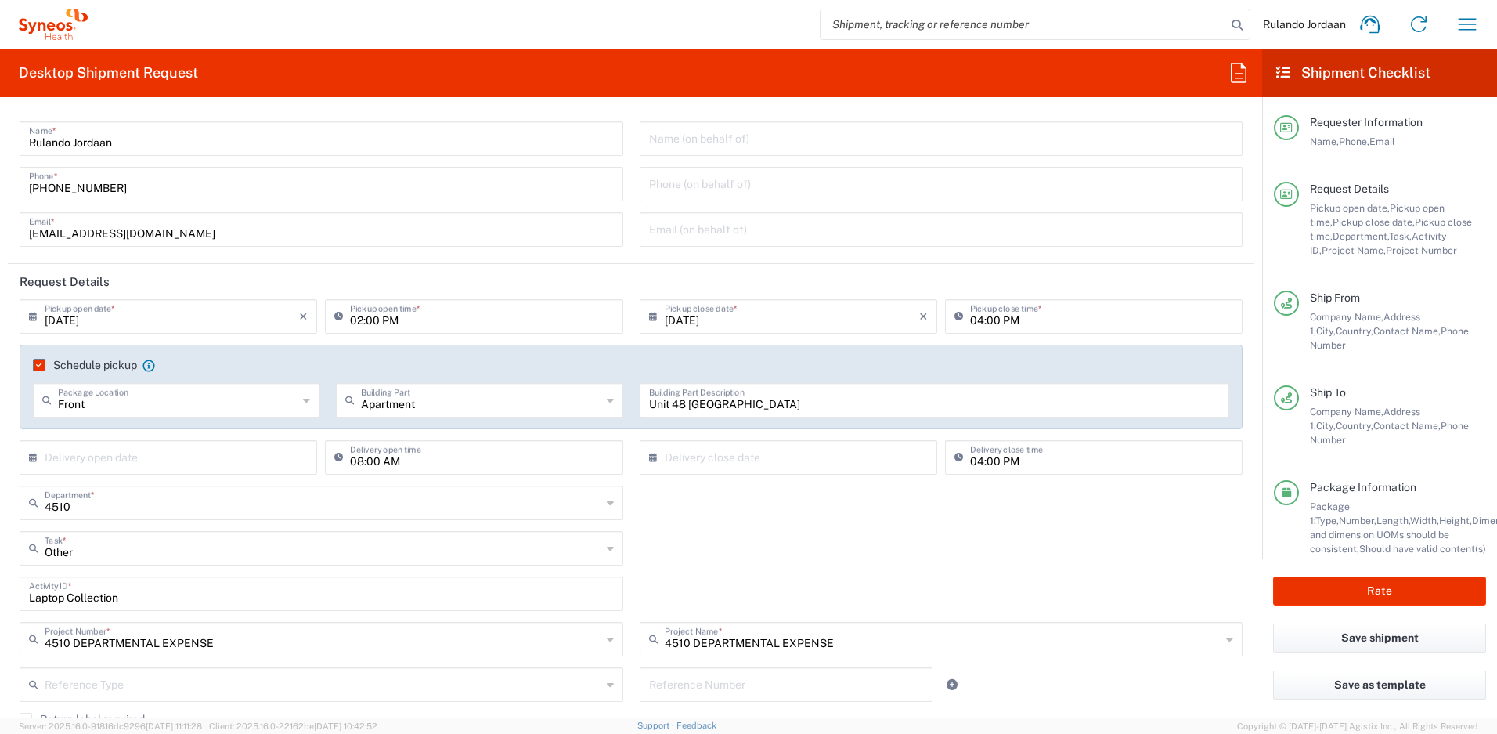
scroll to position [0, 0]
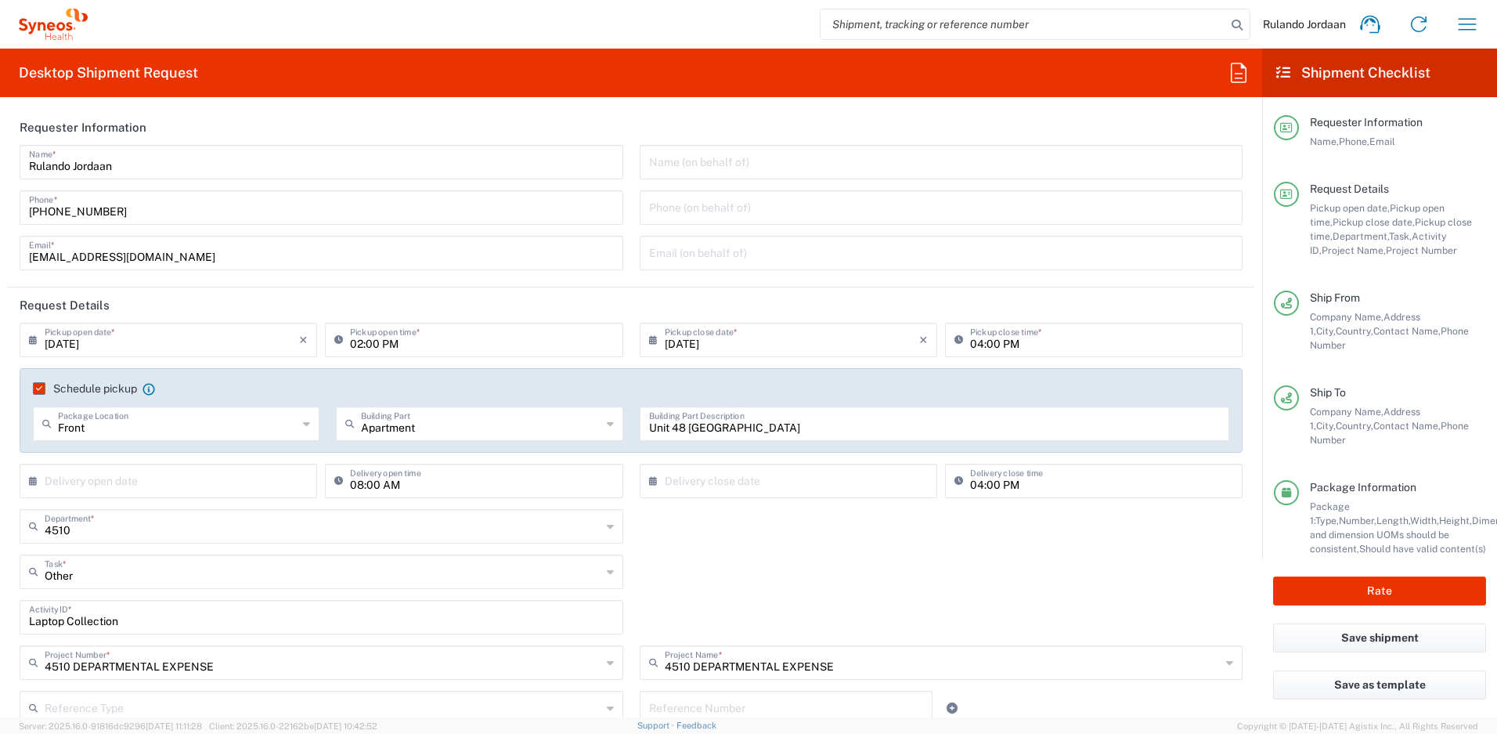
click at [203, 346] on input "[DATE]" at bounding box center [172, 338] width 254 height 27
click at [153, 456] on span "12" at bounding box center [147, 460] width 23 height 22
type input "[DATE]"
click at [785, 343] on input "text" at bounding box center [792, 338] width 254 height 27
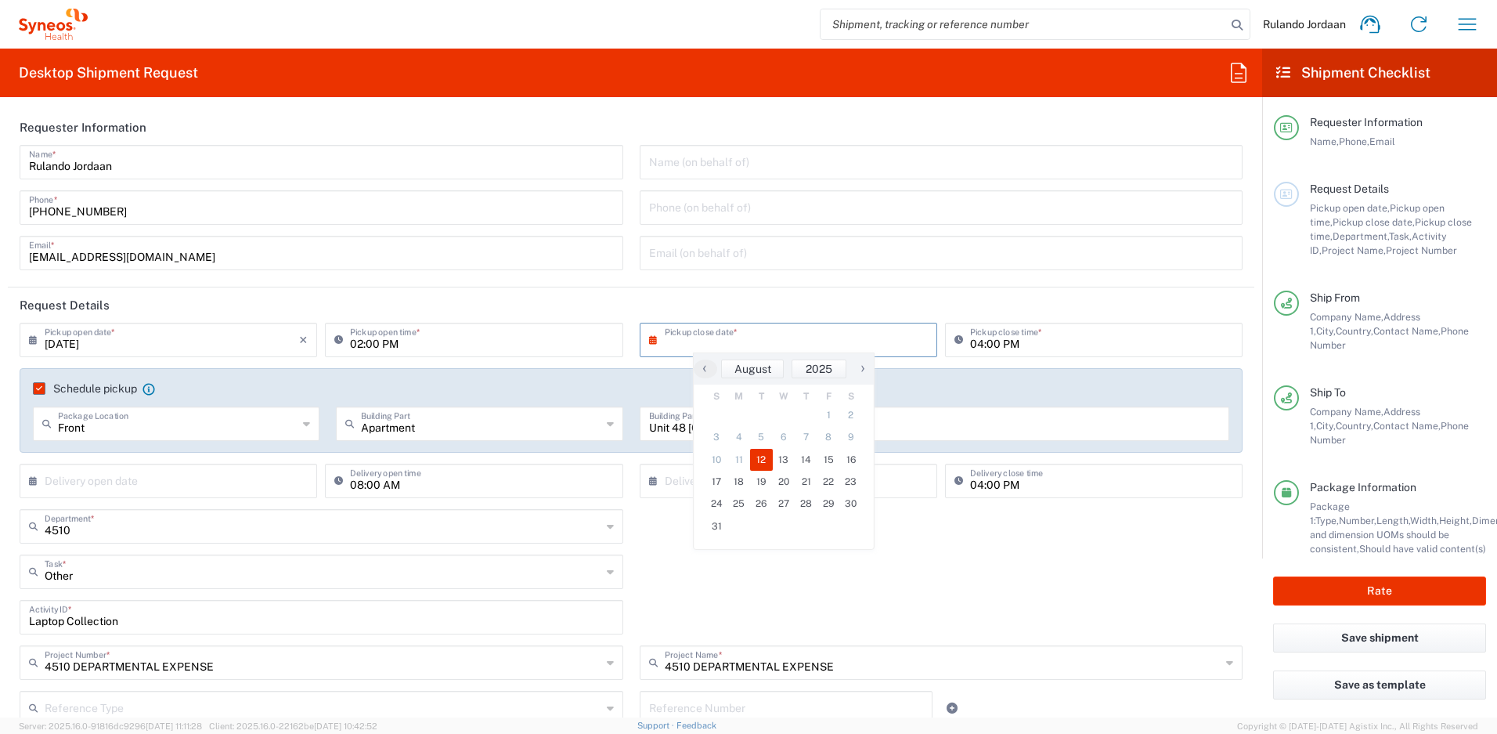
drag, startPoint x: 779, startPoint y: 447, endPoint x: 763, endPoint y: 456, distance: 18.9
click at [767, 456] on span "12" at bounding box center [761, 460] width 23 height 22
type input "[DATE]"
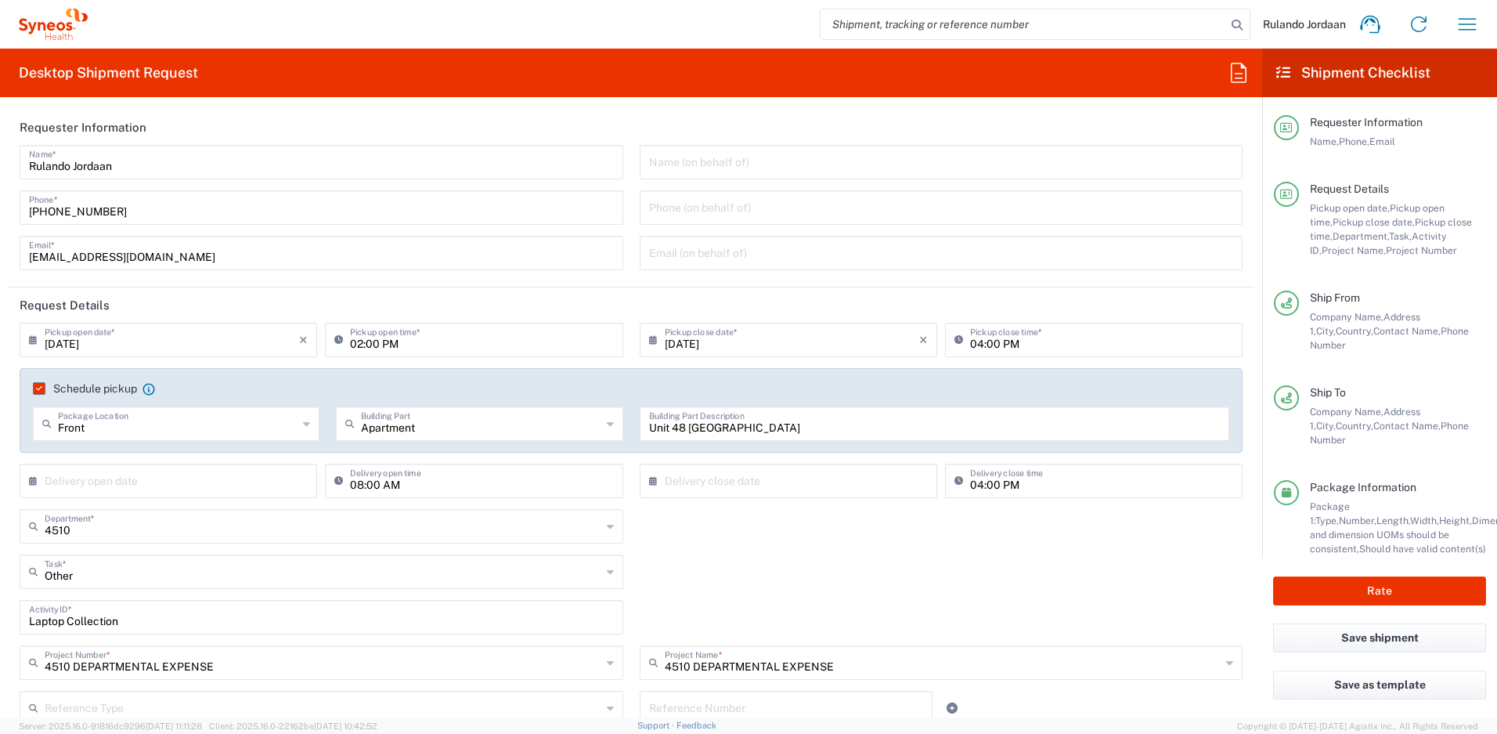
click at [345, 340] on icon at bounding box center [342, 339] width 16 height 25
click at [359, 343] on input "02:00 PM" at bounding box center [481, 338] width 263 height 27
click at [383, 340] on input "09:00 PM" at bounding box center [481, 338] width 263 height 27
type input "09:00 A"
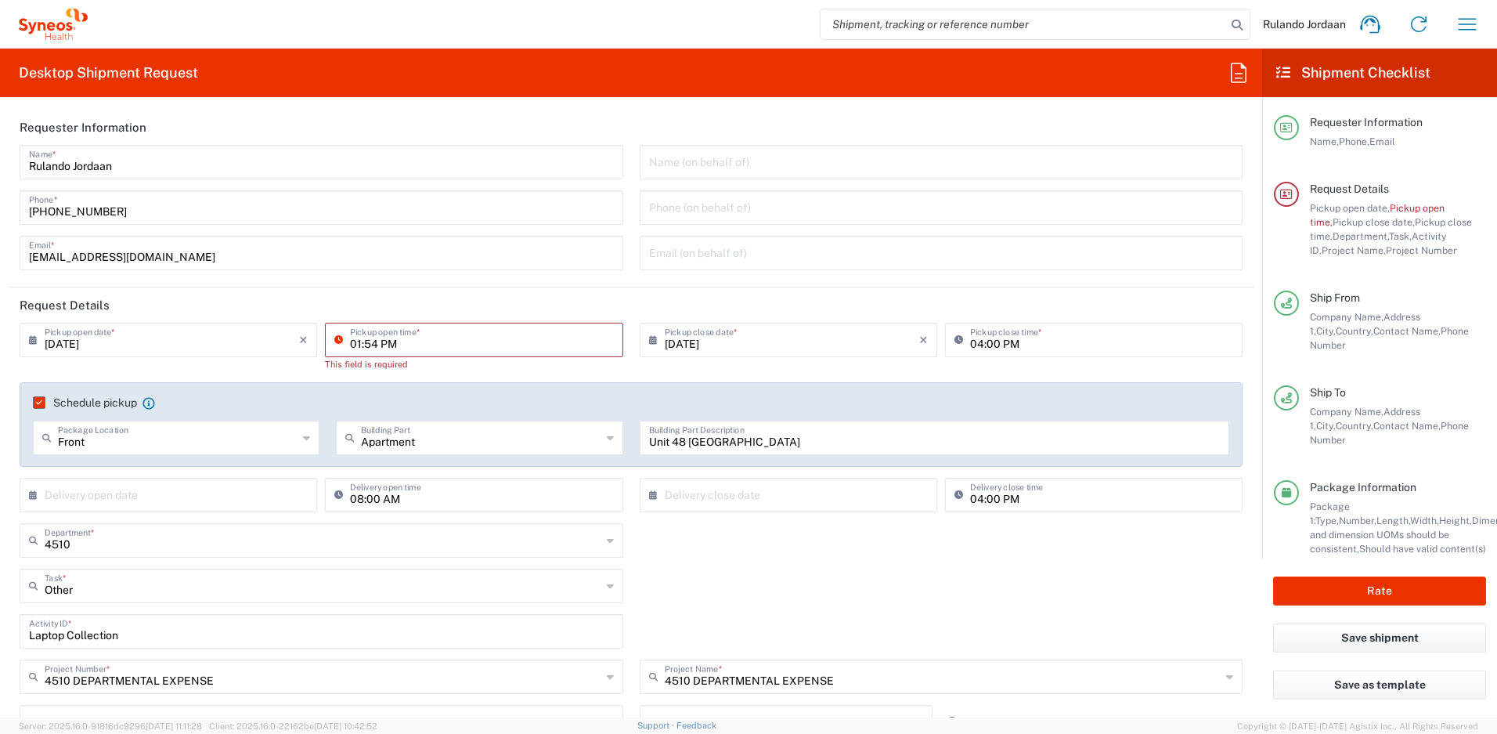
click at [373, 345] on input "01:54 PM" at bounding box center [481, 338] width 263 height 27
click at [359, 343] on input "01:54 PM" at bounding box center [481, 338] width 263 height 27
click at [375, 343] on input "09:54 PM" at bounding box center [481, 338] width 263 height 27
click at [384, 339] on input "09:00 PM" at bounding box center [481, 338] width 263 height 27
type input "09:00 A"
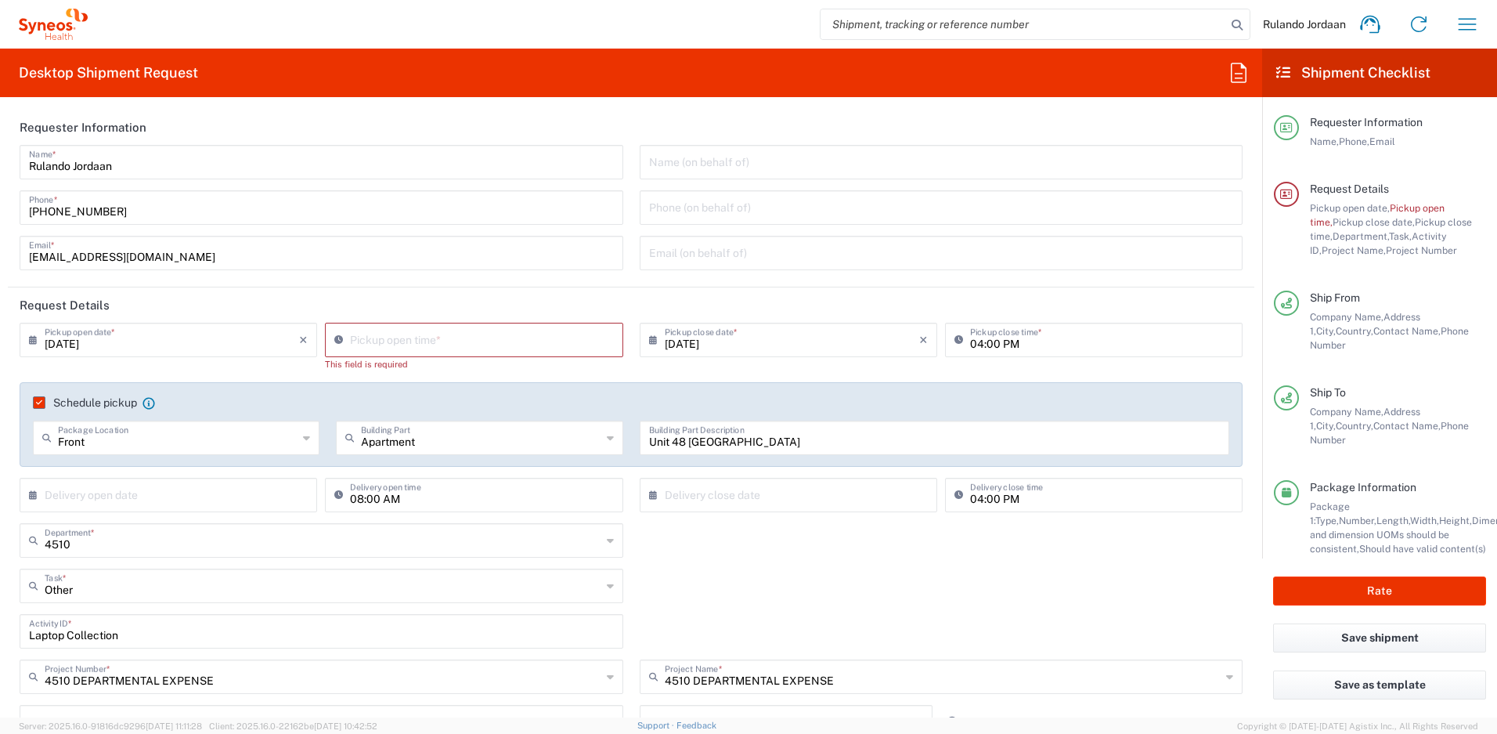
click at [619, 311] on header "Request Details" at bounding box center [631, 304] width 1247 height 35
click at [438, 342] on input "01:54 PM" at bounding box center [481, 338] width 263 height 27
type input "10:00 AM"
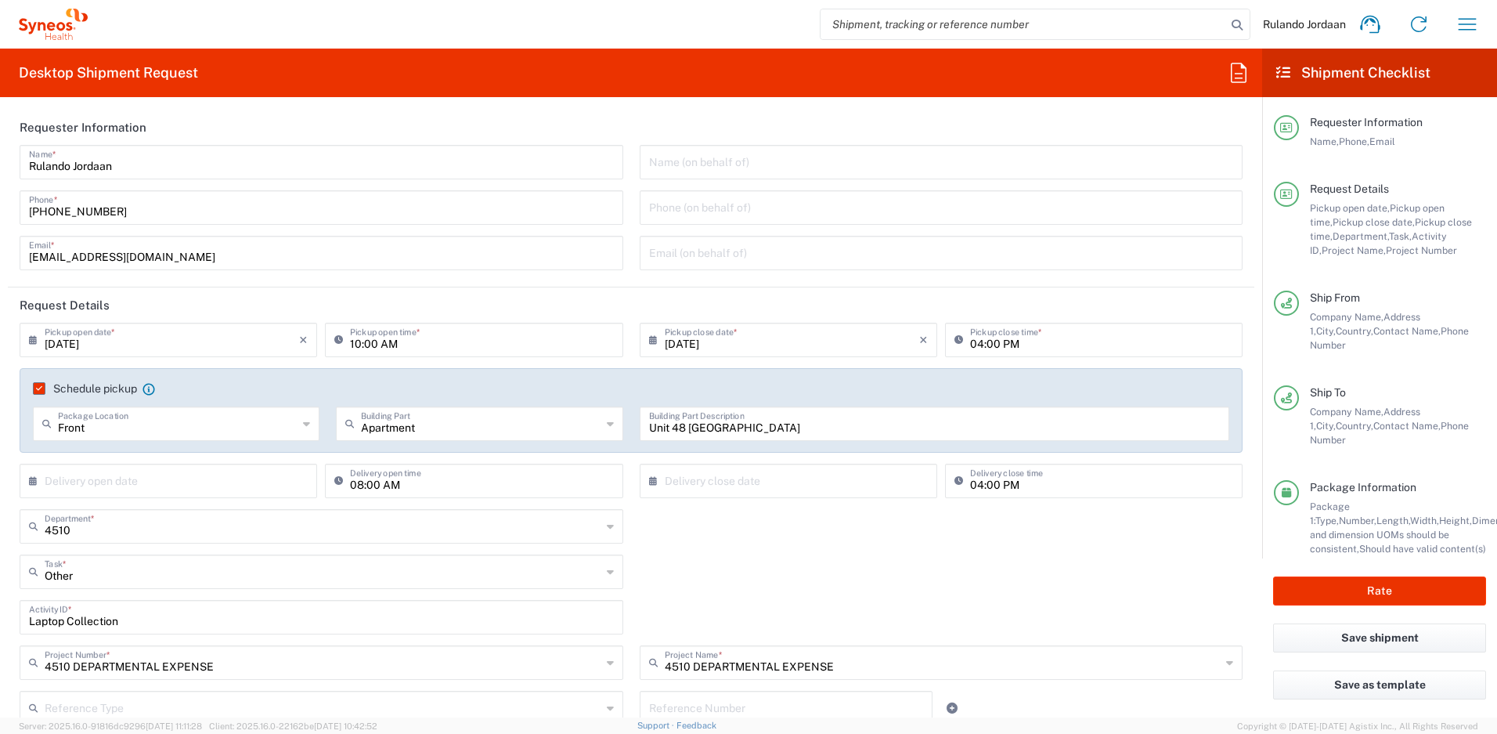
click at [403, 305] on header "Request Details" at bounding box center [631, 304] width 1247 height 35
click at [1383, 594] on button "Rate" at bounding box center [1379, 590] width 213 height 29
type input "4510 DEPARTMENTAL EXPENSE"
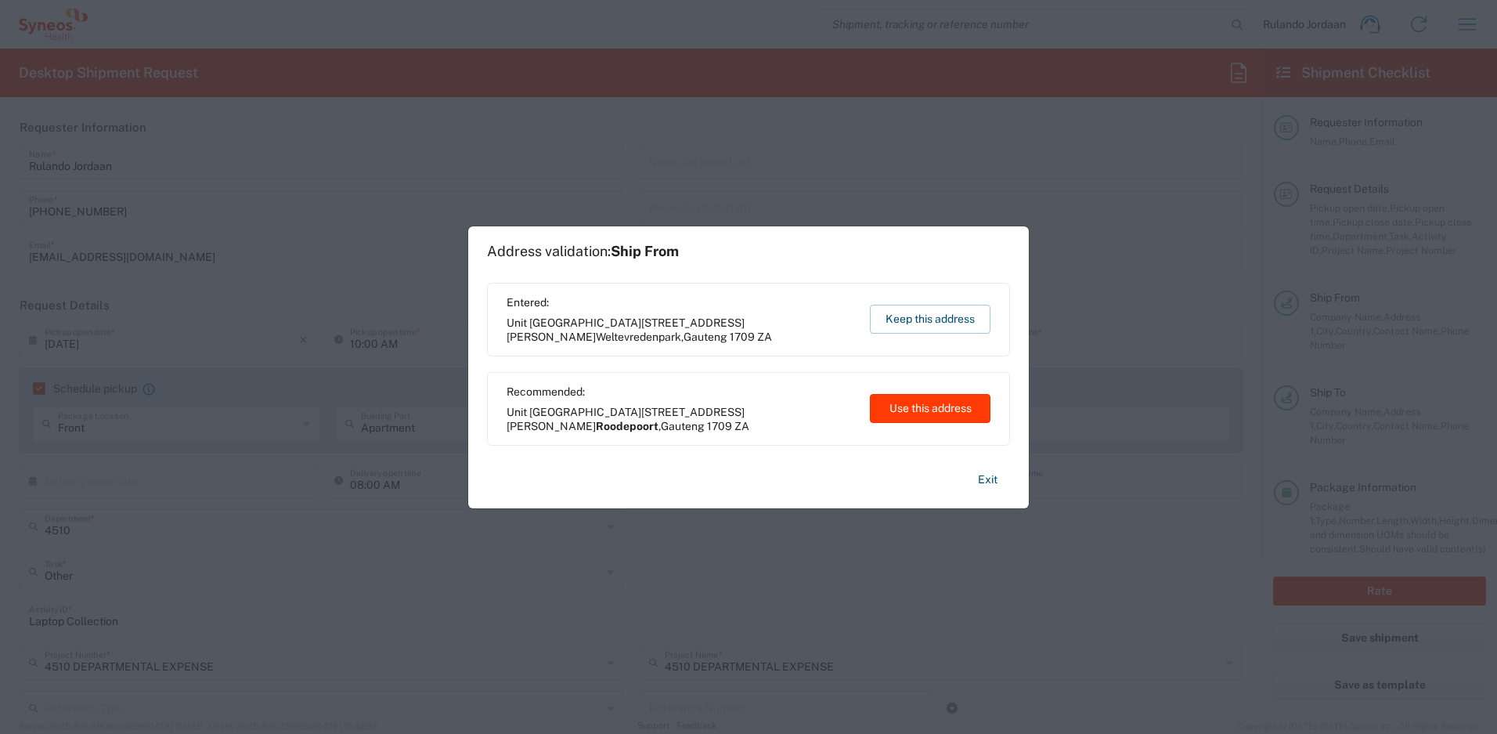
click at [921, 408] on button "Use this address" at bounding box center [930, 408] width 121 height 29
type input "Roodepoort"
type input "Gauteng"
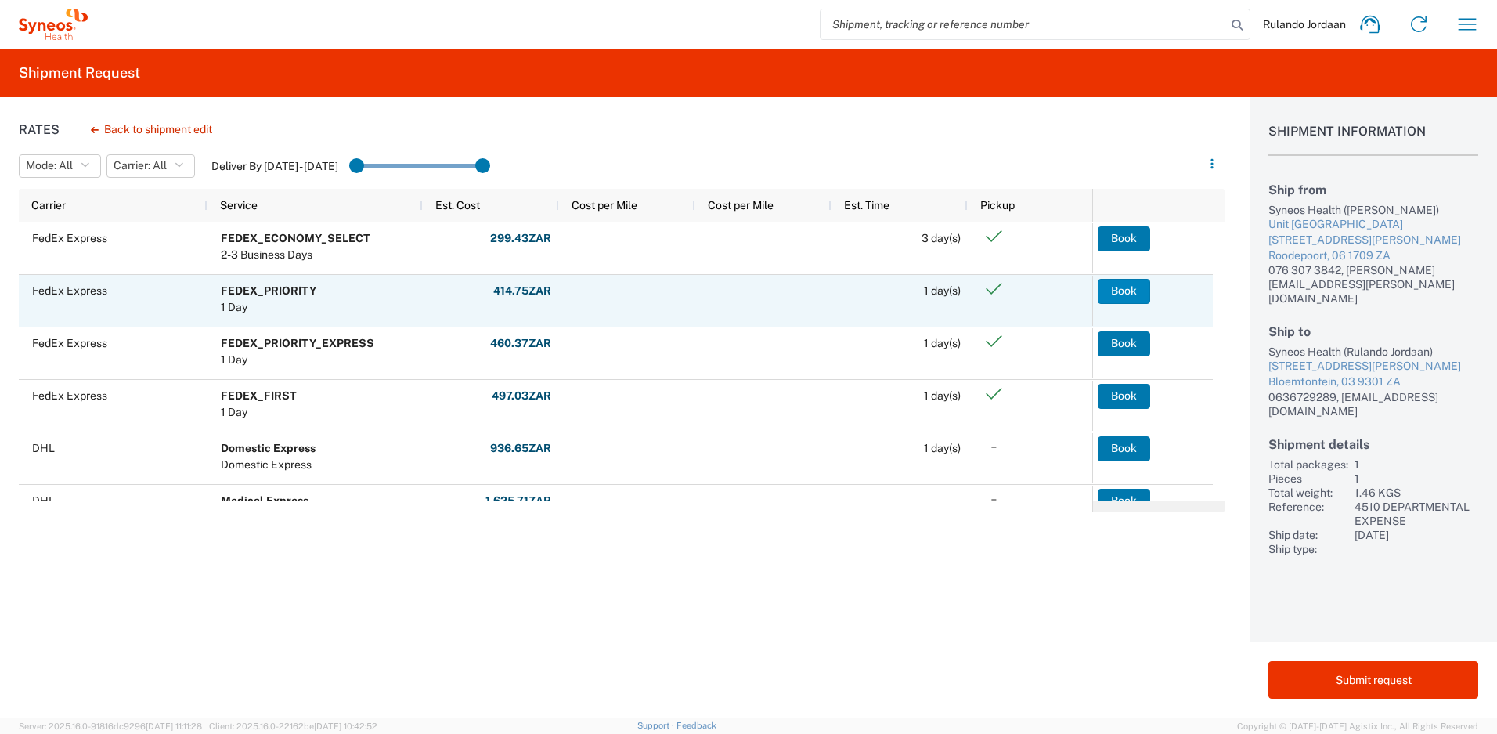
click at [1113, 290] on button "Book" at bounding box center [1124, 291] width 52 height 25
